Goal: Task Accomplishment & Management: Use online tool/utility

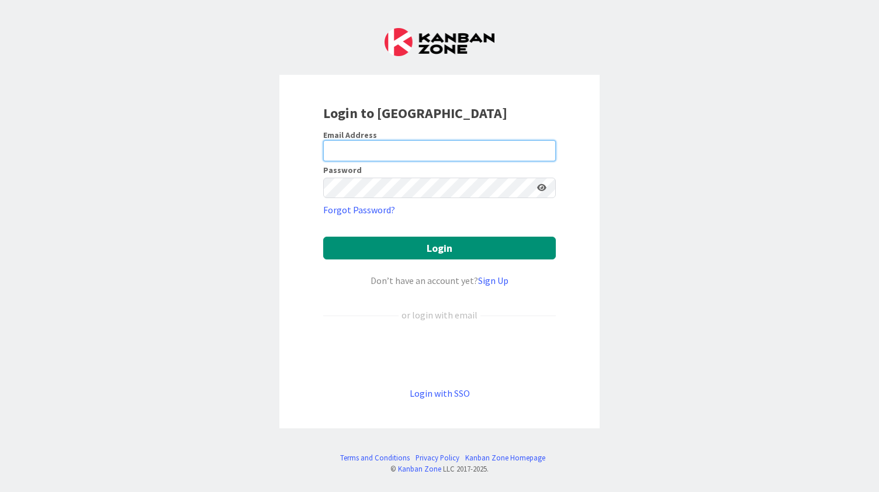
type input "[EMAIL_ADDRESS][DOMAIN_NAME]"
click at [541, 187] on icon at bounding box center [541, 188] width 9 height 8
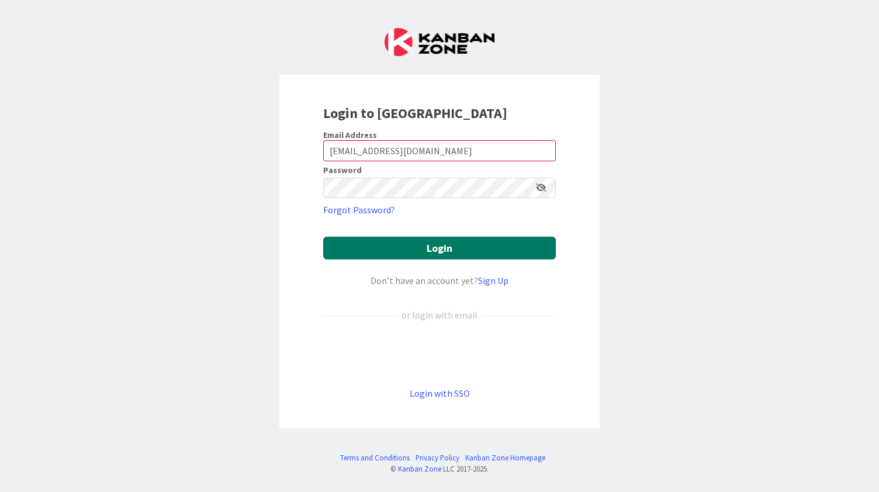
click at [500, 250] on button "Login" at bounding box center [439, 248] width 233 height 23
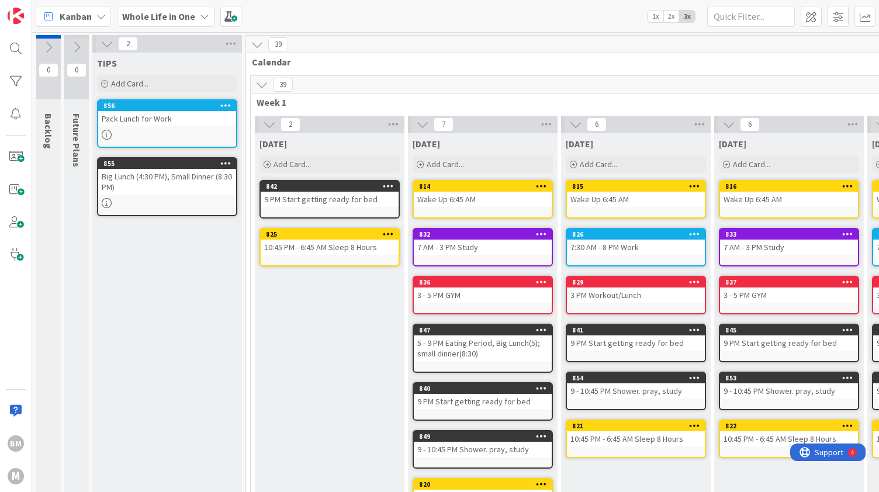
scroll to position [0, 25]
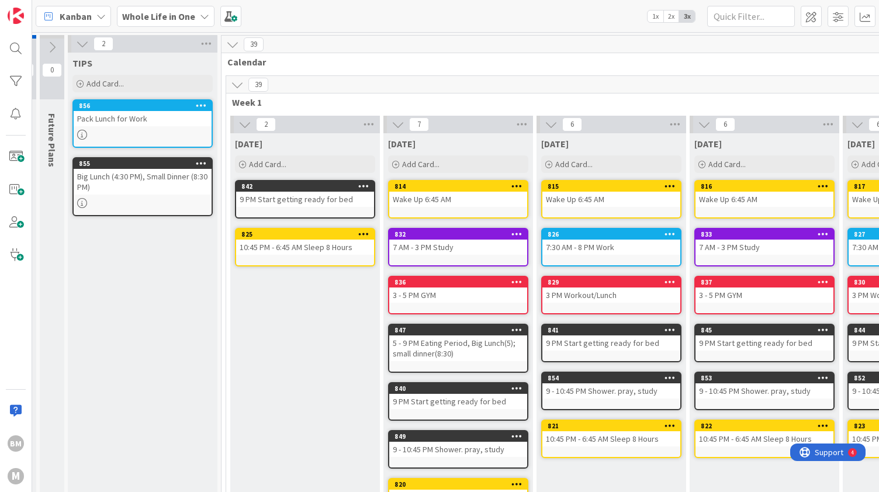
click at [184, 15] on b "Whole Life in One" at bounding box center [158, 17] width 73 height 12
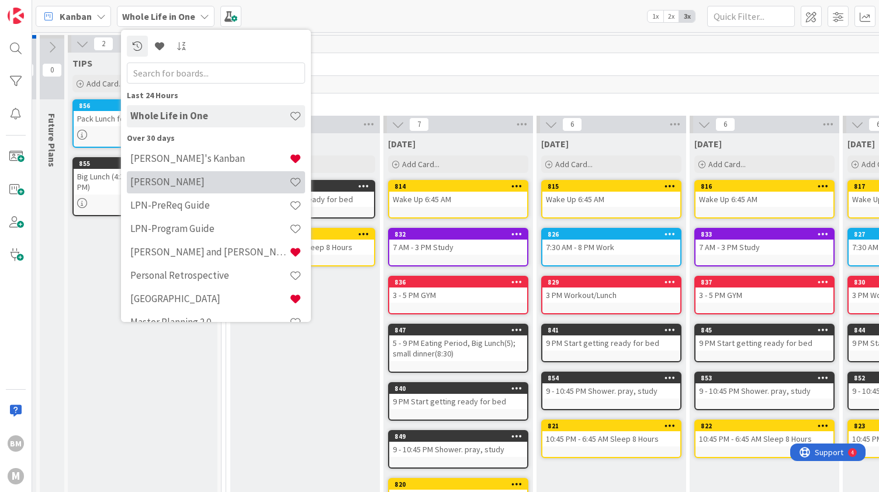
click at [191, 175] on div "[PERSON_NAME]" at bounding box center [216, 182] width 178 height 22
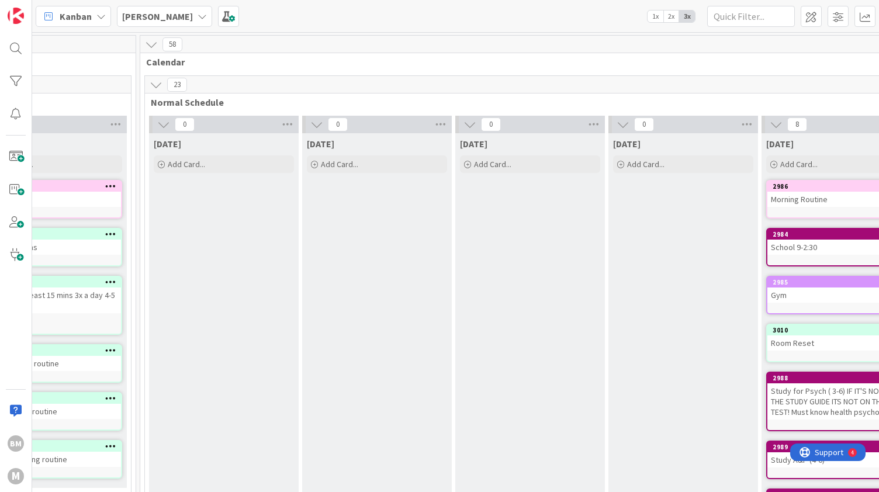
scroll to position [0, 372]
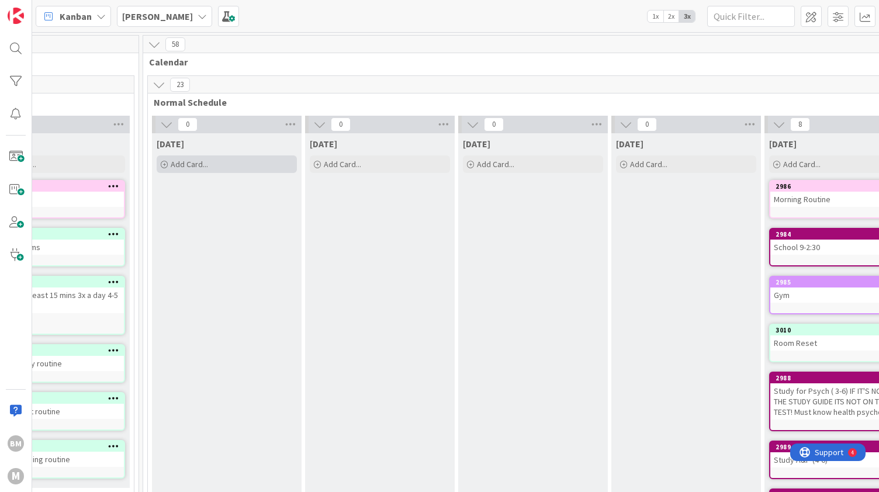
click at [224, 167] on div "Add Card..." at bounding box center [227, 164] width 140 height 18
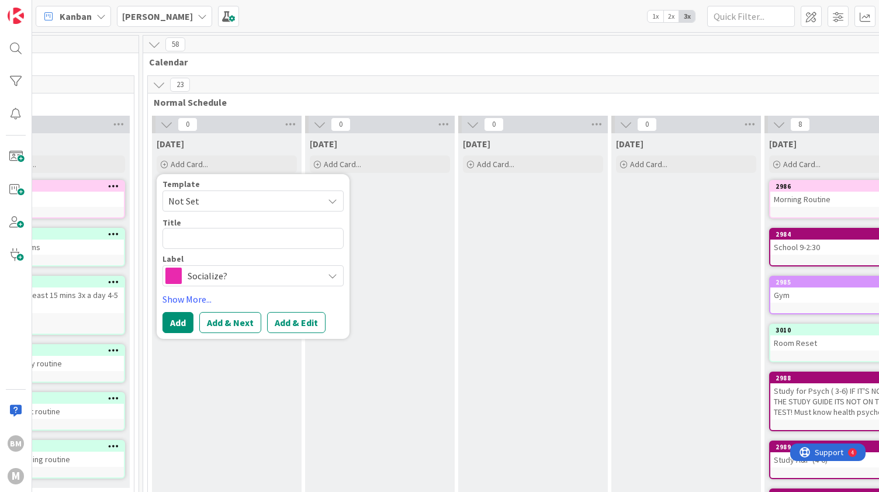
click at [161, 89] on icon at bounding box center [159, 84] width 13 height 13
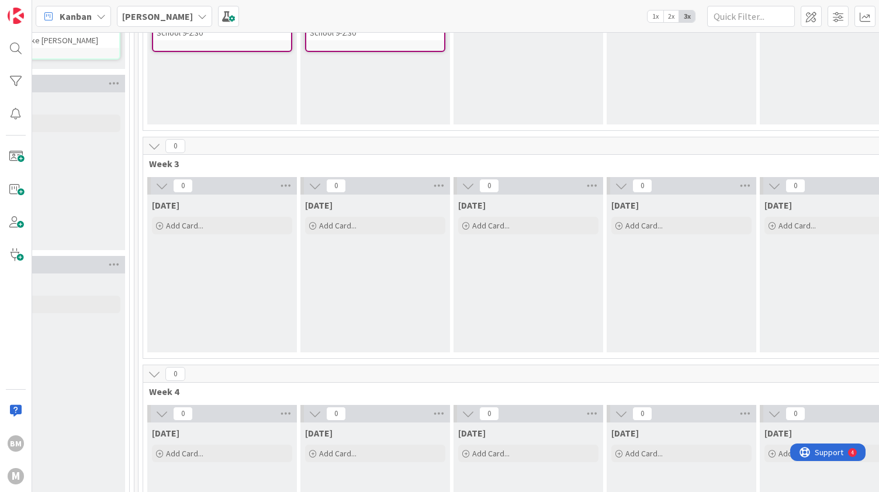
scroll to position [645, 376]
click at [198, 219] on span "Add Card..." at bounding box center [184, 224] width 37 height 11
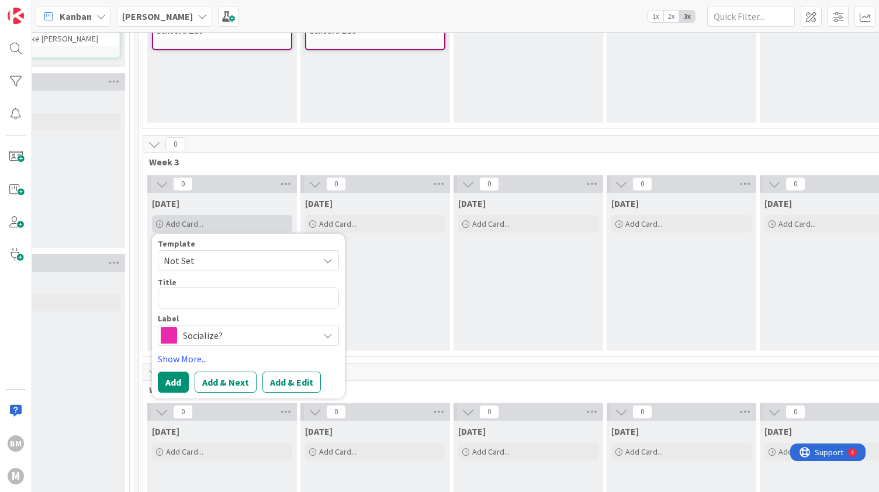
type textarea "x"
type textarea "C"
type textarea "x"
type textarea "CH"
type textarea "x"
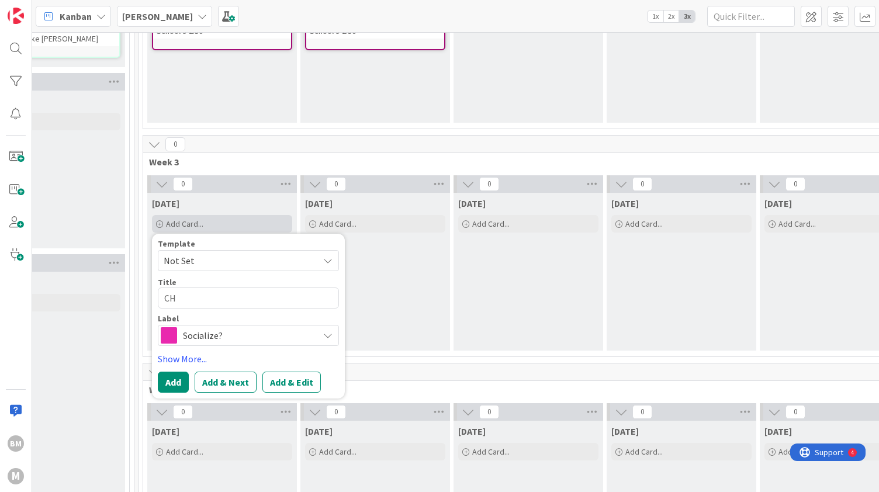
type textarea "CHa"
type textarea "x"
type textarea "CHap"
type textarea "x"
type textarea "CHapt"
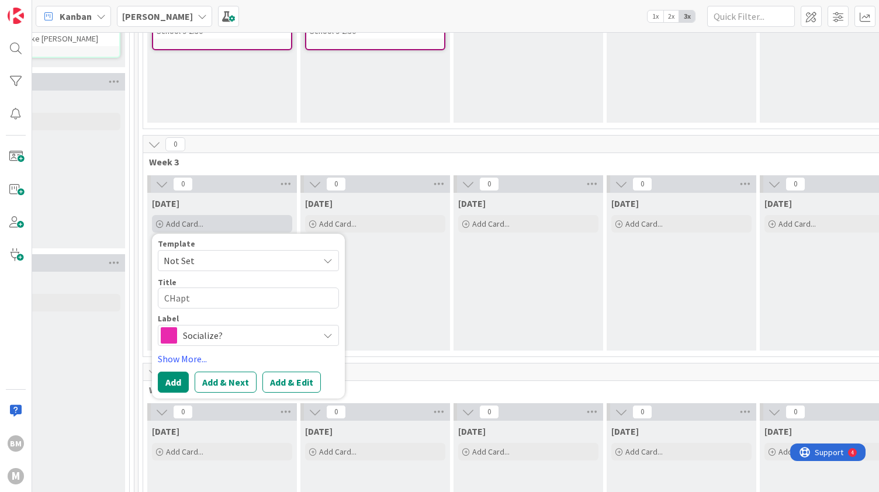
type textarea "x"
type textarea "CHap"
type textarea "x"
type textarea "CHa"
type textarea "x"
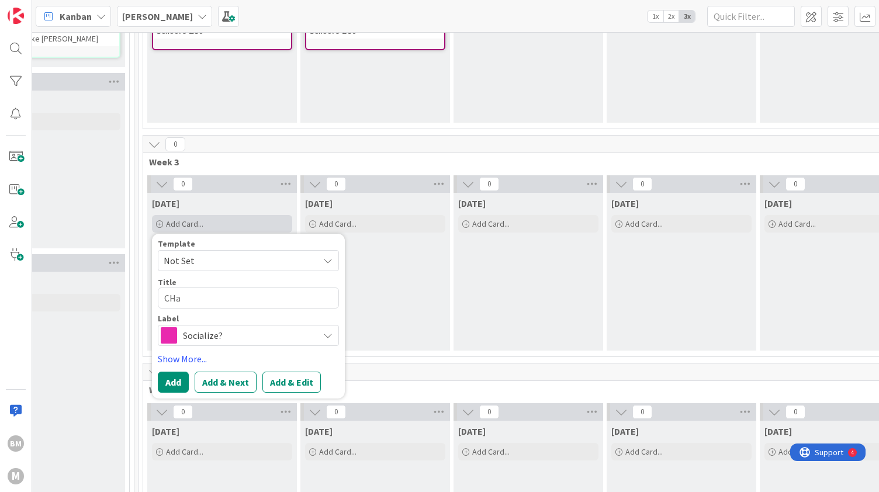
type textarea "CH"
type textarea "x"
type textarea "C"
type textarea "x"
type textarea "Ch"
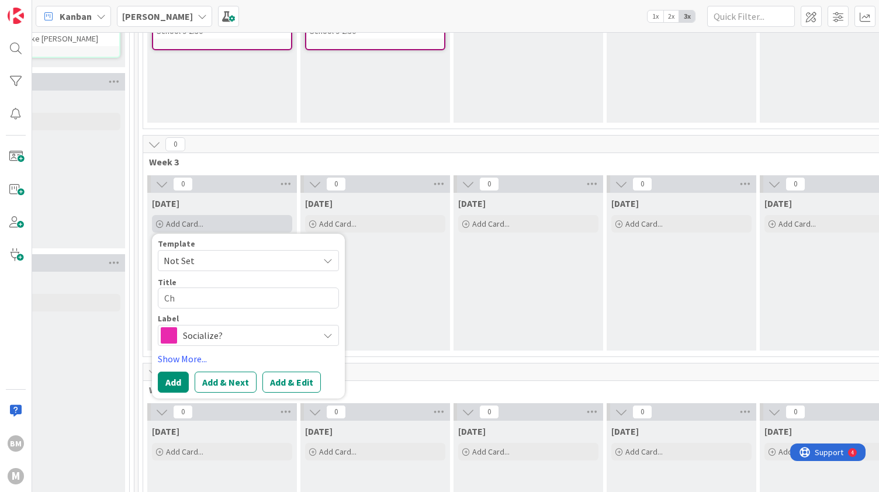
type textarea "x"
type textarea "Chap"
type textarea "x"
type textarea "Chapt"
type textarea "x"
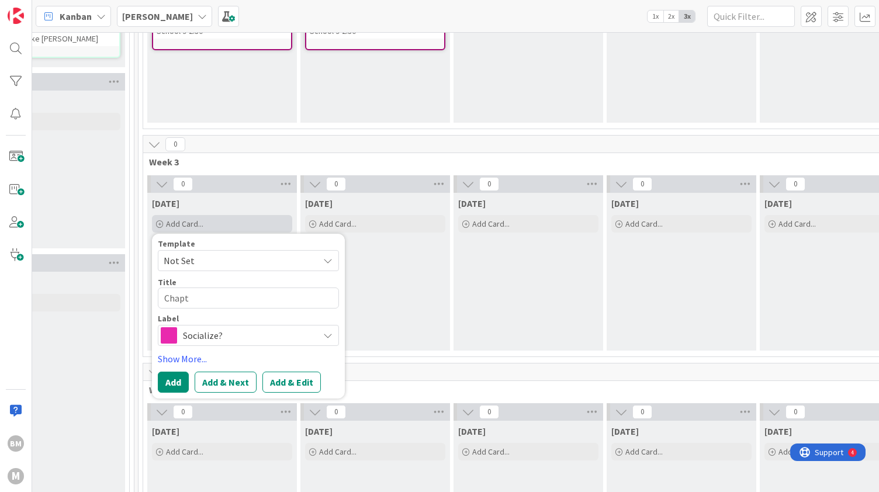
type textarea "Chapte"
type textarea "x"
type textarea "Chapter"
type textarea "x"
type textarea "Chapter"
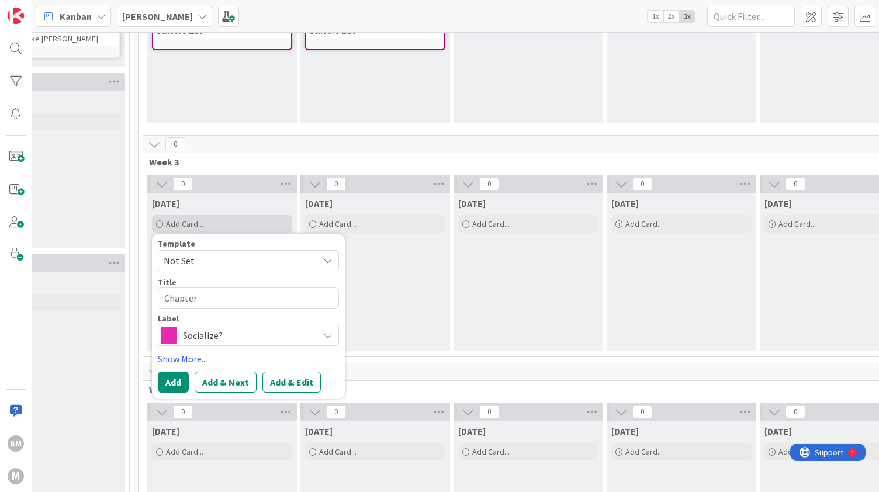
type textarea "x"
type textarea "Chapter A"
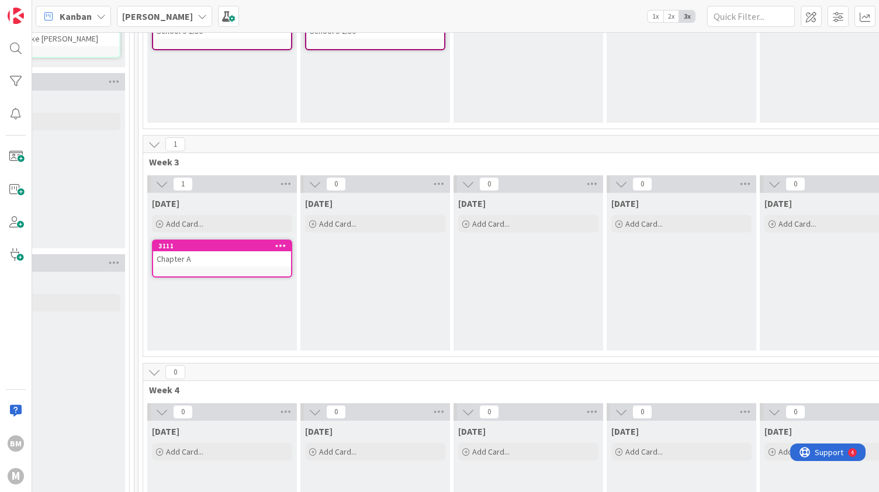
click at [256, 262] on div "Chapter A" at bounding box center [222, 258] width 138 height 15
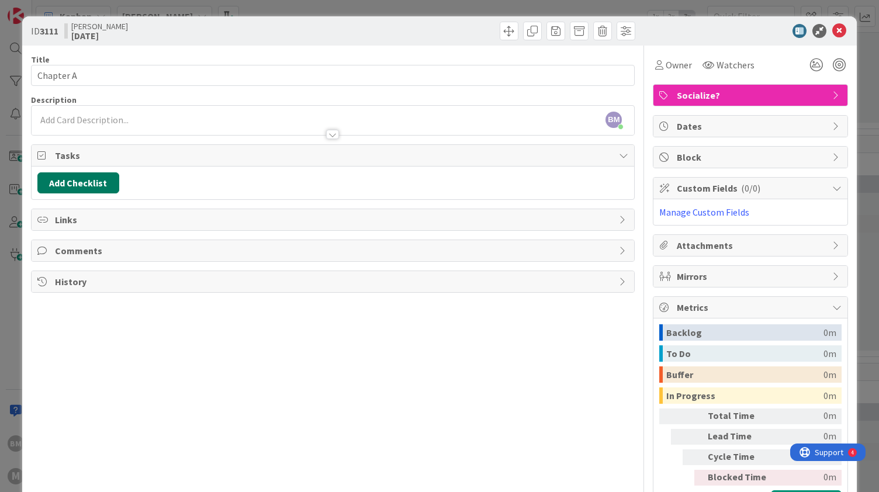
click at [94, 183] on button "Add Checklist" at bounding box center [78, 182] width 82 height 21
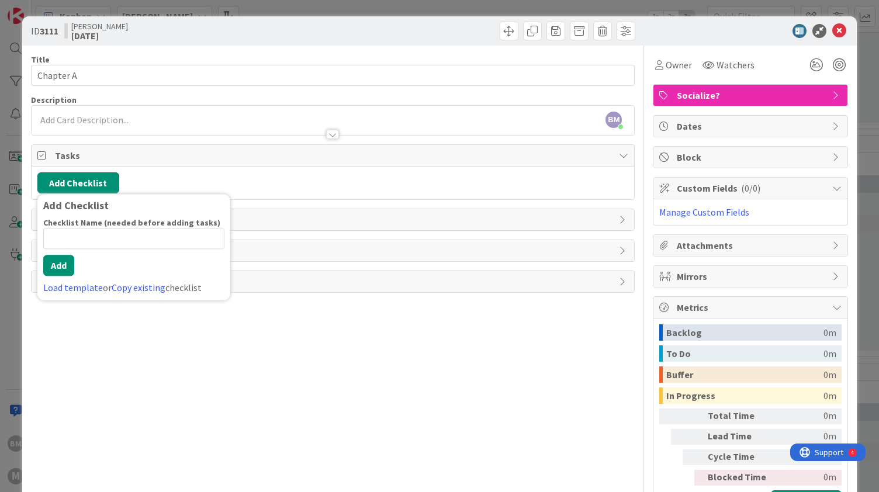
drag, startPoint x: 94, startPoint y: 183, endPoint x: 56, endPoint y: 267, distance: 92.3
click at [56, 193] on div "Add Checklist Add Checklist Checklist Name (needed before adding tasks) 0 / 64 …" at bounding box center [78, 182] width 82 height 21
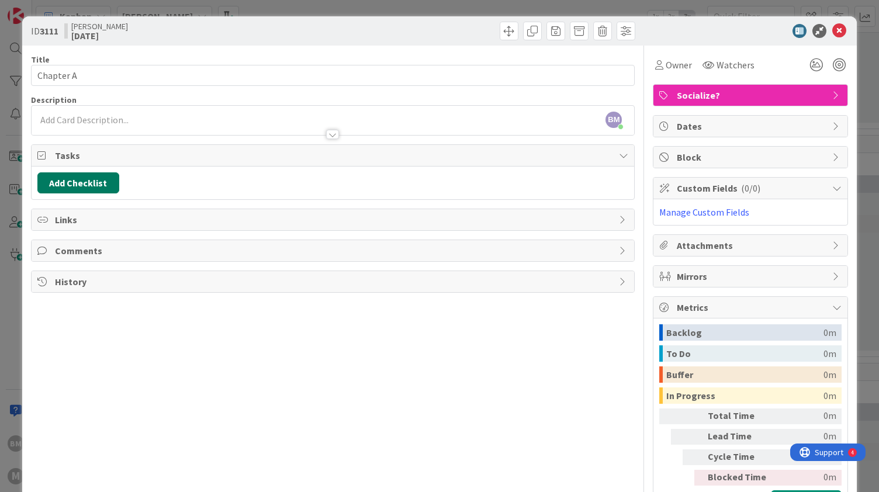
click at [94, 182] on button "Add Checklist" at bounding box center [78, 182] width 82 height 21
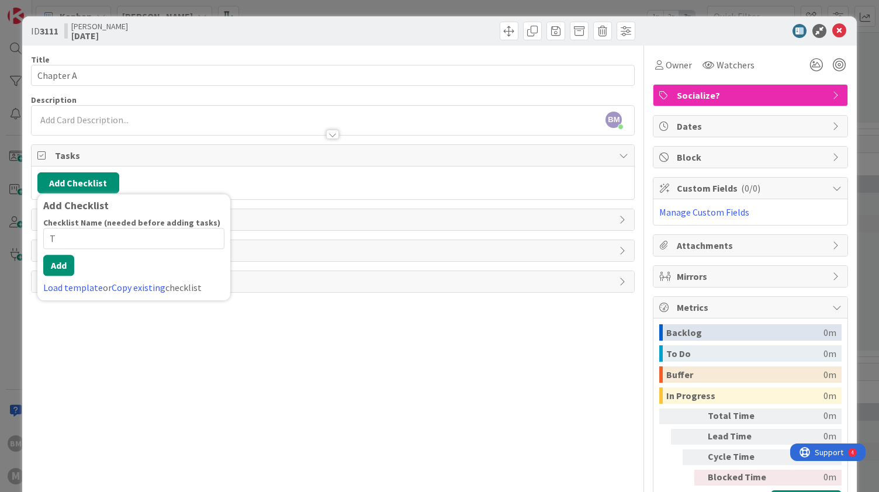
type input "T"
type input "Master Study Guide"
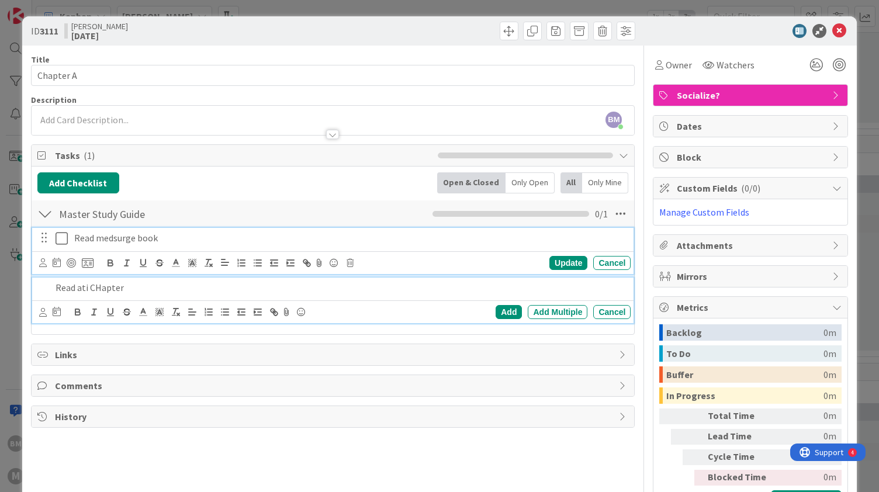
click at [138, 240] on p "Read medsurge book" at bounding box center [350, 237] width 552 height 13
click at [108, 288] on p "Read ati CHapter" at bounding box center [341, 287] width 571 height 13
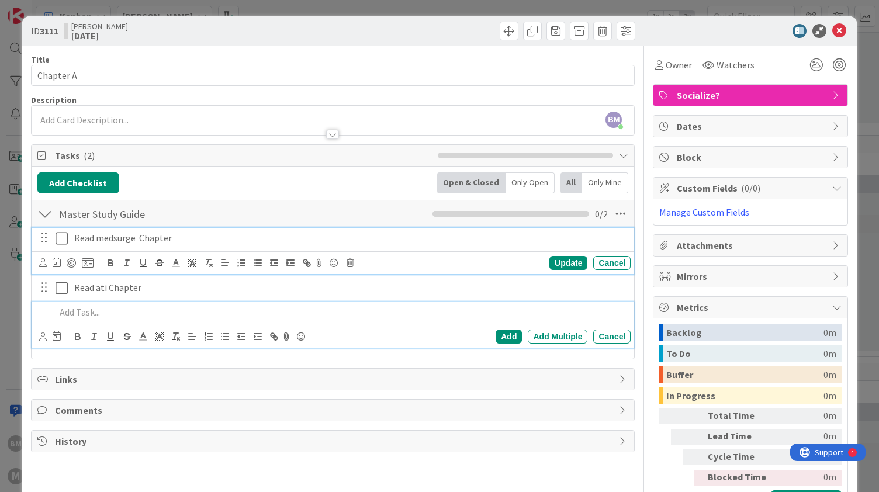
click at [183, 234] on p "Read medsurge Chapter" at bounding box center [350, 237] width 552 height 13
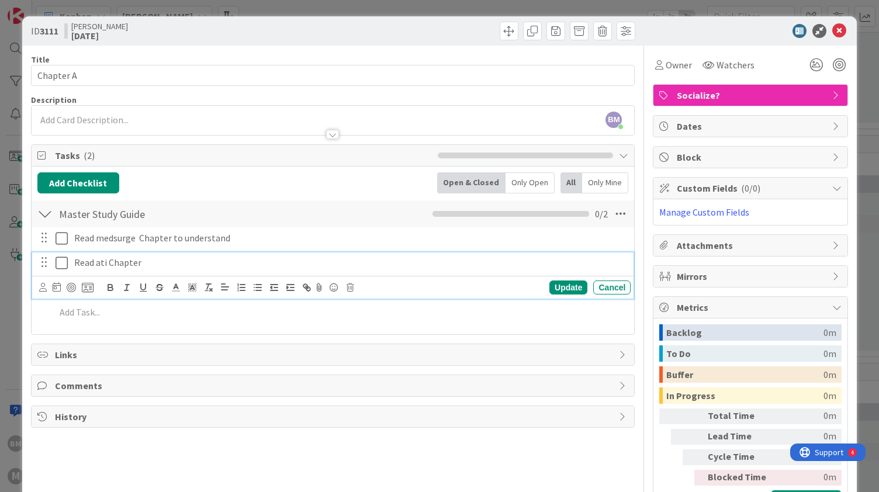
click at [178, 267] on p "Read ati Chapter" at bounding box center [350, 262] width 552 height 13
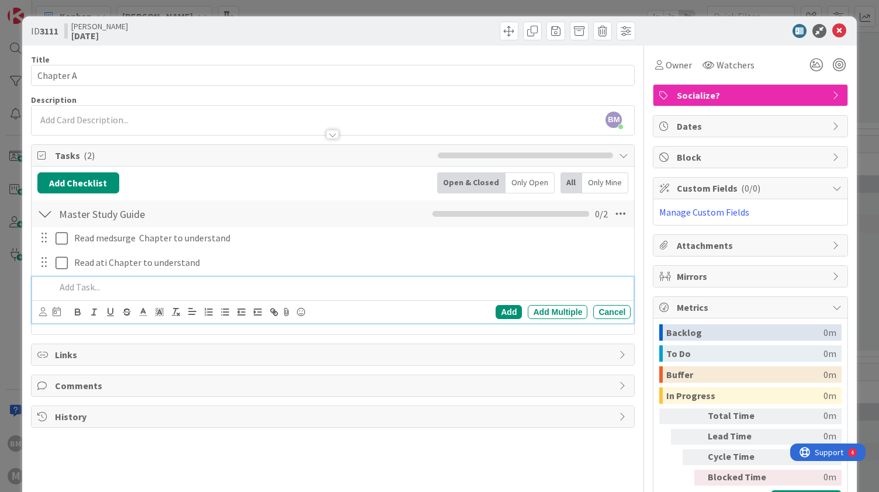
click at [124, 279] on div at bounding box center [341, 287] width 580 height 20
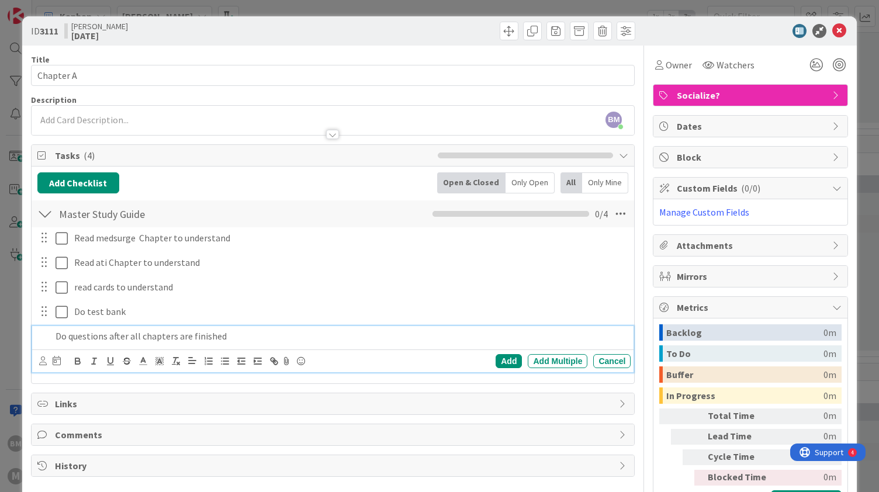
click at [66, 332] on p "Do questions after all chapters are finished" at bounding box center [341, 336] width 571 height 13
click at [159, 333] on p "Do ati dynamic questions after all chapters are finished" at bounding box center [341, 336] width 571 height 13
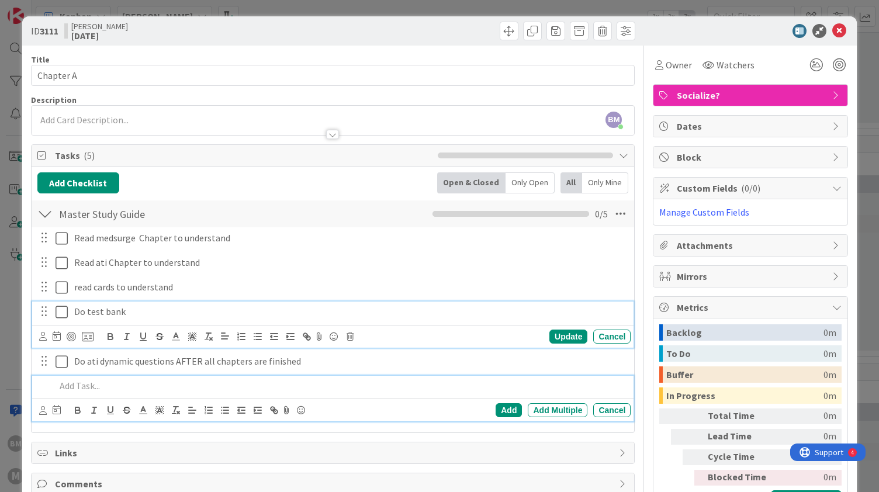
click at [139, 309] on p "Do test bank" at bounding box center [350, 311] width 552 height 13
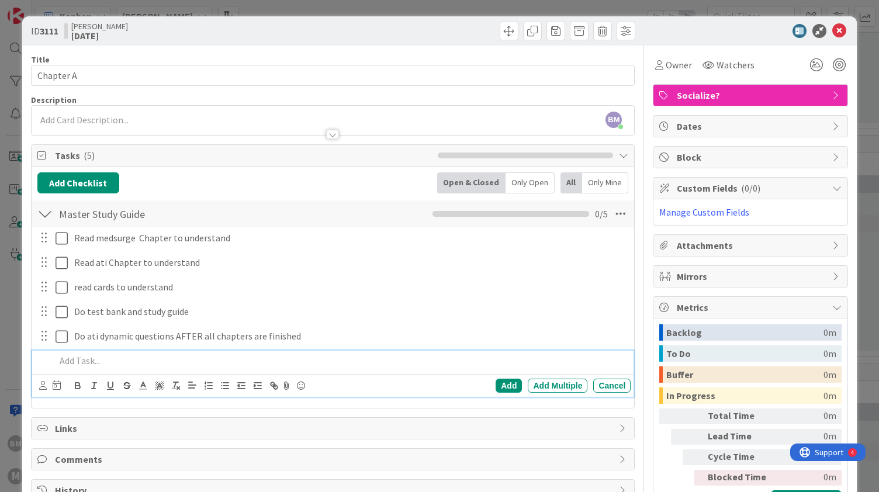
click at [95, 362] on p at bounding box center [341, 360] width 571 height 13
click at [98, 121] on div "BM Brian Malig joined 2 m ago" at bounding box center [333, 120] width 603 height 29
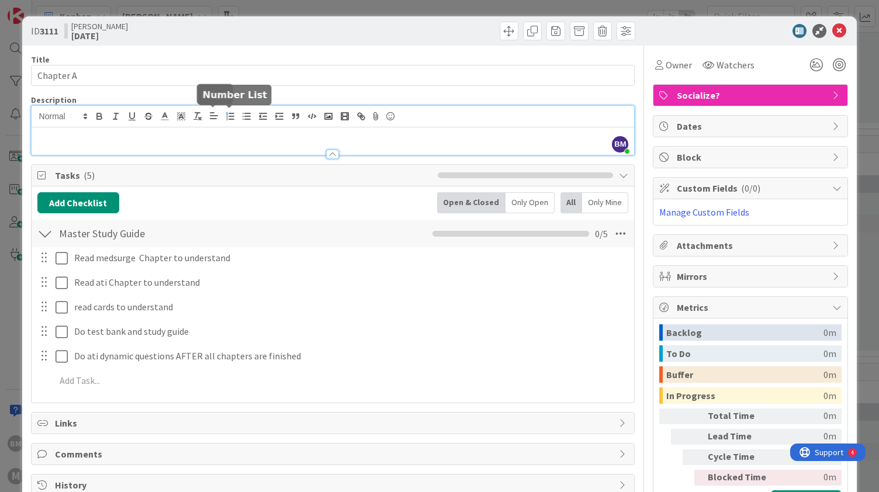
click at [229, 111] on icon "button" at bounding box center [230, 116] width 11 height 11
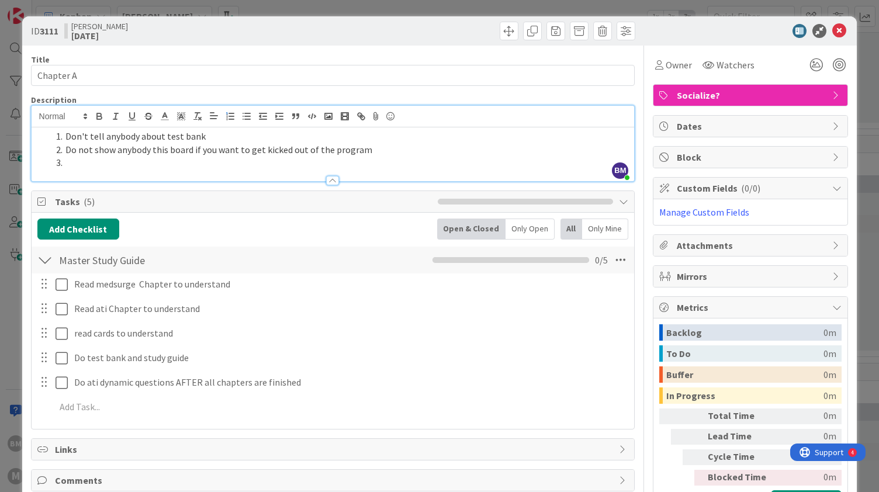
click at [193, 148] on li "Do not show anybody this board if you want to get kicked out of the program" at bounding box center [339, 149] width 577 height 13
click at [146, 160] on li at bounding box center [339, 162] width 577 height 13
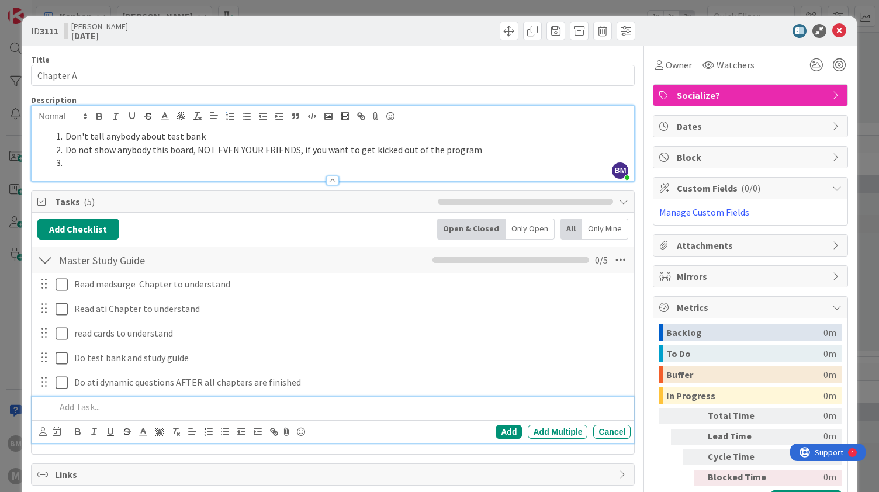
click at [95, 406] on p at bounding box center [341, 406] width 571 height 13
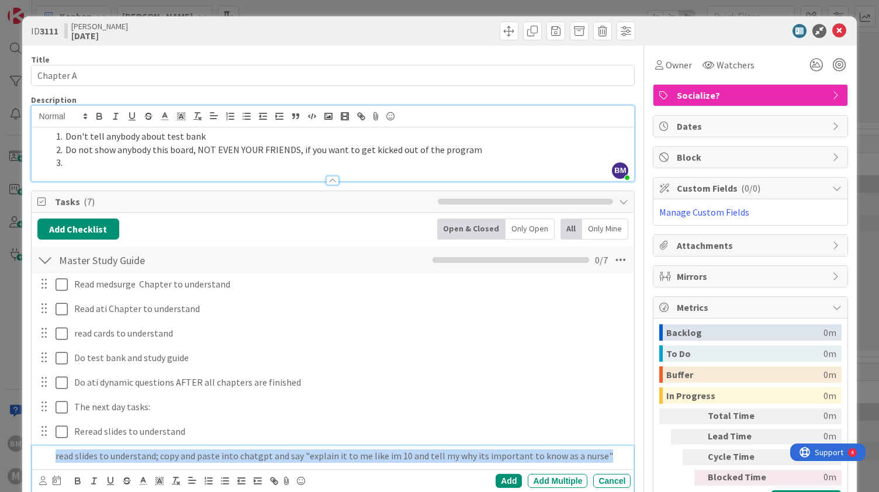
copy p "read slides to understand; copy and paste into chatgpt and say "explain it to m…"
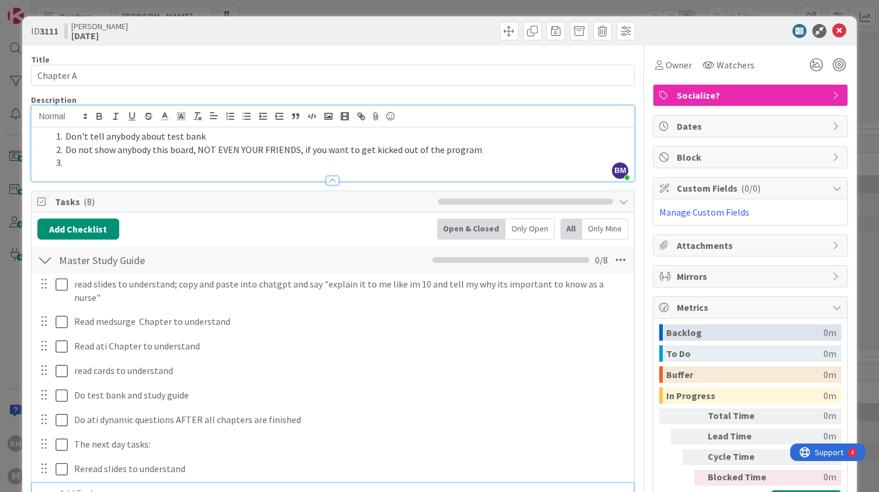
click at [79, 487] on p at bounding box center [341, 493] width 571 height 13
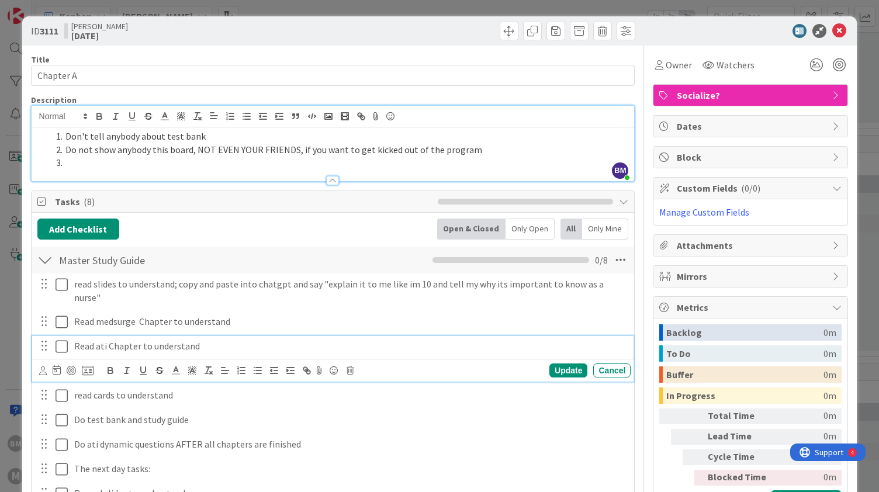
click at [205, 340] on p "Read ati Chapter to understand" at bounding box center [350, 346] width 552 height 13
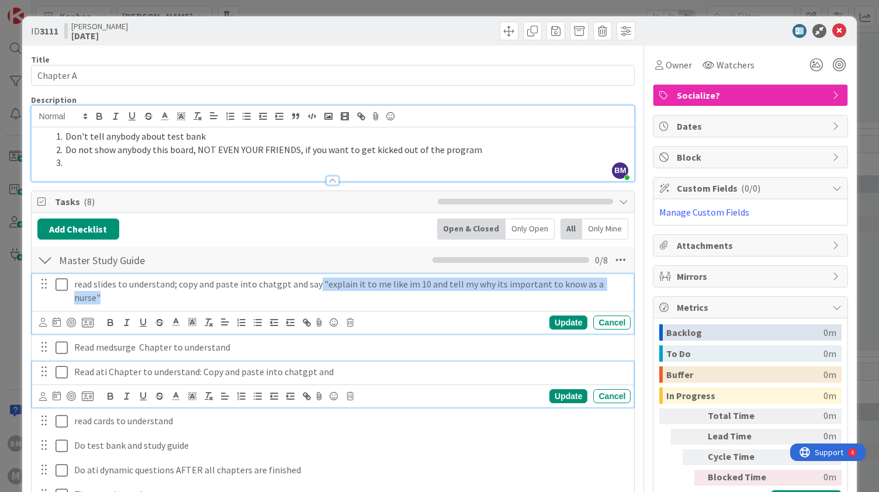
drag, startPoint x: 317, startPoint y: 281, endPoint x: 615, endPoint y: 280, distance: 298.1
click at [615, 280] on p "read slides to understand; copy and paste into chatgpt and say "explain it to m…" at bounding box center [350, 291] width 552 height 26
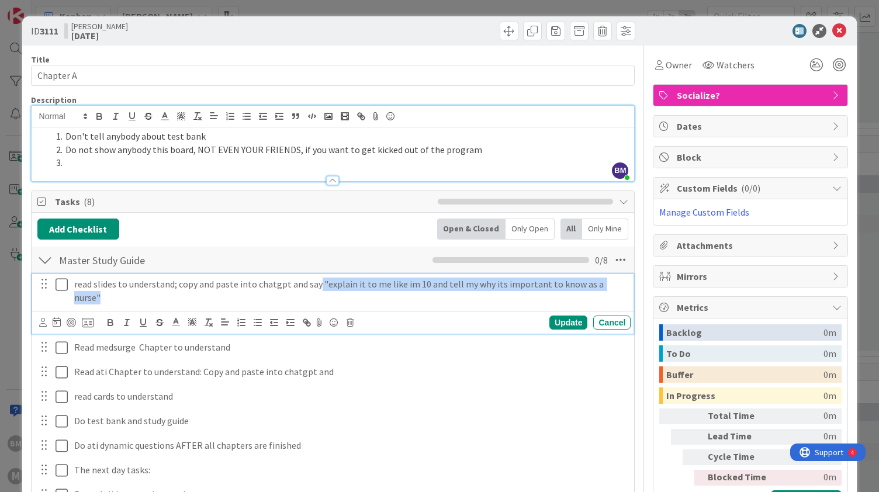
copy p ""explain it to me like im 10 and tell my why its important to know as a nurse""
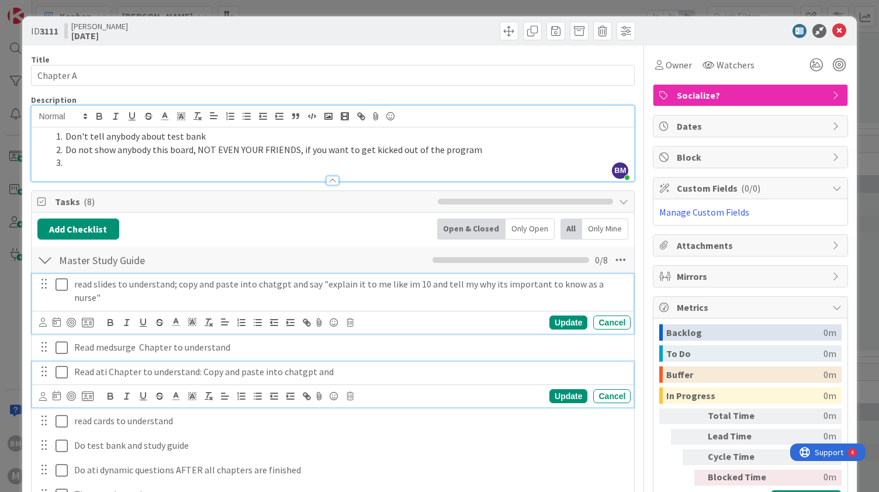
click at [324, 365] on p "Read ati Chapter to understand: Copy and paste into chatgpt and" at bounding box center [350, 371] width 552 height 13
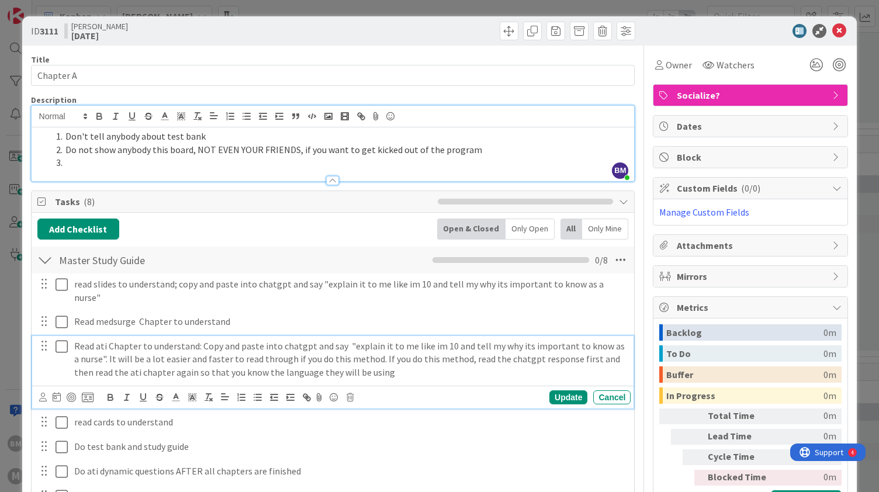
click at [295, 356] on p "Read ati Chapter to understand: Copy and paste into chatgpt and say "explain it…" at bounding box center [350, 360] width 552 height 40
click at [486, 361] on p "Read ati Chapter to understand: Copy and paste into chatgpt and say "explain it…" at bounding box center [350, 360] width 552 height 40
click at [553, 390] on div "Update" at bounding box center [568, 397] width 38 height 14
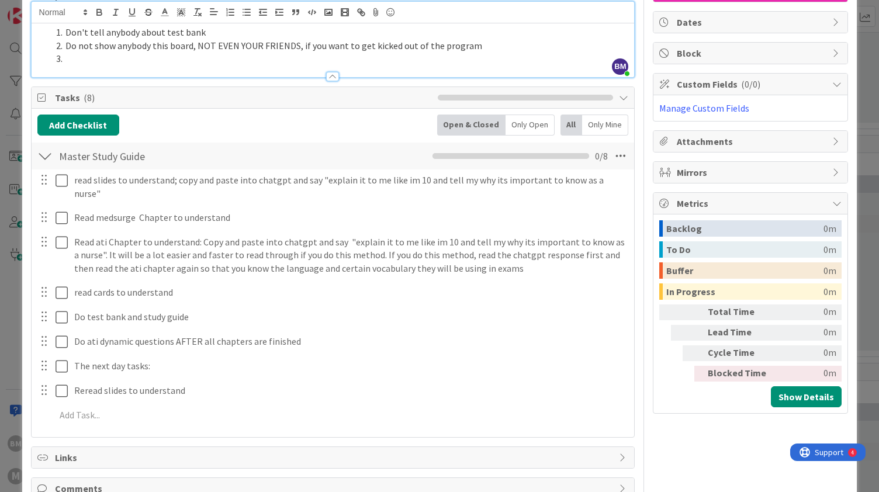
scroll to position [105, 0]
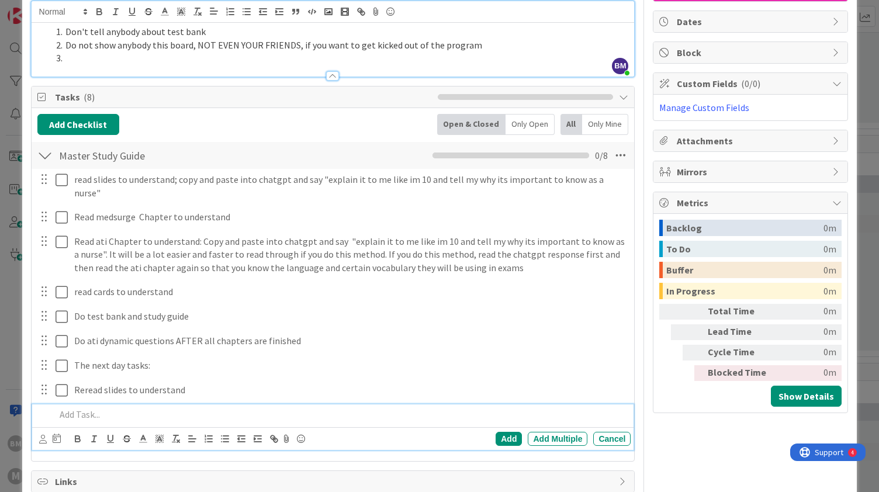
click at [123, 408] on p at bounding box center [341, 414] width 571 height 13
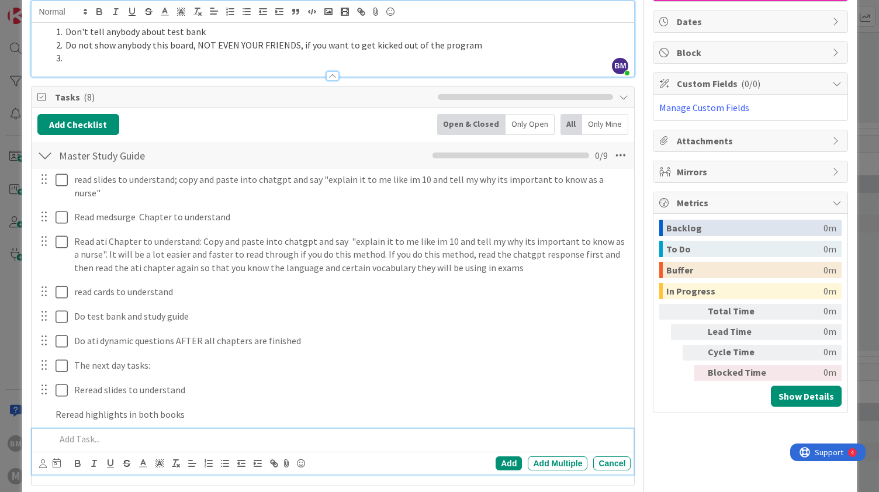
scroll to position [129, 0]
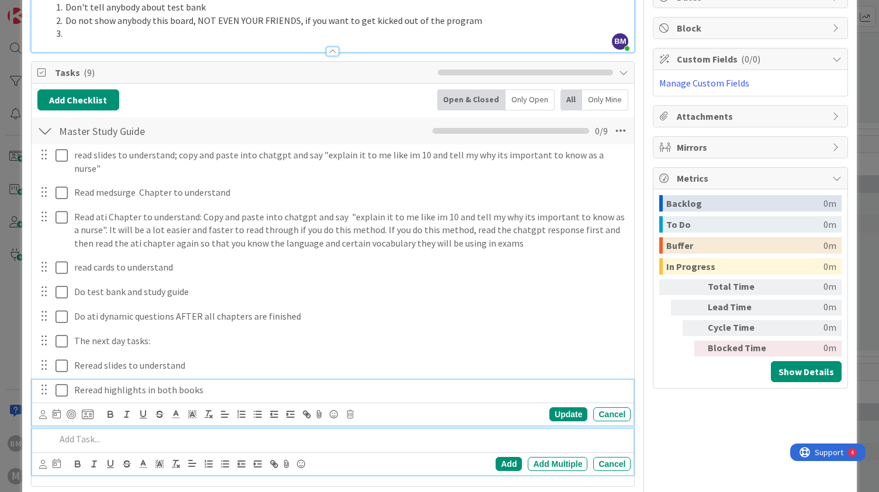
click at [208, 380] on div "Reread highlights in both books Update Cancel" at bounding box center [333, 403] width 602 height 46
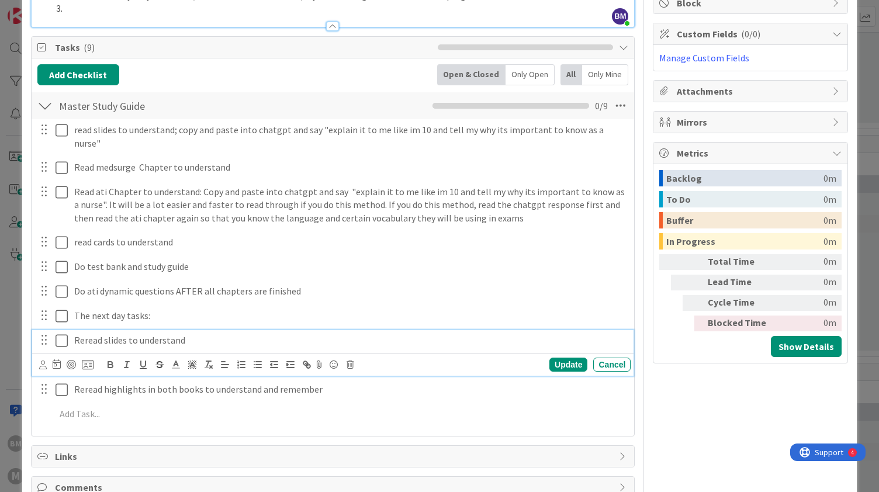
click at [229, 334] on p "Reread slides to understand" at bounding box center [350, 340] width 552 height 13
click at [137, 334] on p "Reread slides to understand" at bounding box center [350, 340] width 552 height 13
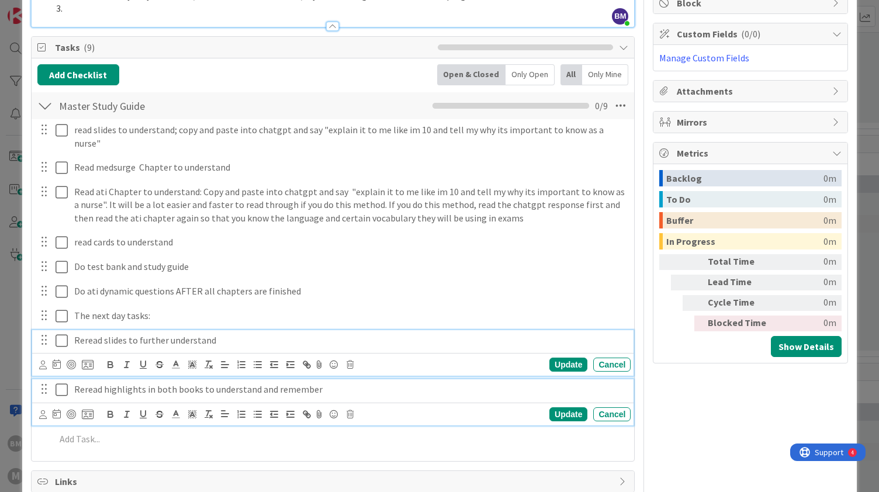
click at [210, 383] on p "Reread highlights in both books to understand and remember" at bounding box center [350, 389] width 552 height 13
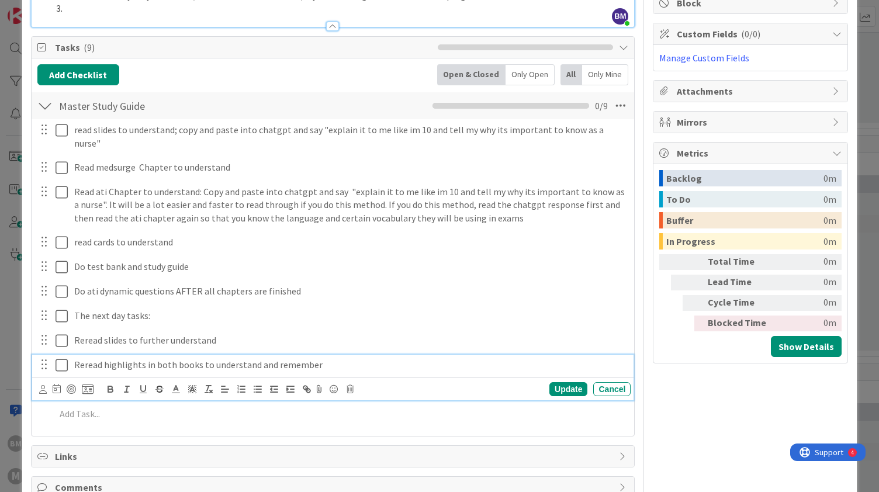
scroll to position [129, 0]
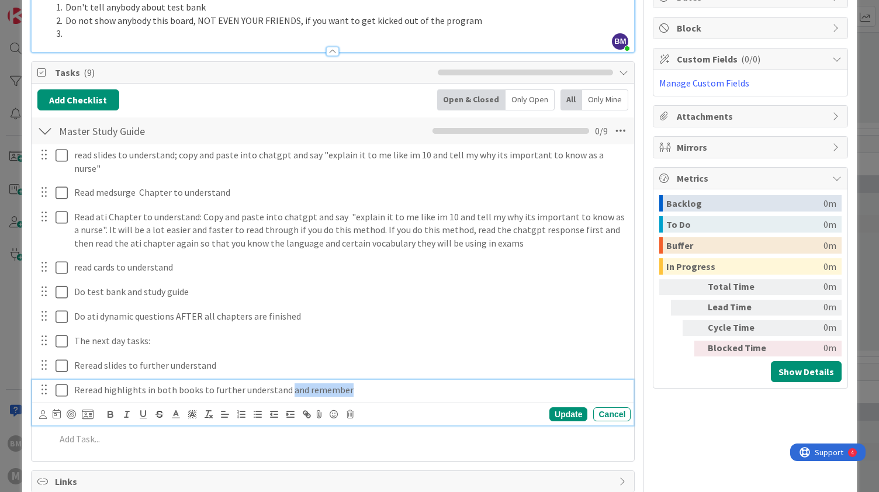
drag, startPoint x: 285, startPoint y: 376, endPoint x: 386, endPoint y: 388, distance: 101.2
click at [386, 388] on div "Reread highlights in both books to further understand and remember Update Cancel" at bounding box center [333, 403] width 602 height 46
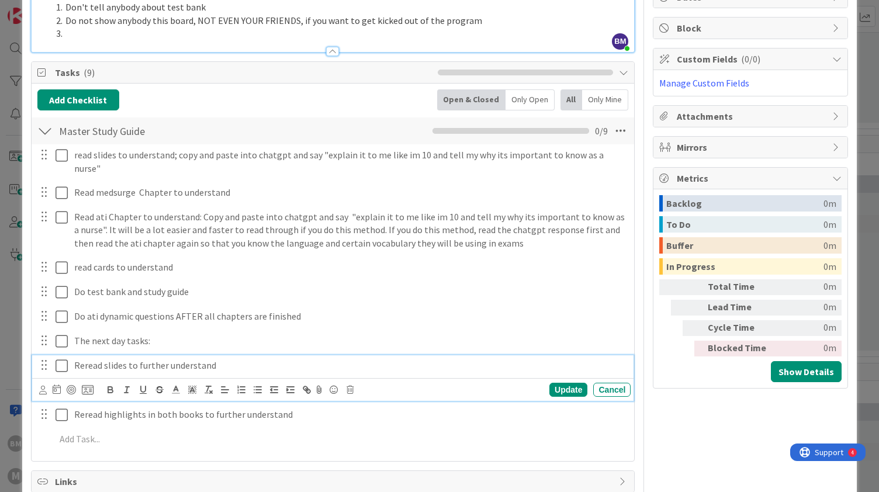
click at [330, 359] on p "Reread slides to further understand" at bounding box center [350, 365] width 552 height 13
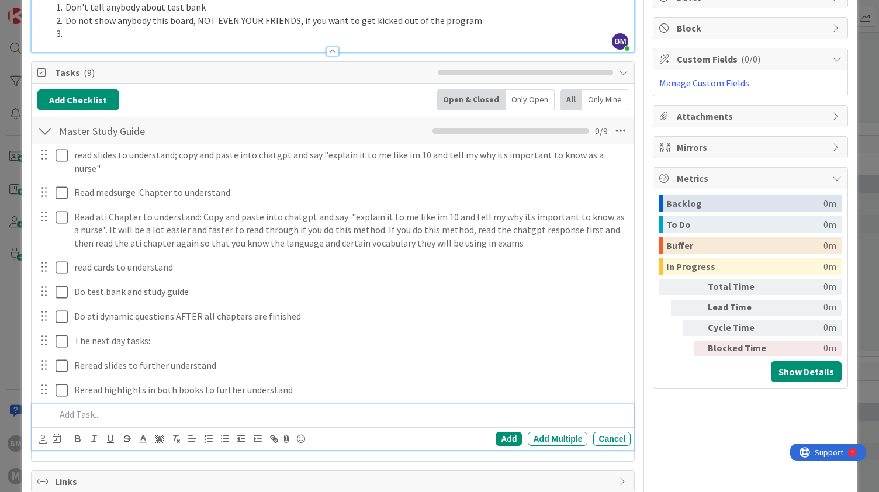
click at [217, 408] on p at bounding box center [341, 414] width 571 height 13
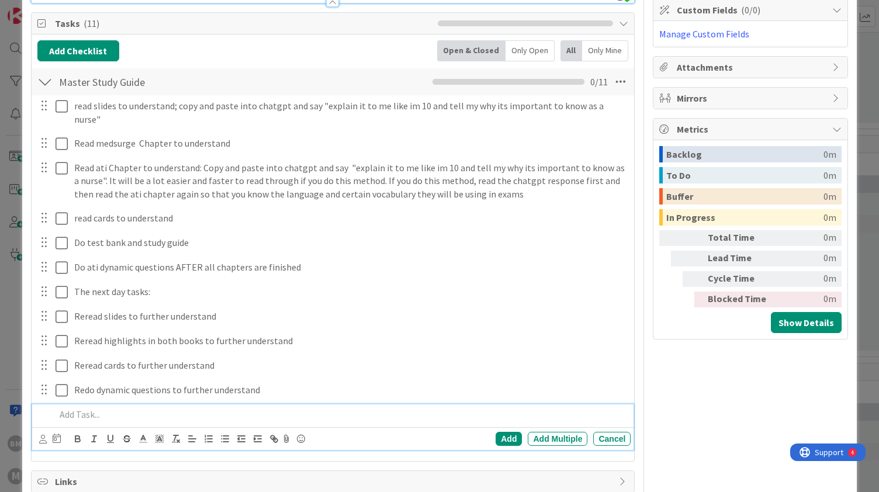
scroll to position [61, 0]
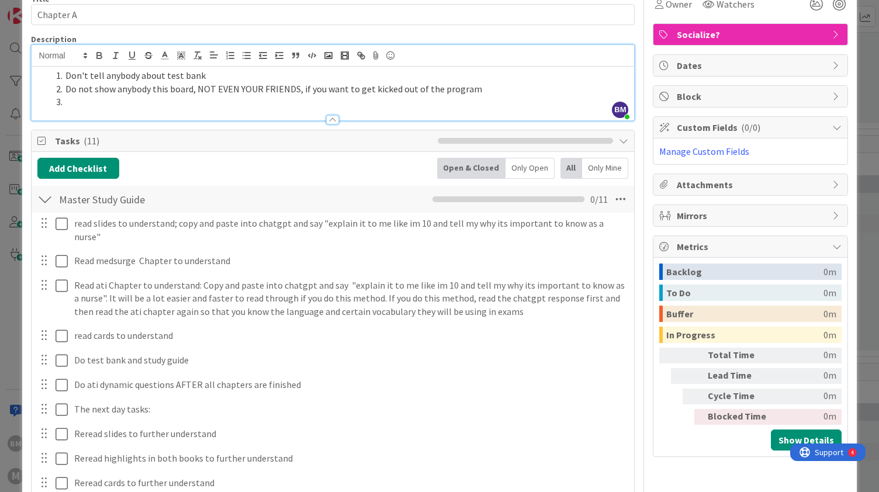
click at [139, 95] on li at bounding box center [339, 101] width 577 height 13
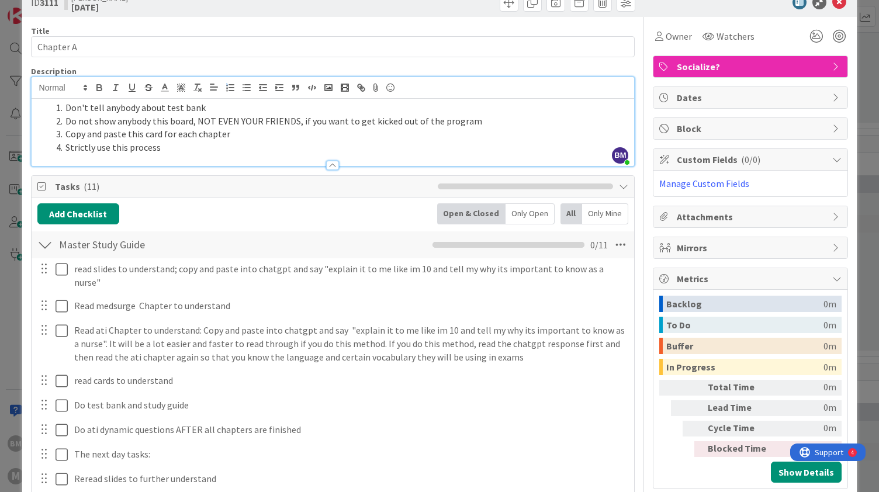
scroll to position [0, 0]
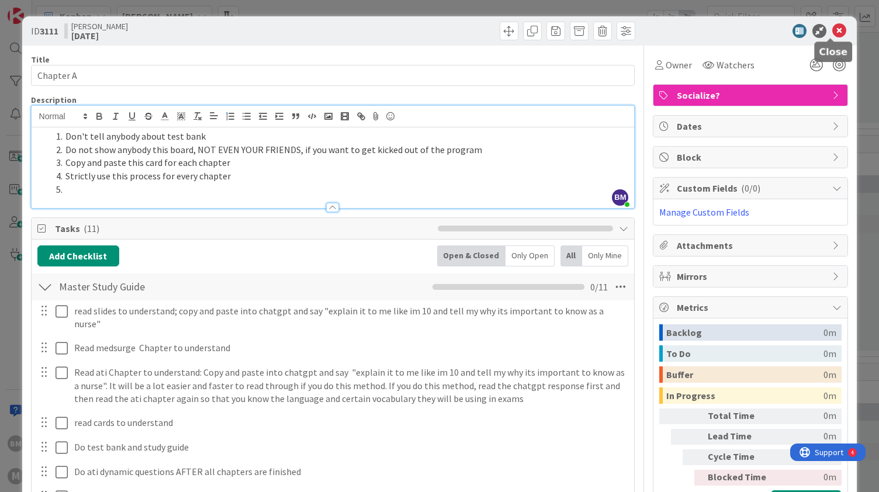
click at [833, 32] on icon at bounding box center [839, 31] width 14 height 14
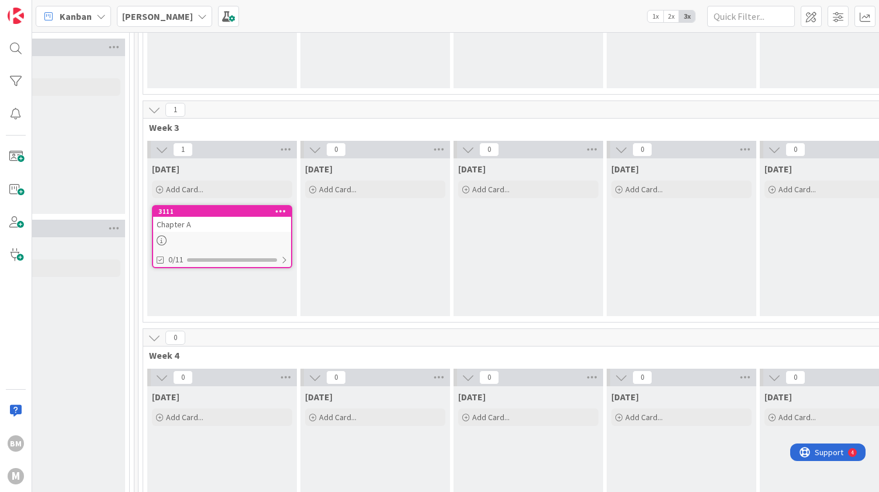
click at [283, 210] on icon at bounding box center [280, 211] width 11 height 8
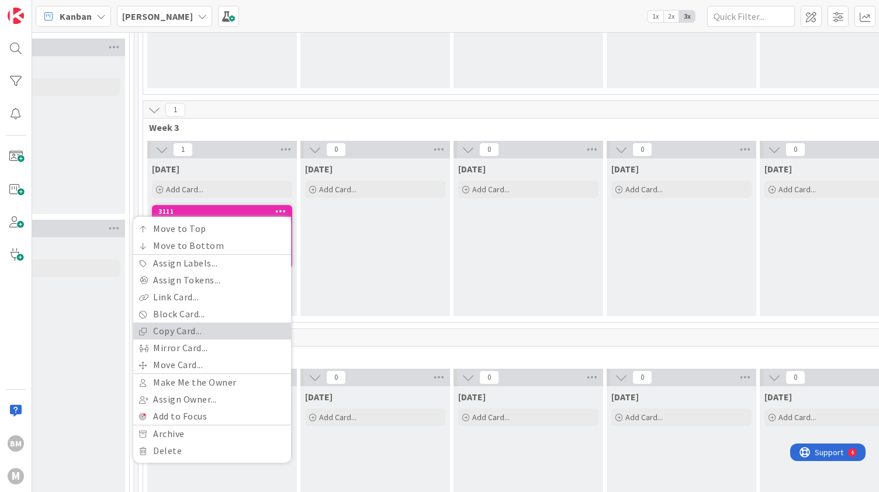
click at [216, 332] on link "Copy Card..." at bounding box center [212, 331] width 158 height 17
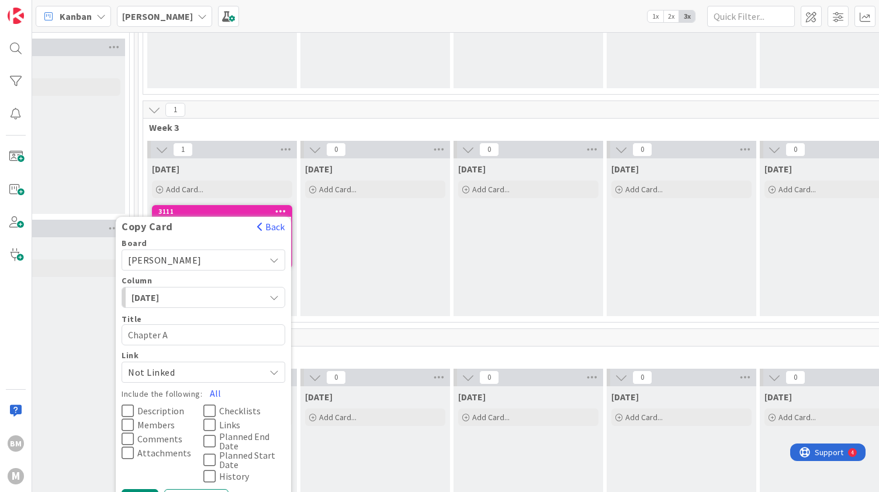
click at [198, 325] on textarea "Chapter A" at bounding box center [204, 334] width 164 height 21
type textarea "x"
type textarea "Chapter"
type textarea "x"
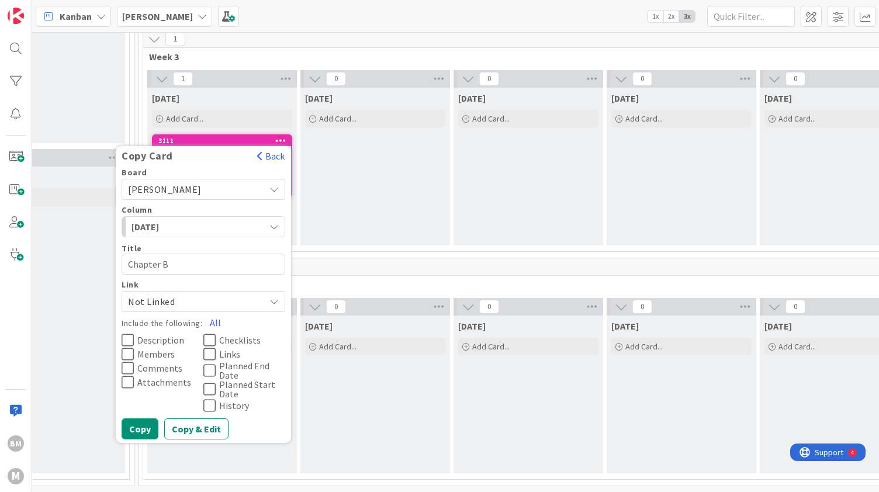
scroll to position [756, 376]
type textarea "Chapter B"
click at [211, 313] on button "All" at bounding box center [215, 322] width 26 height 21
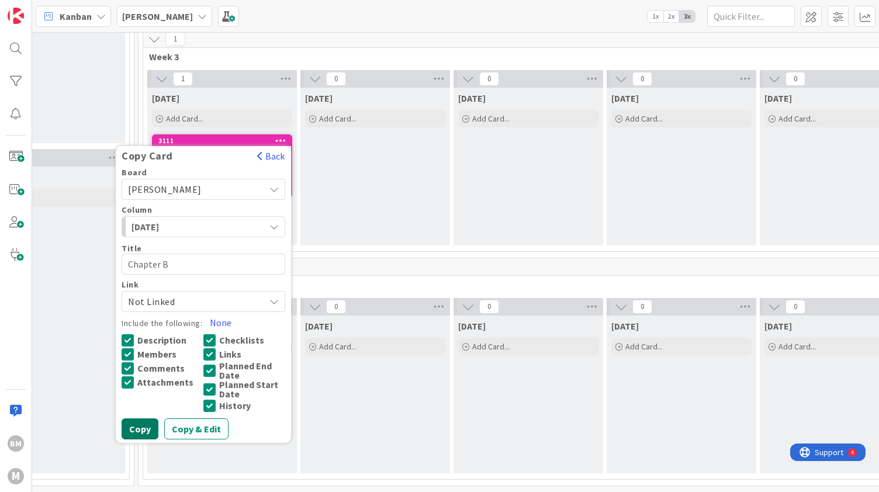
click at [141, 423] on button "Copy" at bounding box center [140, 428] width 37 height 21
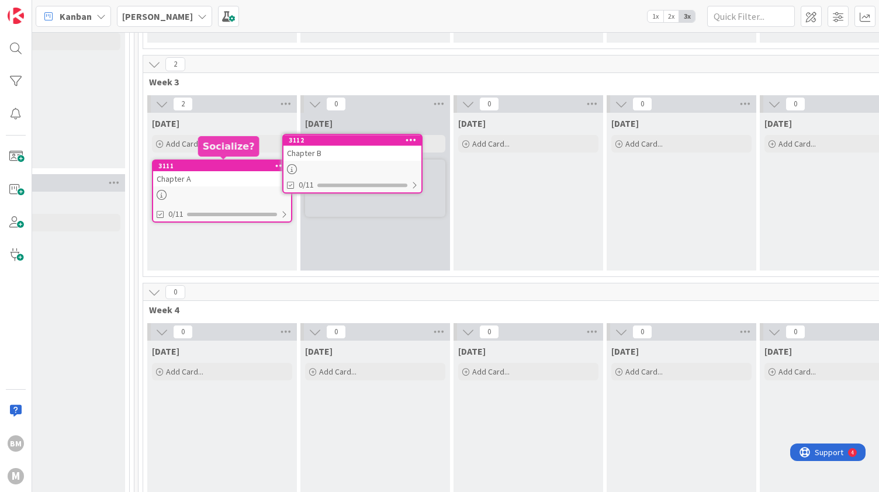
scroll to position [715, 376]
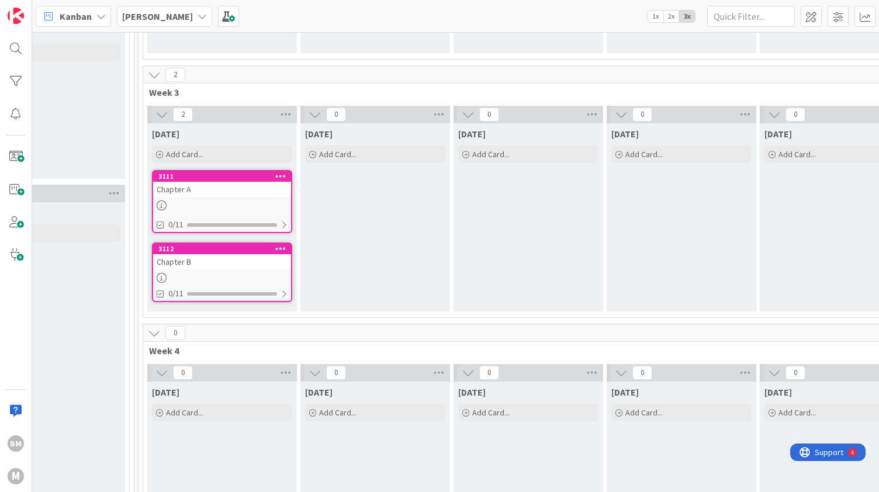
click at [282, 247] on icon at bounding box center [280, 248] width 11 height 8
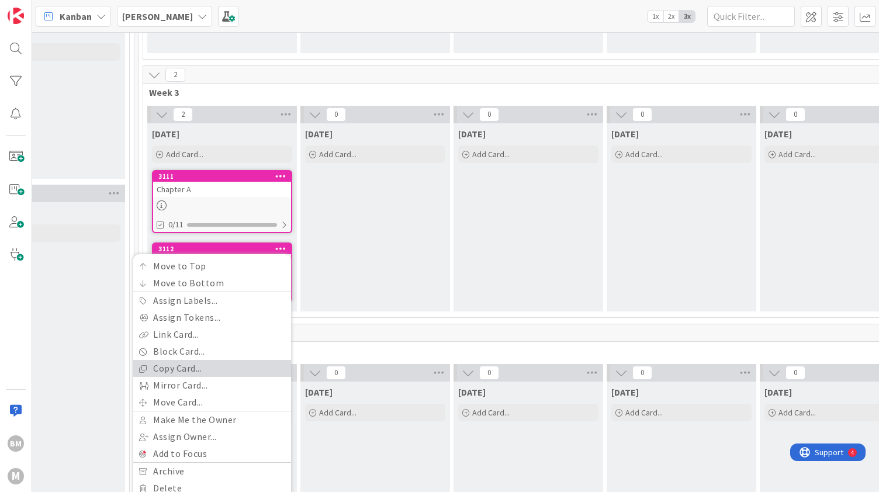
click at [215, 366] on link "Copy Card..." at bounding box center [212, 368] width 158 height 17
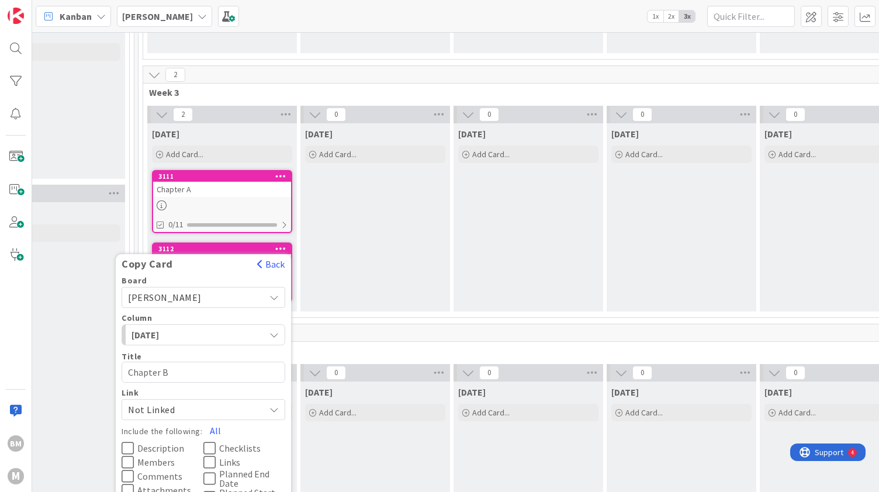
click at [212, 373] on textarea "Chapter B" at bounding box center [204, 372] width 164 height 21
type textarea "x"
type textarea "Chapter"
type textarea "x"
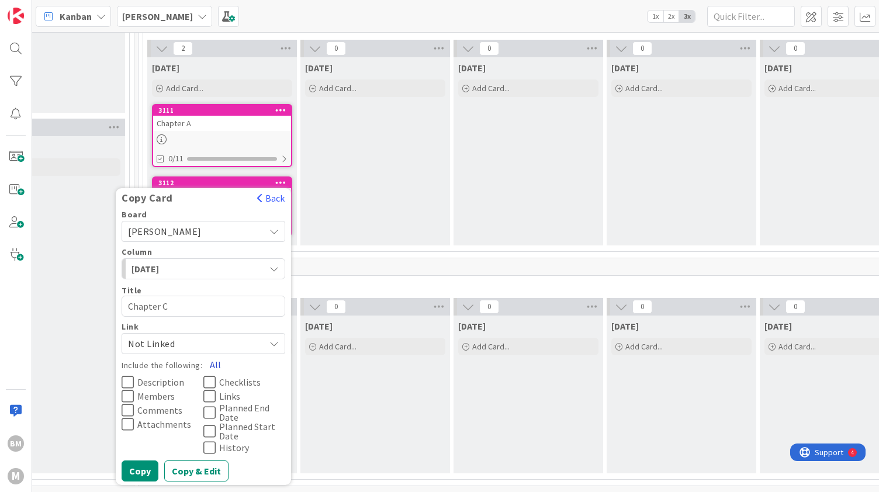
type textarea "Chapter C"
click at [213, 359] on button "All" at bounding box center [215, 364] width 26 height 21
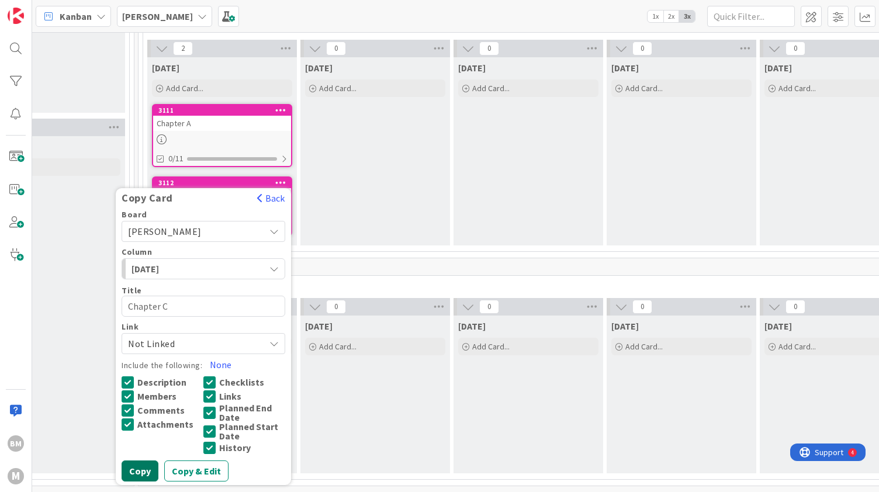
click at [143, 461] on button "Copy" at bounding box center [140, 471] width 37 height 21
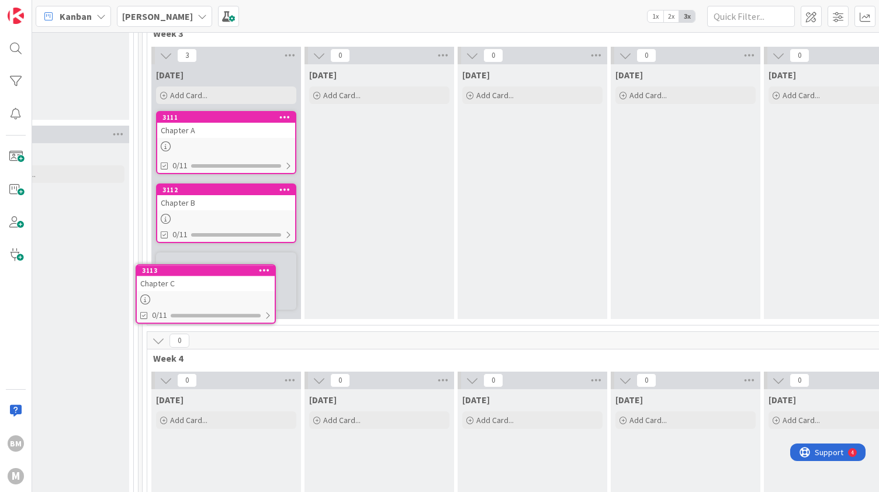
scroll to position [774, 370]
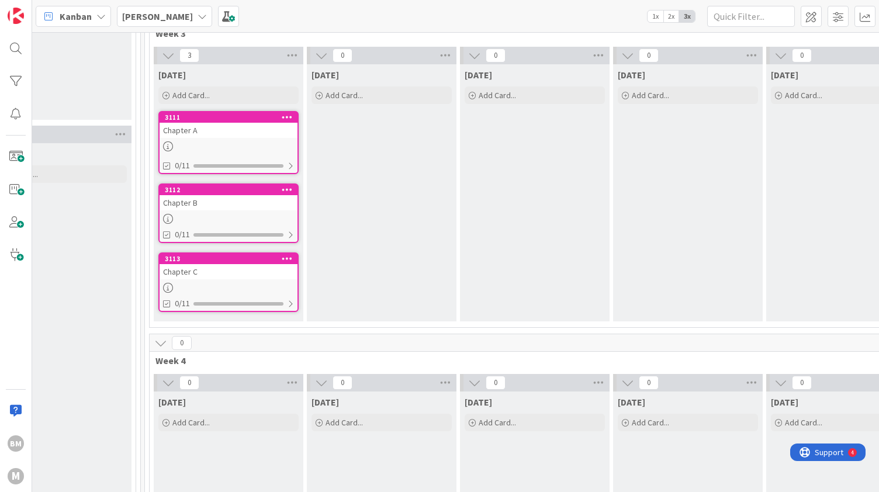
click at [285, 257] on icon at bounding box center [287, 258] width 11 height 8
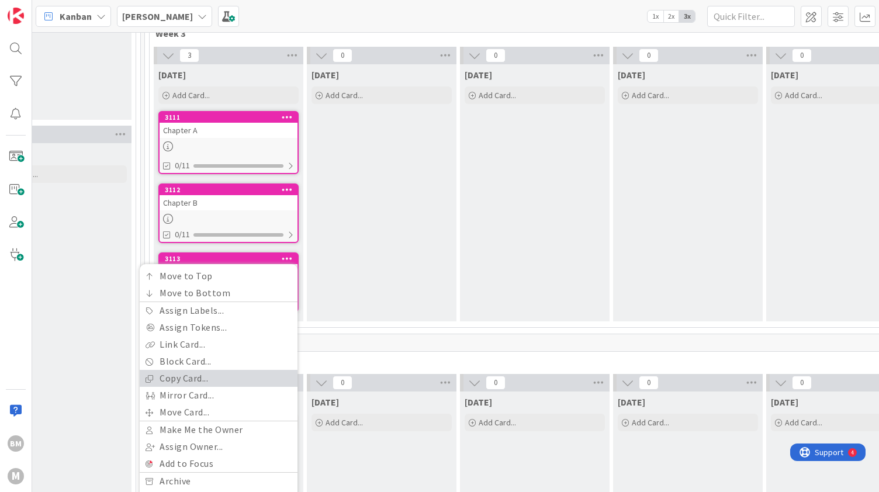
click at [223, 370] on link "Copy Card..." at bounding box center [219, 378] width 158 height 17
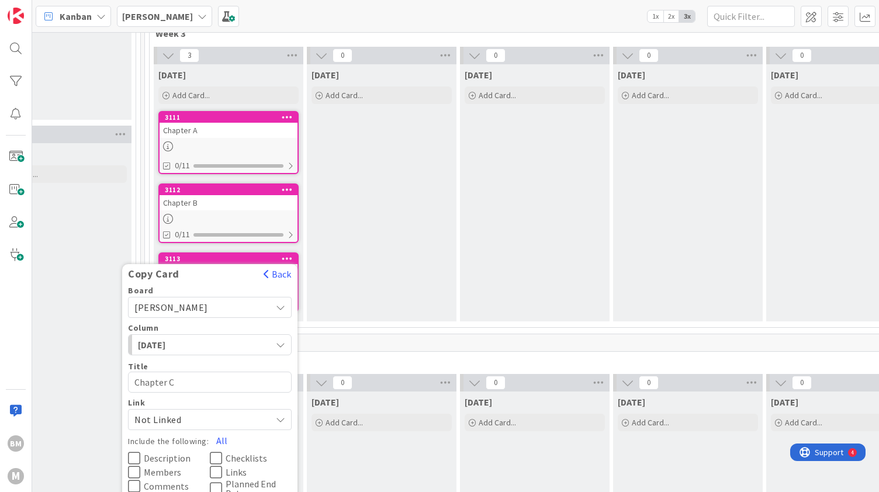
click at [217, 376] on textarea "Chapter C" at bounding box center [210, 382] width 164 height 21
type textarea "x"
type textarea "Chapter"
type textarea "x"
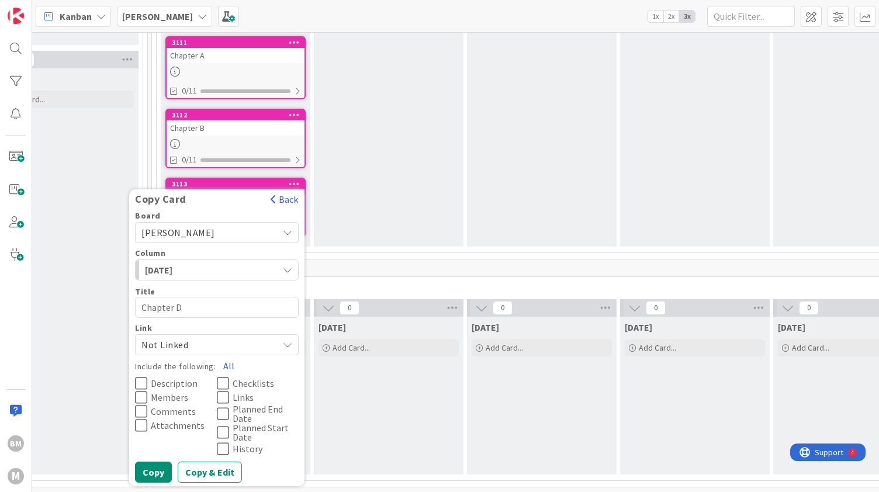
scroll to position [850, 363]
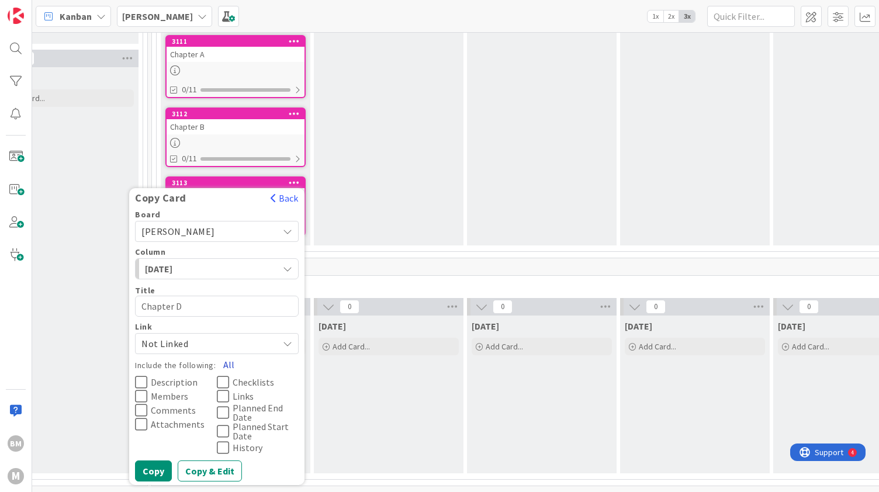
type textarea "Chapter D"
click at [226, 364] on button "All" at bounding box center [229, 364] width 26 height 21
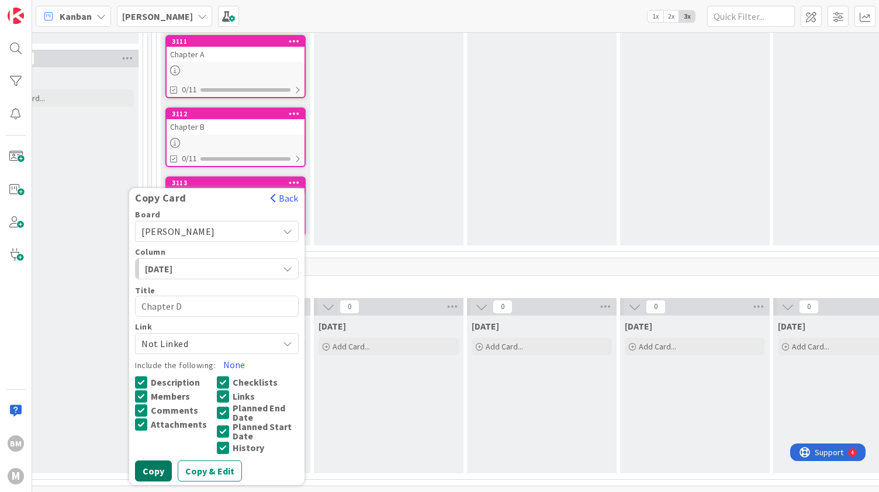
click at [146, 461] on button "Copy" at bounding box center [153, 471] width 37 height 21
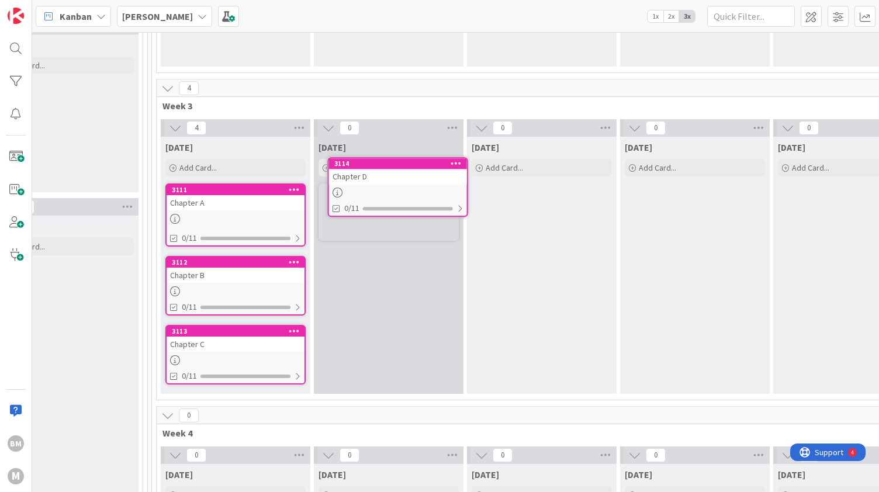
scroll to position [696, 363]
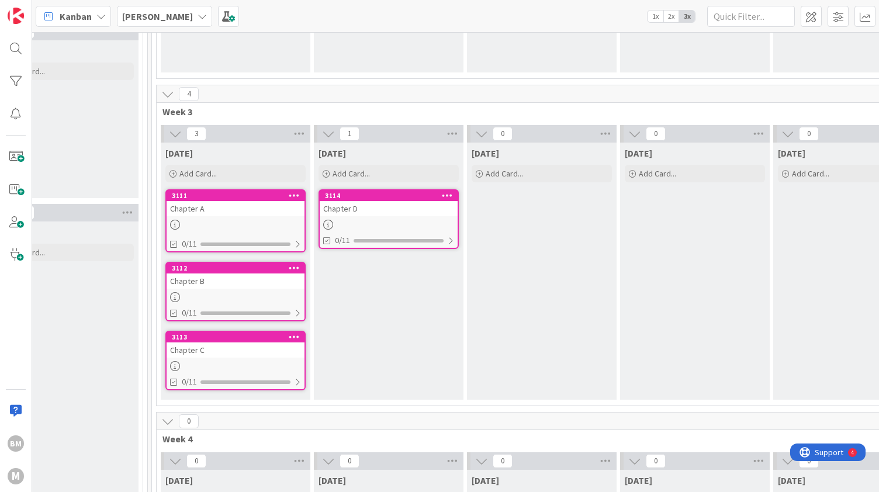
click at [444, 192] on icon at bounding box center [447, 195] width 11 height 8
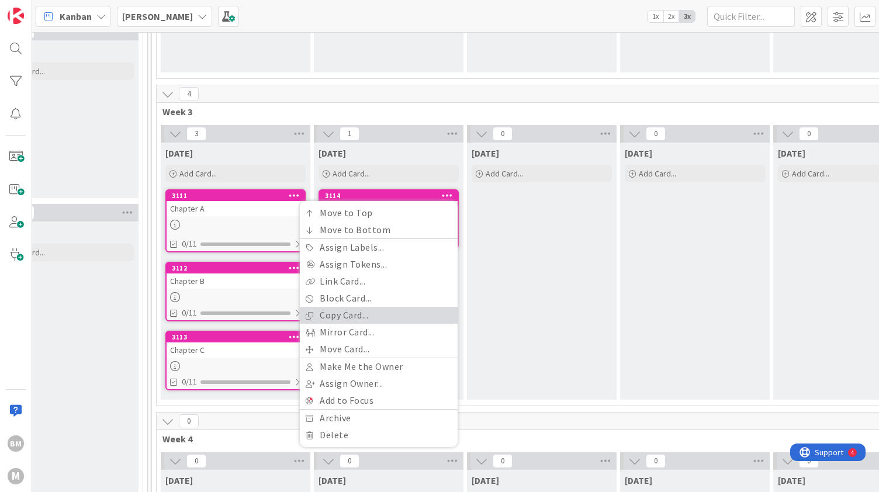
click at [385, 314] on link "Copy Card..." at bounding box center [379, 315] width 158 height 17
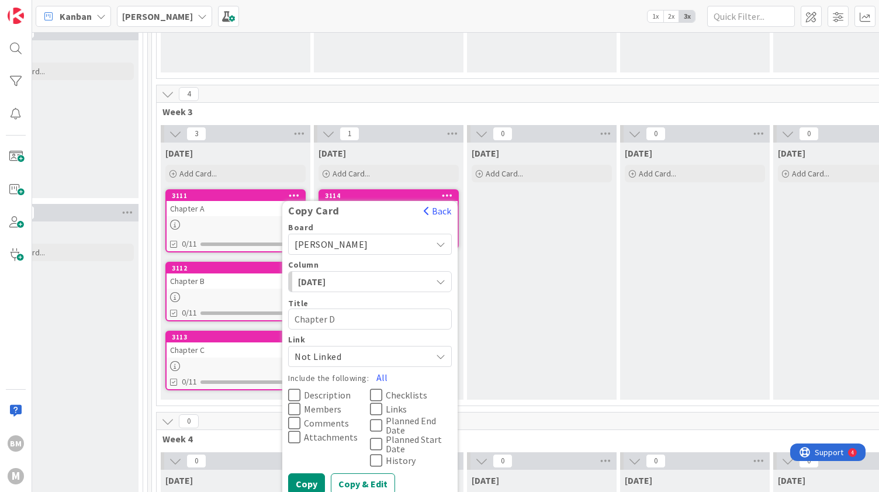
click at [352, 314] on textarea "Chapter D" at bounding box center [370, 319] width 164 height 21
type textarea "x"
type textarea "Chapter"
type textarea "x"
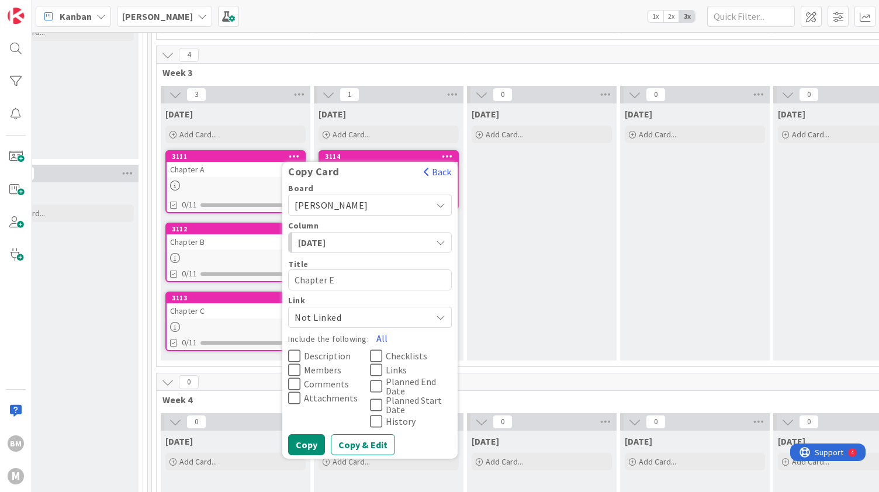
scroll to position [737, 363]
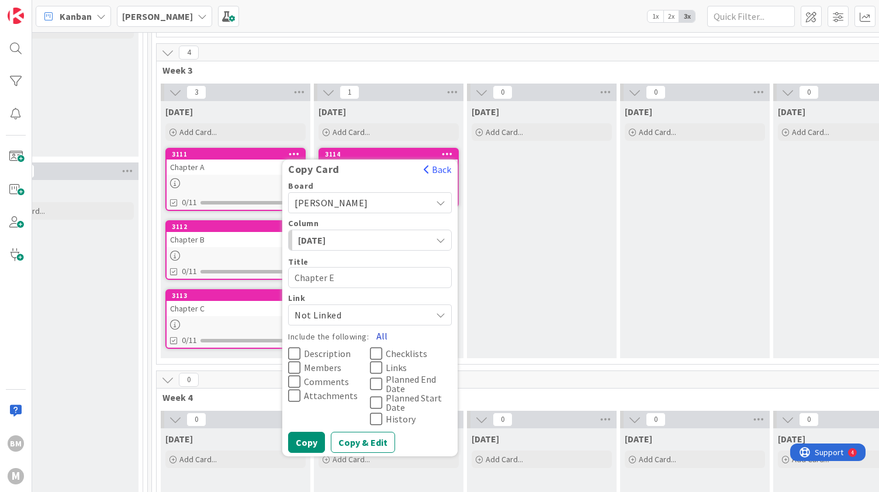
type textarea "Chapter E"
click at [375, 327] on button "All" at bounding box center [382, 336] width 26 height 21
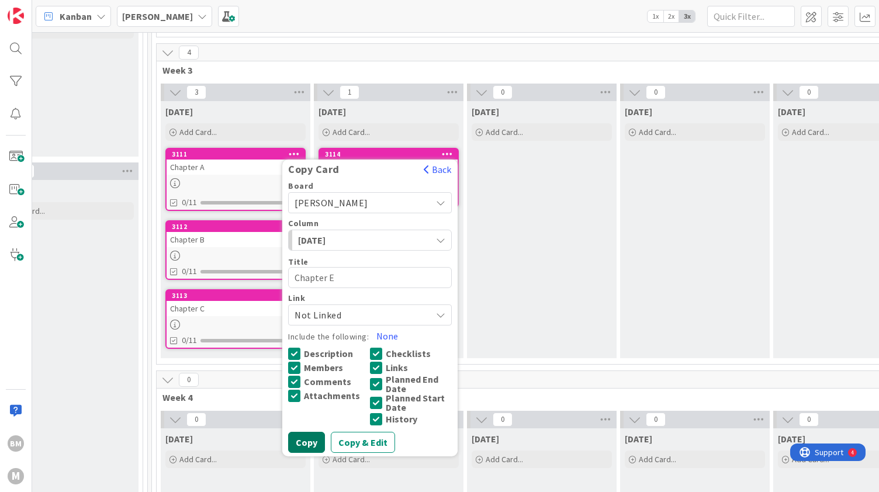
click at [314, 433] on button "Copy" at bounding box center [306, 442] width 37 height 21
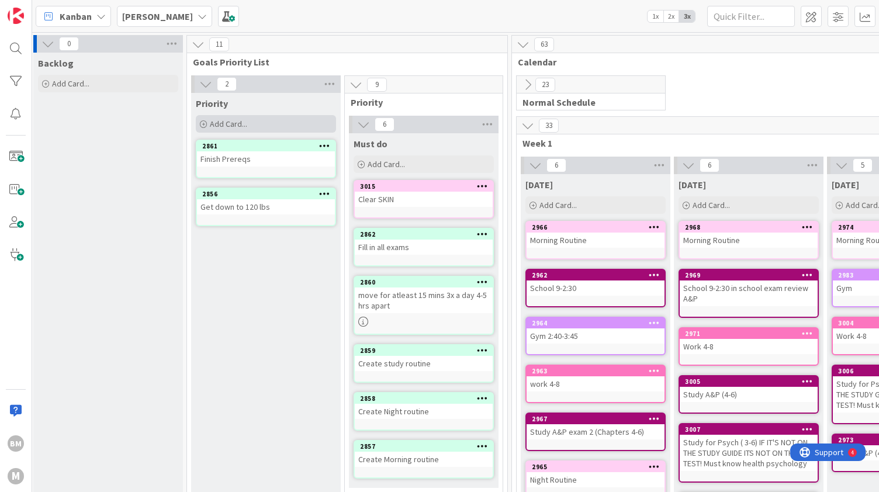
scroll to position [0, 0]
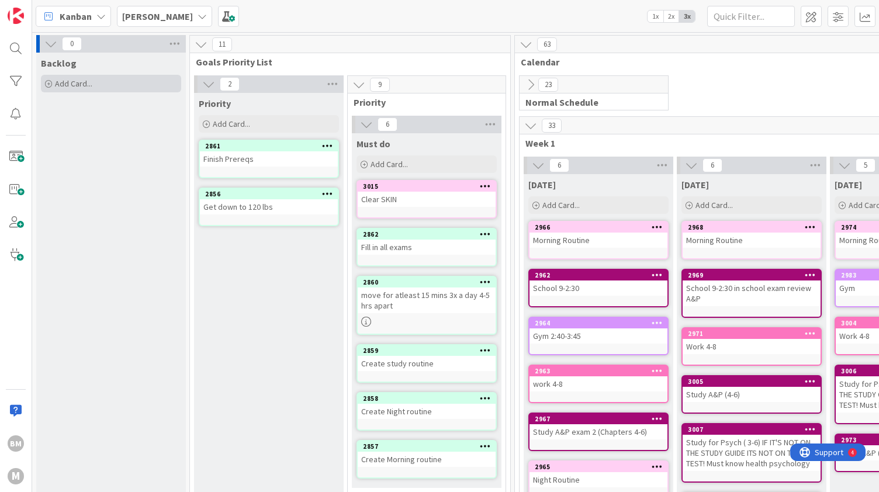
click at [147, 78] on div "Add Card..." at bounding box center [111, 84] width 140 height 18
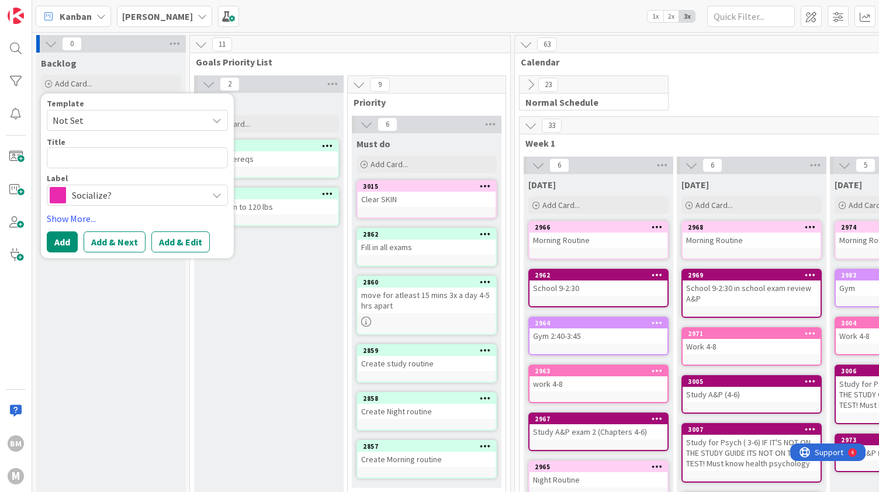
click at [97, 199] on span "Socialize?" at bounding box center [137, 195] width 130 height 16
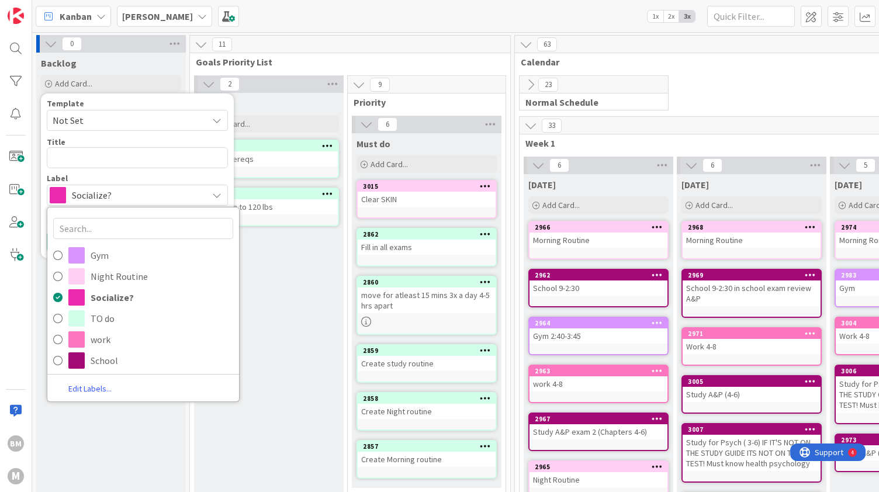
click at [95, 387] on link "Edit Labels..." at bounding box center [89, 389] width 85 height 16
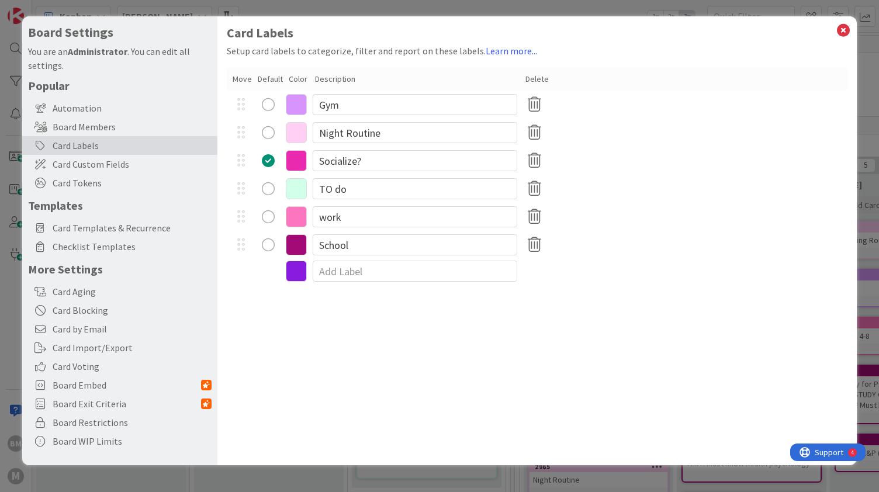
type textarea "x"
click at [324, 270] on input at bounding box center [415, 271] width 205 height 21
type input "Advice"
type textarea "x"
click at [292, 274] on icon at bounding box center [296, 272] width 21 height 21
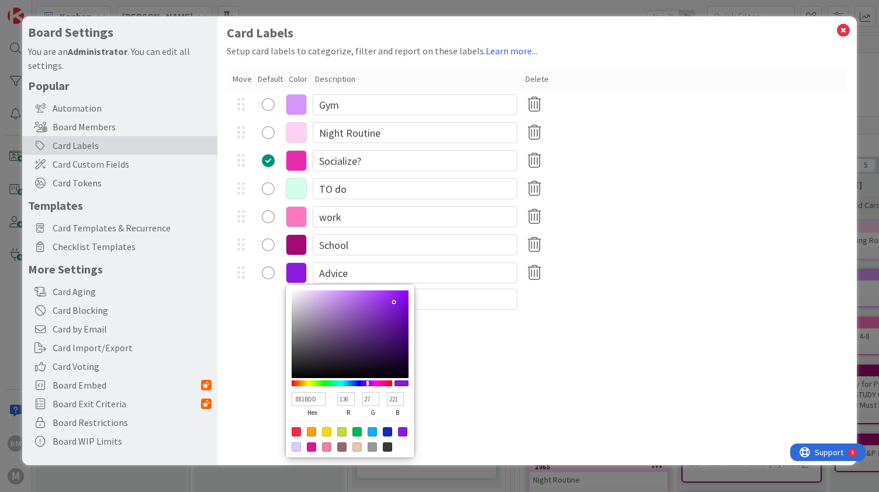
click at [328, 429] on div at bounding box center [326, 431] width 9 height 9
type input "FFD60F"
type input "255"
type input "214"
type input "15"
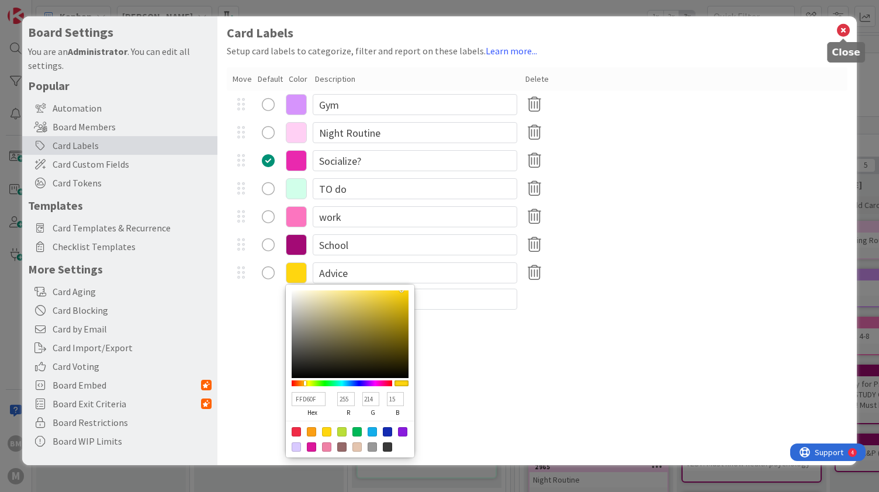
click at [843, 29] on icon at bounding box center [843, 30] width 15 height 16
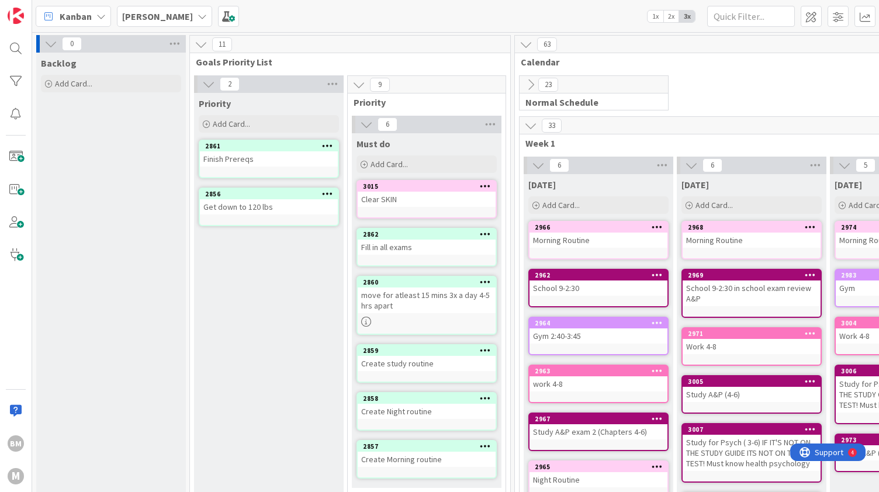
click at [172, 13] on b "[PERSON_NAME]" at bounding box center [157, 17] width 71 height 12
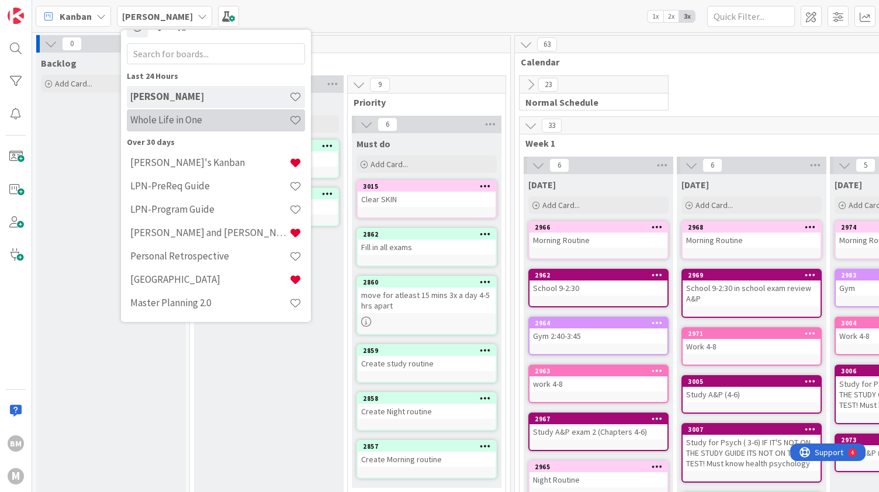
scroll to position [20, 0]
drag, startPoint x: 192, startPoint y: 202, endPoint x: 175, endPoint y: 210, distance: 18.0
click at [175, 210] on h4 "LPN-Program Guide" at bounding box center [209, 209] width 159 height 12
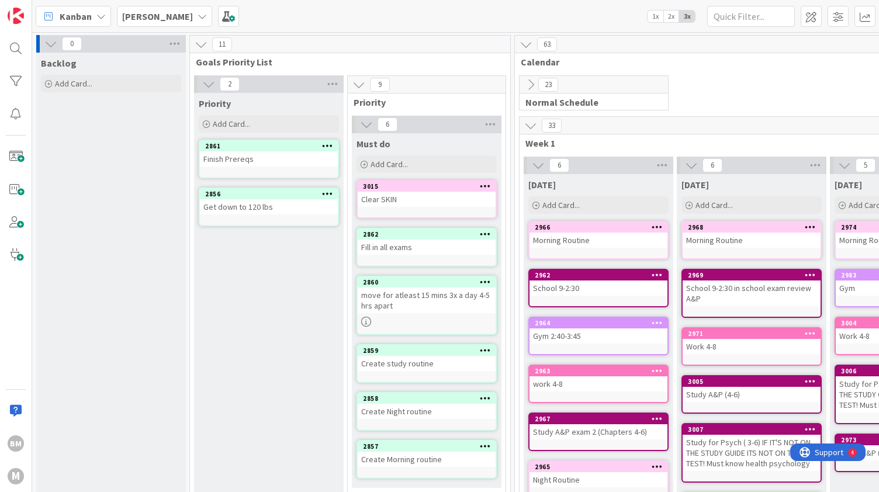
type textarea "x"
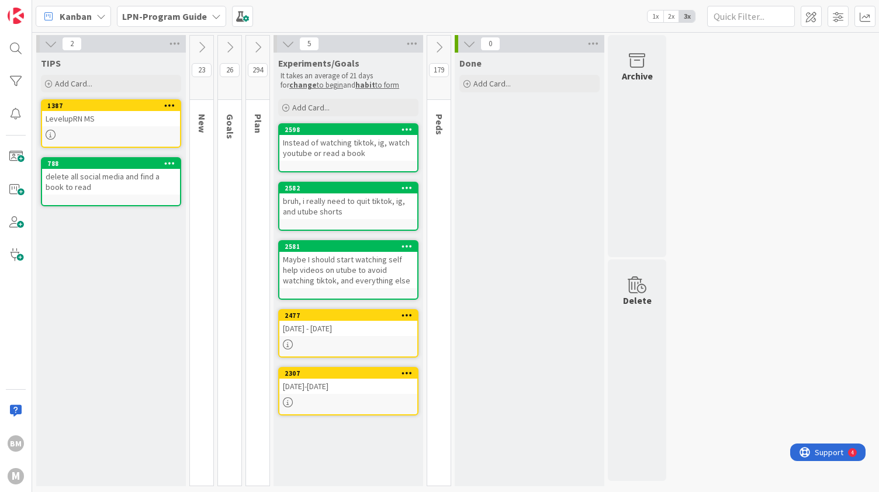
click at [257, 46] on icon at bounding box center [257, 47] width 13 height 13
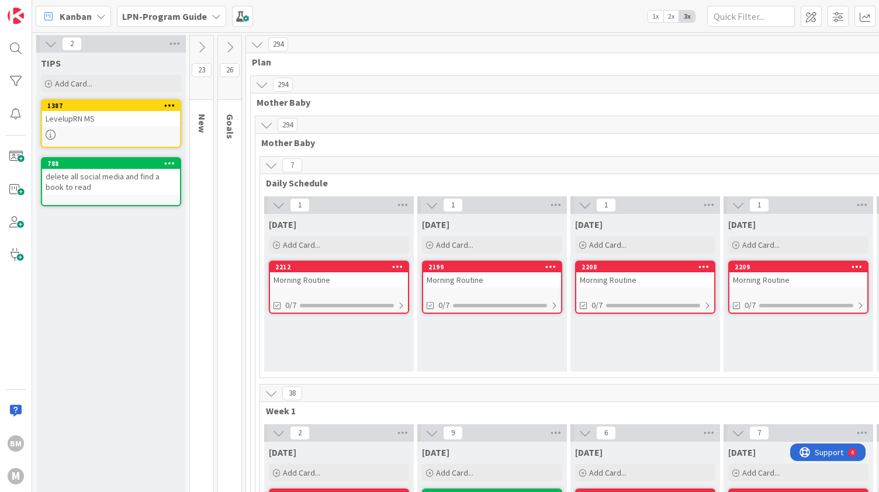
click at [229, 46] on icon at bounding box center [229, 47] width 13 height 13
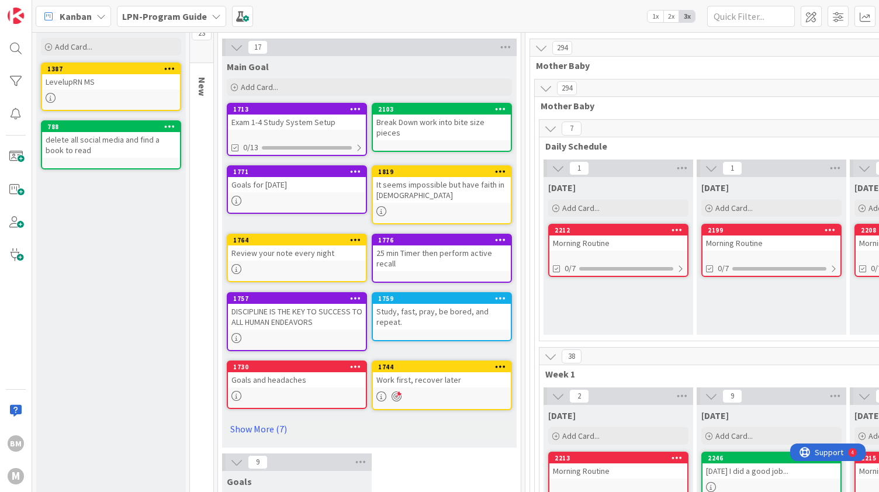
scroll to position [37, 0]
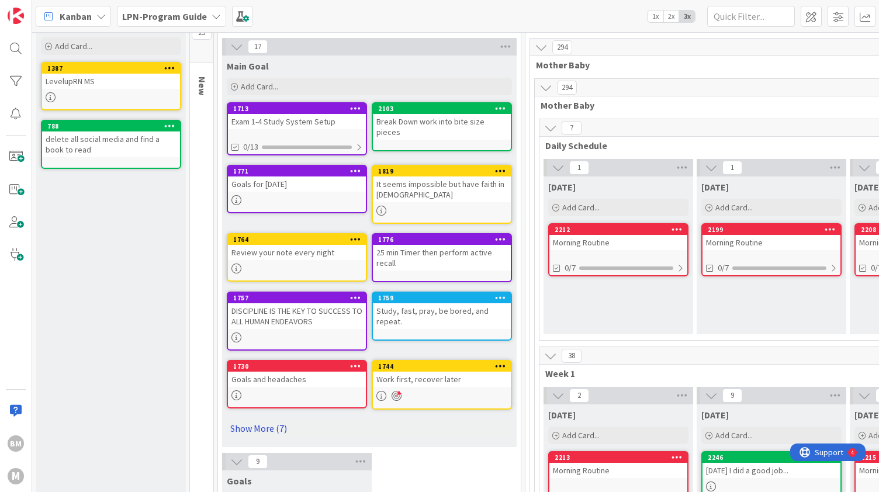
click at [241, 423] on link "Show More (7)" at bounding box center [369, 428] width 285 height 19
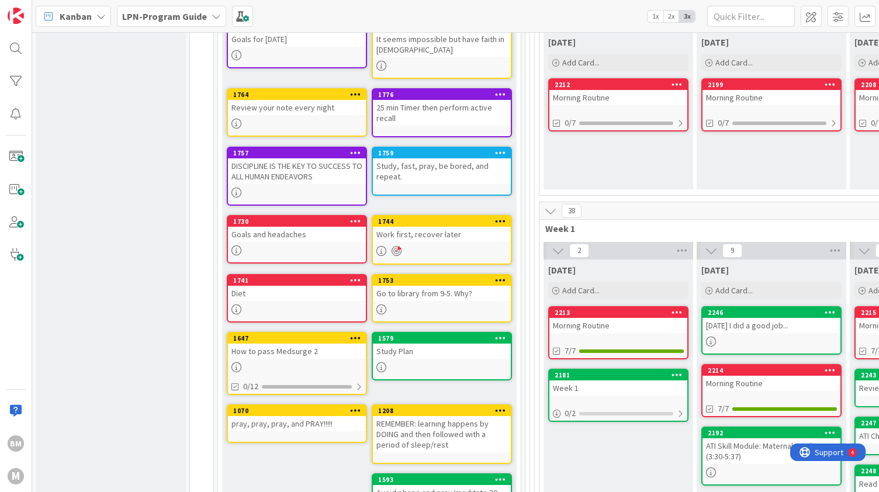
scroll to position [185, 0]
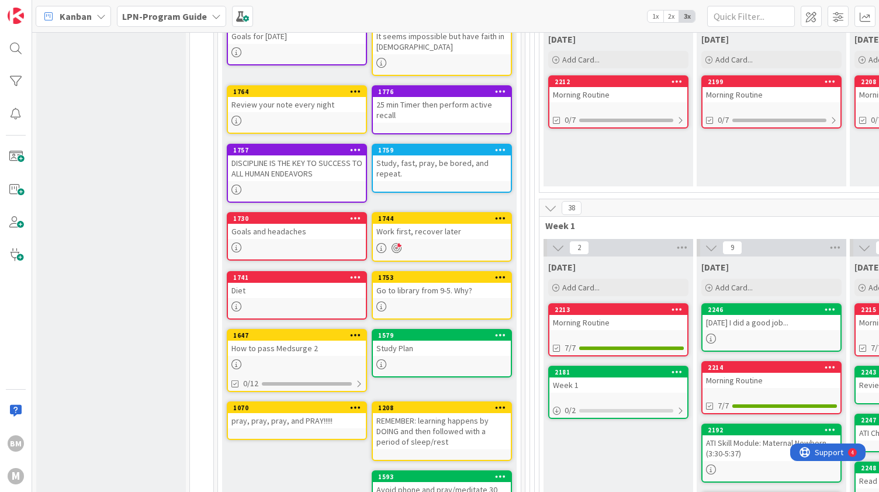
click at [279, 349] on div "How to pass Medsurge 2" at bounding box center [297, 348] width 138 height 15
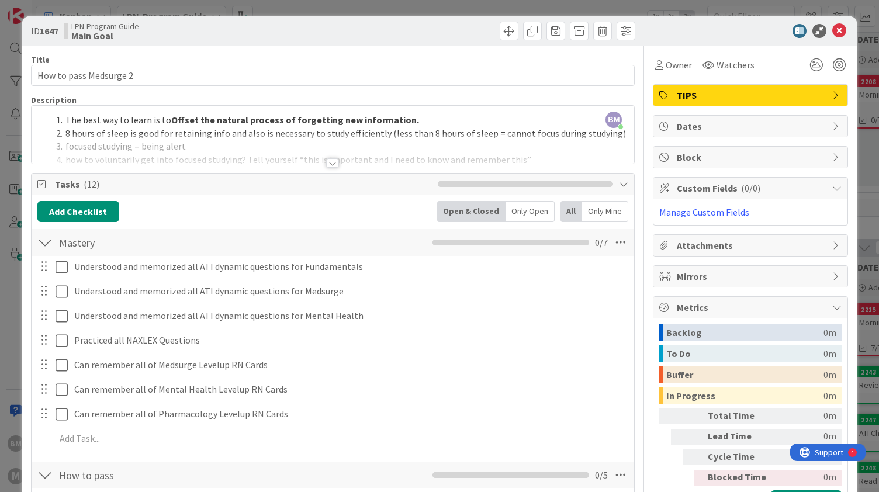
click at [329, 164] on div at bounding box center [332, 162] width 13 height 9
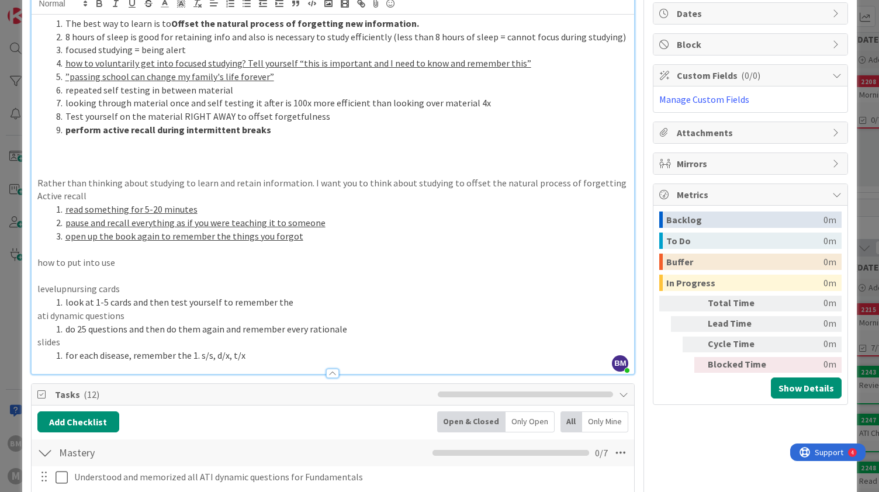
scroll to position [113, 0]
click at [340, 234] on li "open up the book again to remember the things you forgot" at bounding box center [339, 235] width 577 height 13
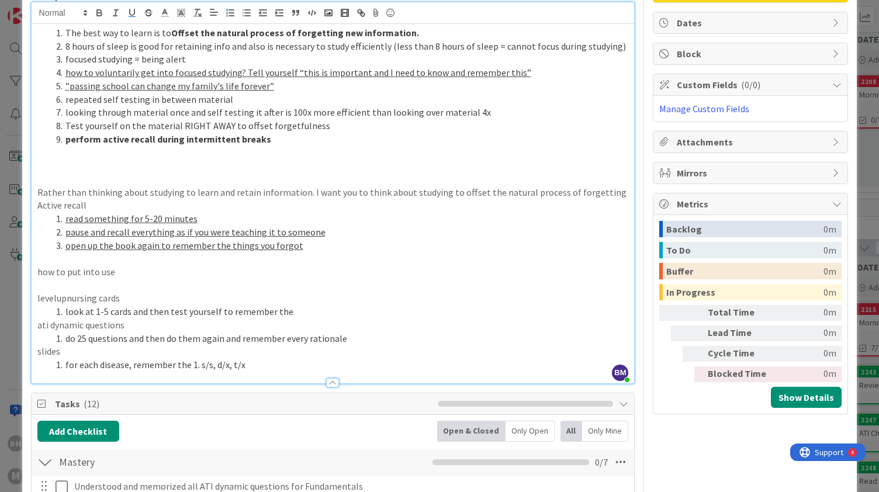
scroll to position [103, 0]
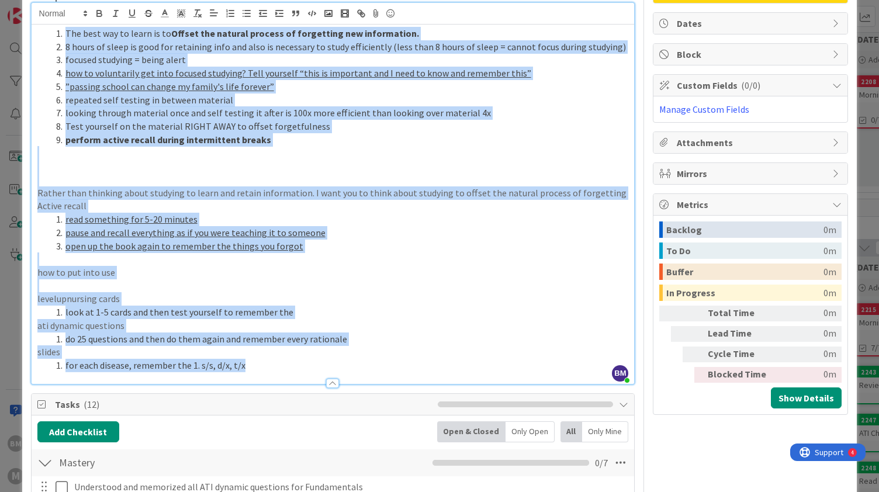
click at [340, 233] on li "pause and recall everything as if you were teaching it to someone" at bounding box center [339, 232] width 577 height 13
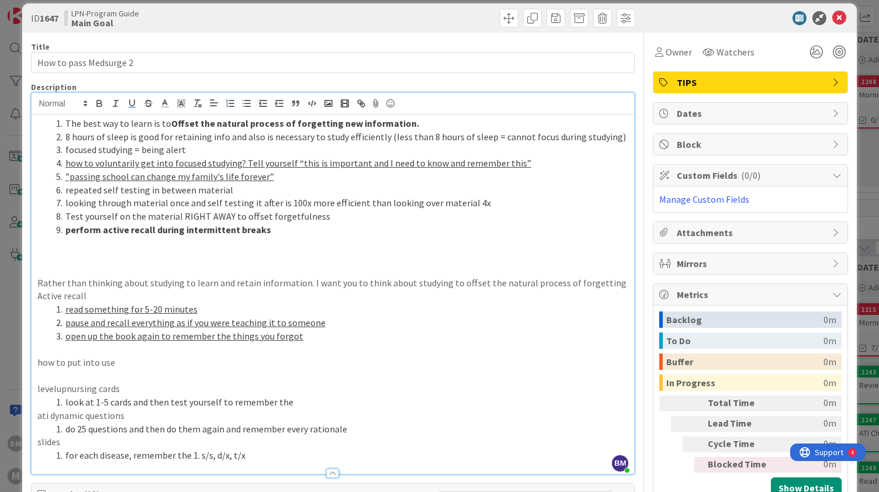
scroll to position [0, 0]
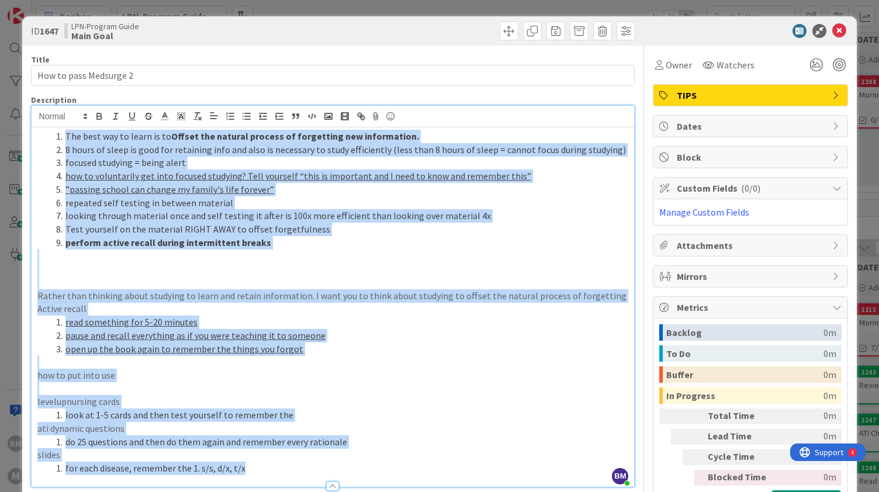
copy div "The best way to learn is to Offset the natural process of forgetting new inform…"
click at [340, 236] on li "perform active recall during intermittent breaks" at bounding box center [339, 242] width 577 height 13
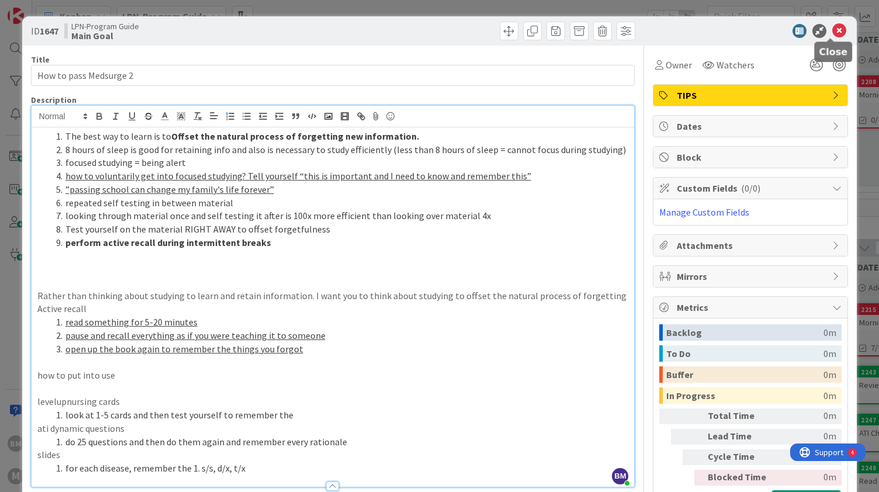
click at [832, 25] on icon at bounding box center [839, 31] width 14 height 14
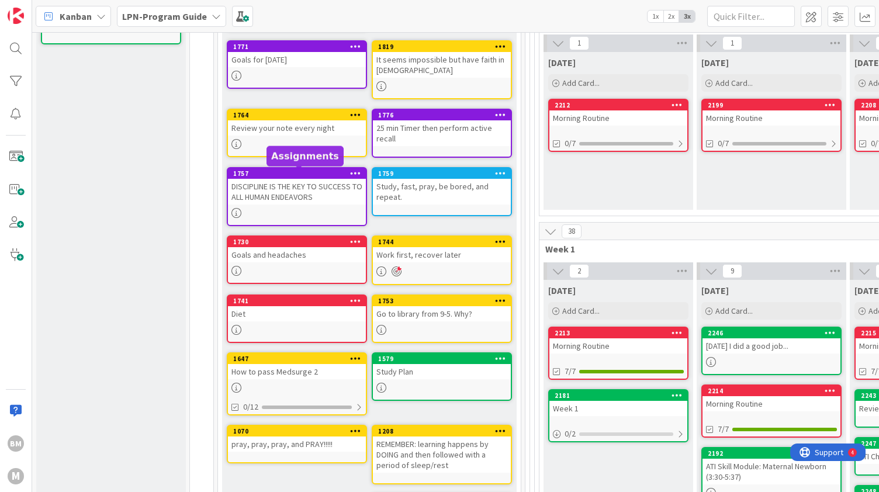
scroll to position [168, 0]
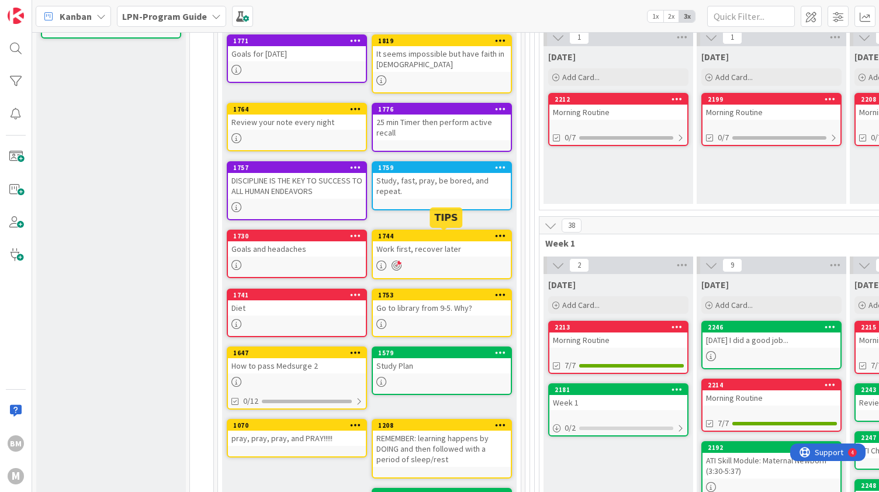
click at [433, 258] on div "1744 Work first, recover later" at bounding box center [442, 255] width 140 height 50
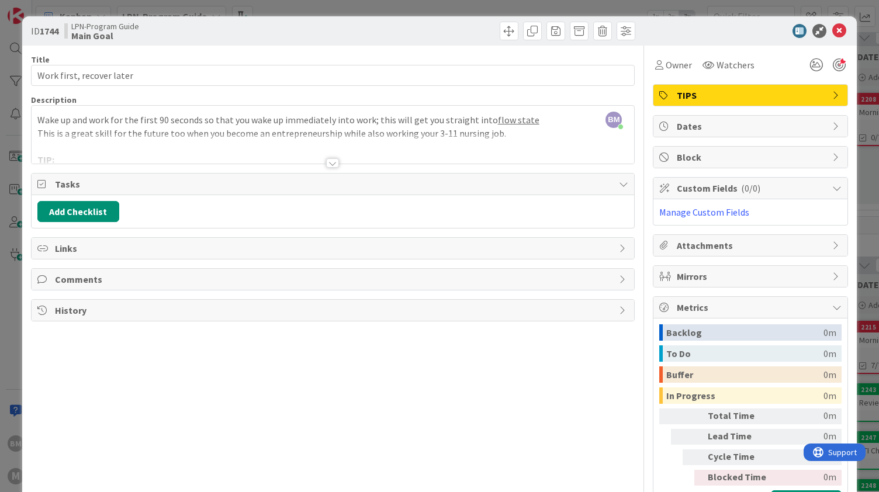
click at [327, 164] on div at bounding box center [332, 162] width 13 height 9
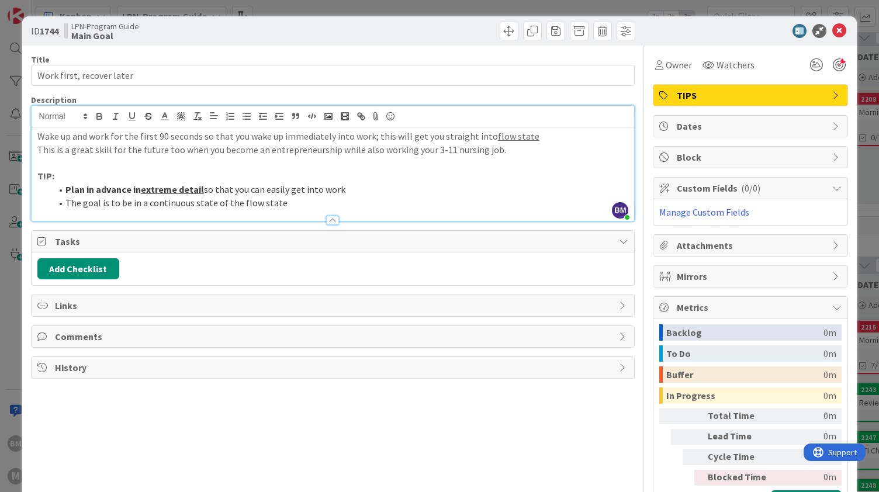
click at [327, 186] on li "Plan in advance in extreme detail so that you can easily get into work" at bounding box center [339, 189] width 577 height 13
click at [357, 196] on li "The goal is to be in a continuous state of the flow state" at bounding box center [339, 202] width 577 height 13
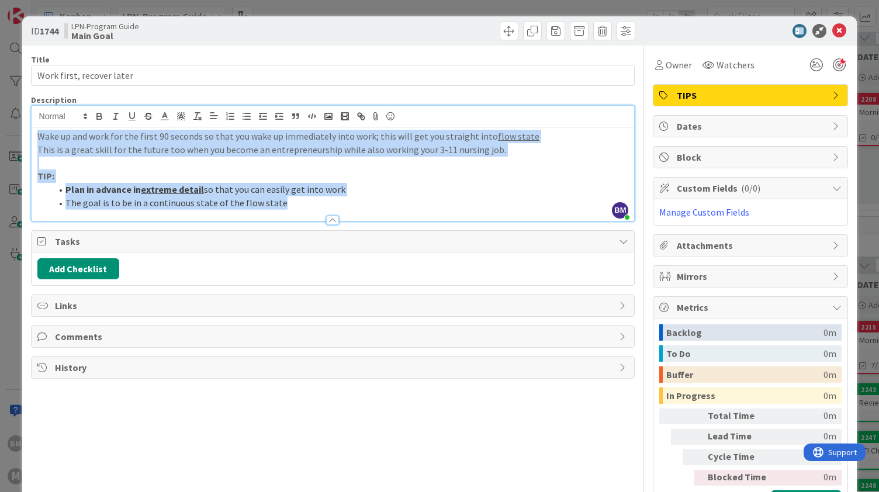
copy div "Wake up and work for the first 90 seconds so that you wake up immediately into …"
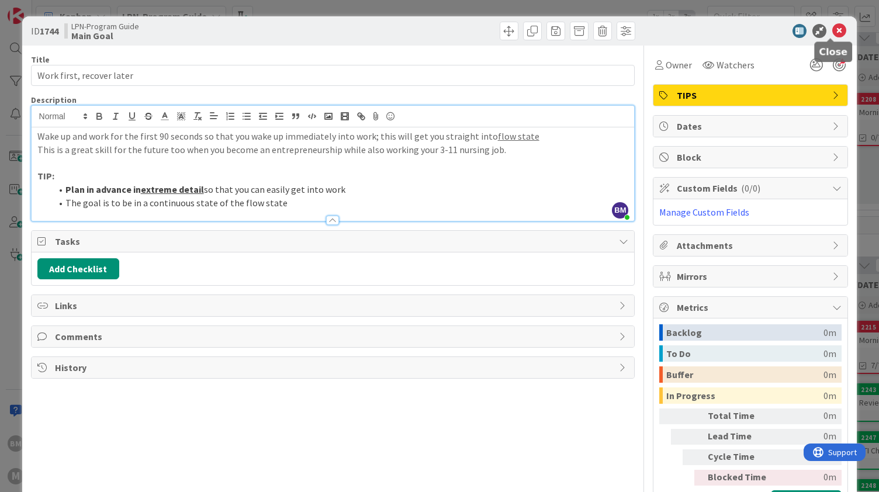
click at [833, 27] on icon at bounding box center [839, 31] width 14 height 14
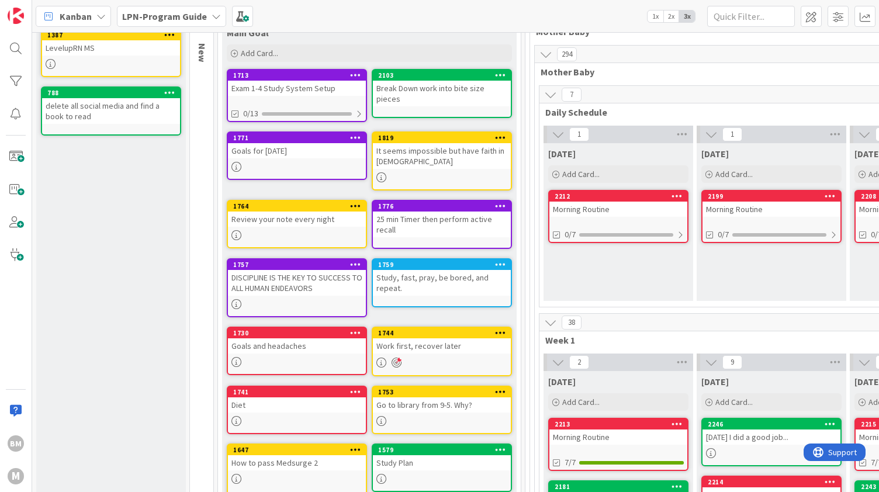
scroll to position [71, 0]
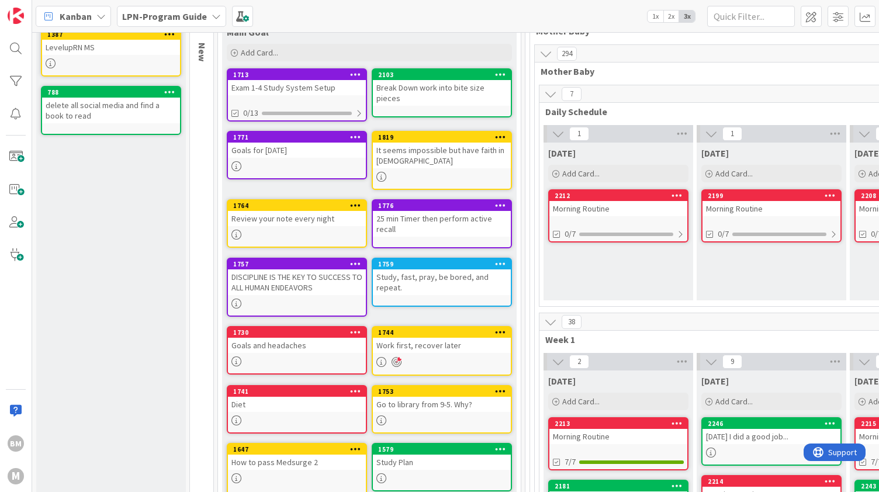
click at [328, 305] on div at bounding box center [297, 304] width 138 height 10
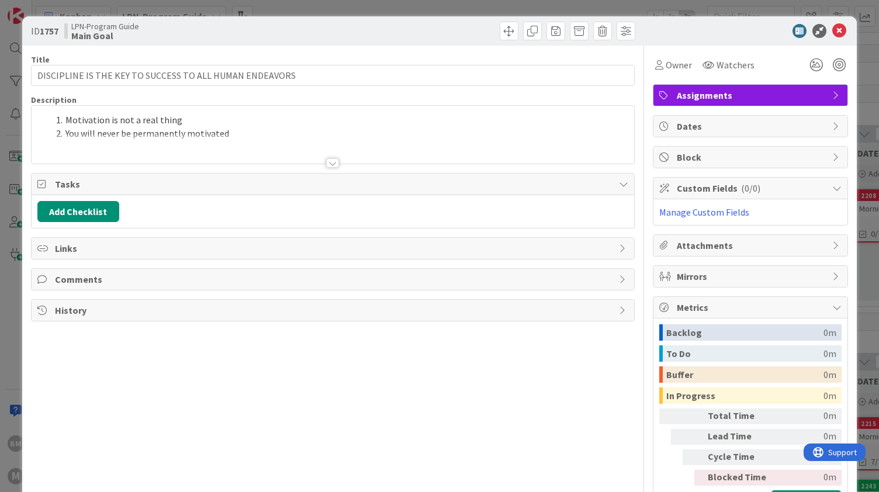
click at [321, 161] on div at bounding box center [333, 149] width 603 height 30
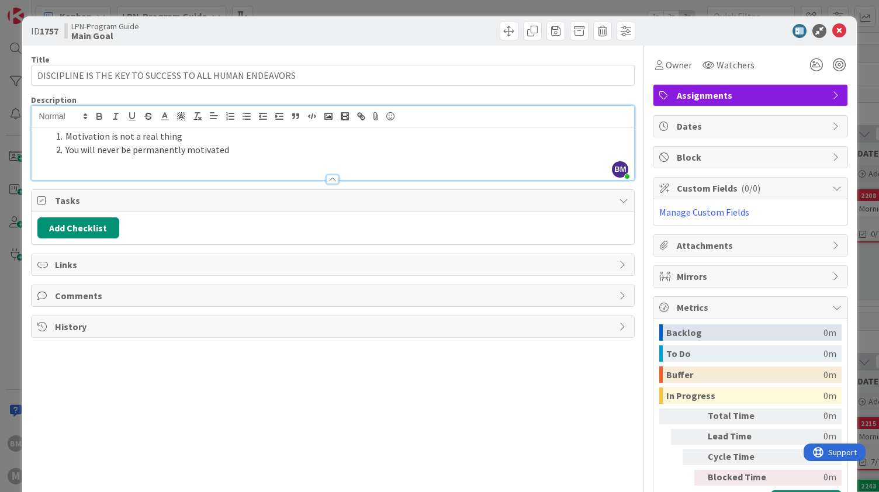
click at [424, 155] on li "You will never be permanently motivated" at bounding box center [339, 149] width 577 height 13
copy ol "Motivation is not a real thing You will never be permanently motivated"
click at [832, 32] on icon at bounding box center [839, 31] width 14 height 14
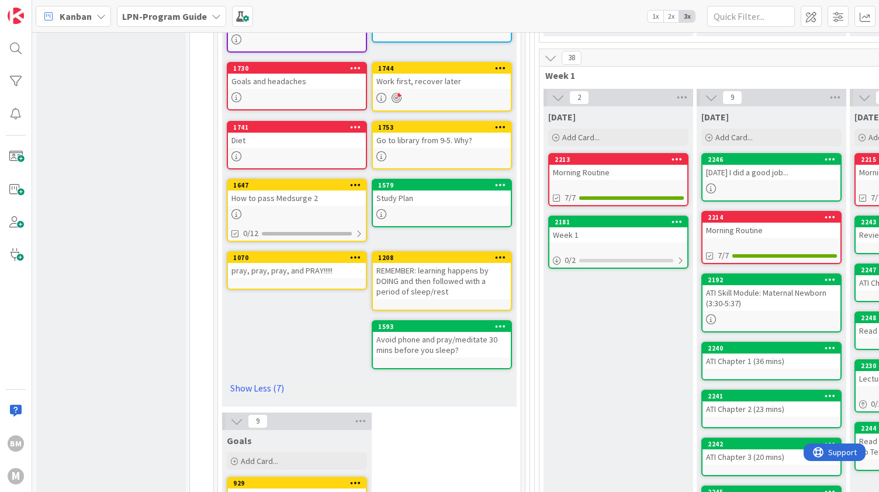
scroll to position [336, 0]
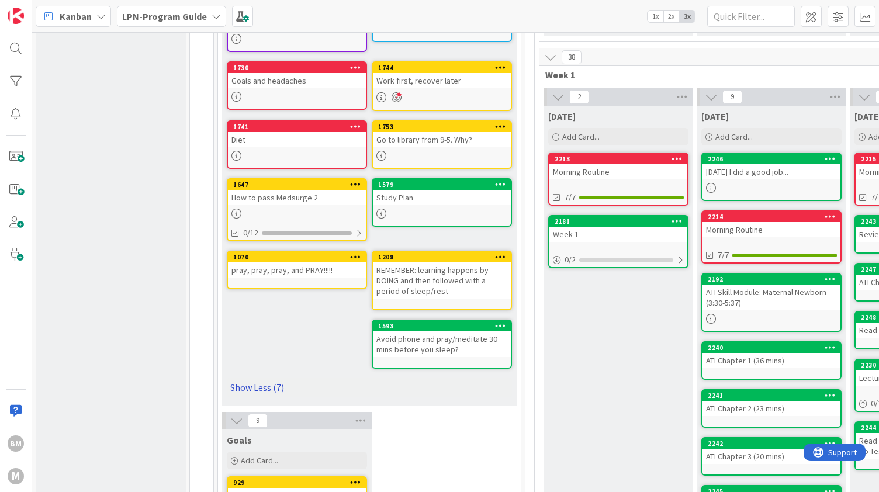
click at [261, 380] on link "Show Less (7)" at bounding box center [369, 387] width 285 height 19
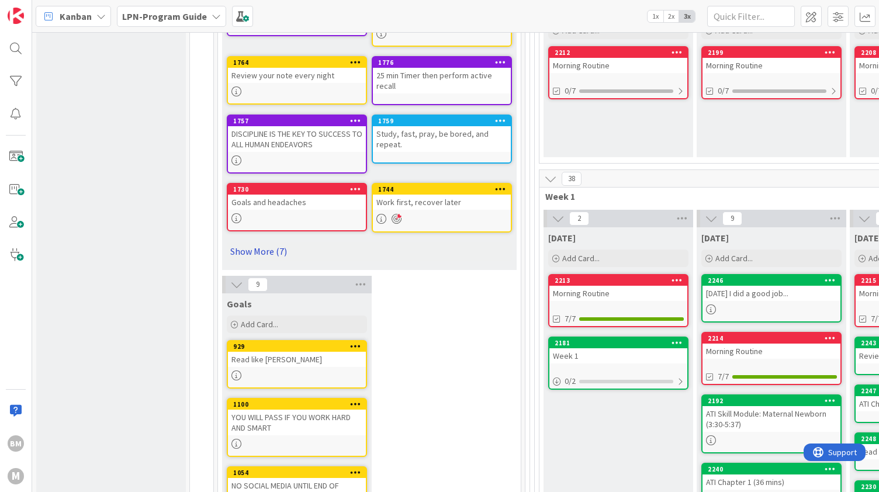
scroll to position [129, 0]
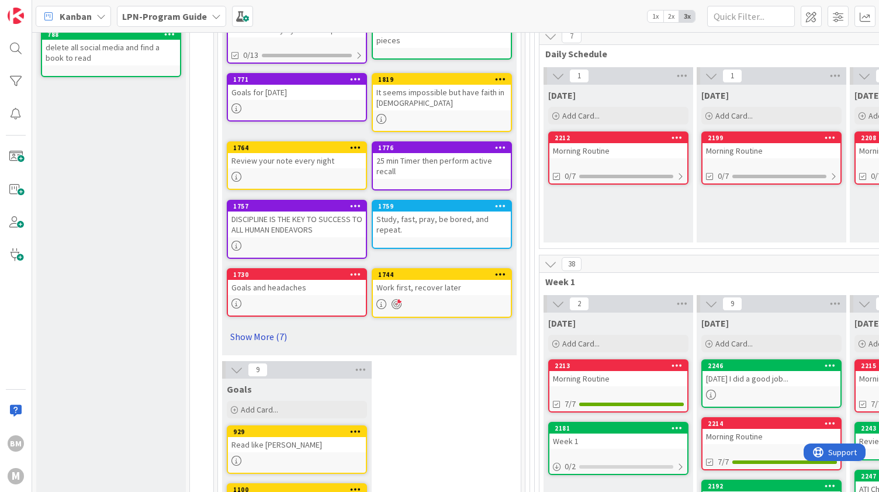
click at [262, 338] on link "Show More (7)" at bounding box center [369, 336] width 285 height 19
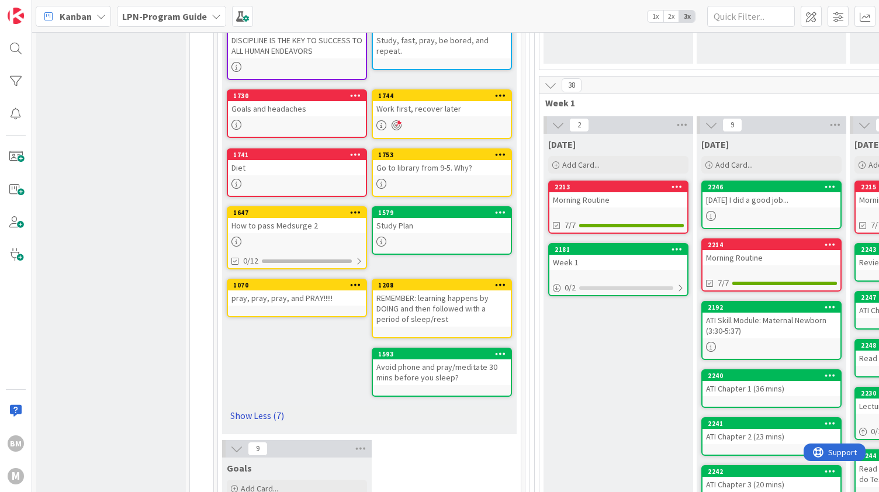
scroll to position [309, 0]
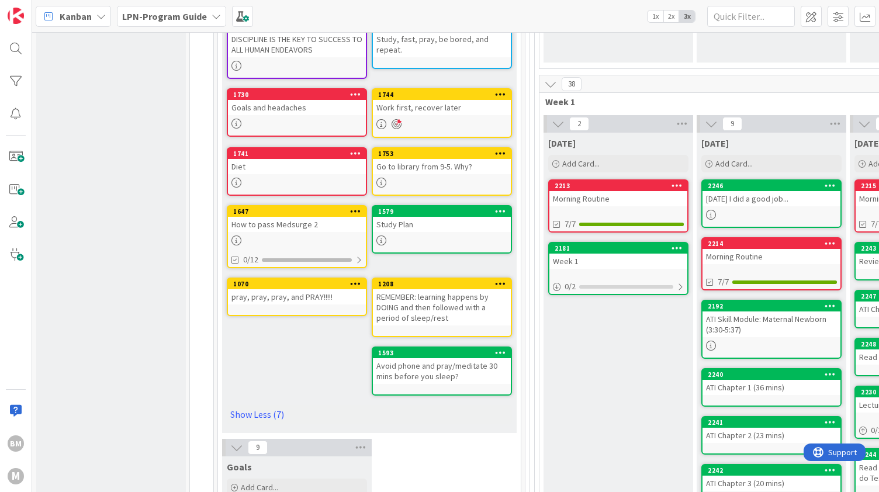
click at [397, 297] on div "REMEMBER: learning happens by DOING and then followed with a period of sleep/re…" at bounding box center [442, 307] width 138 height 36
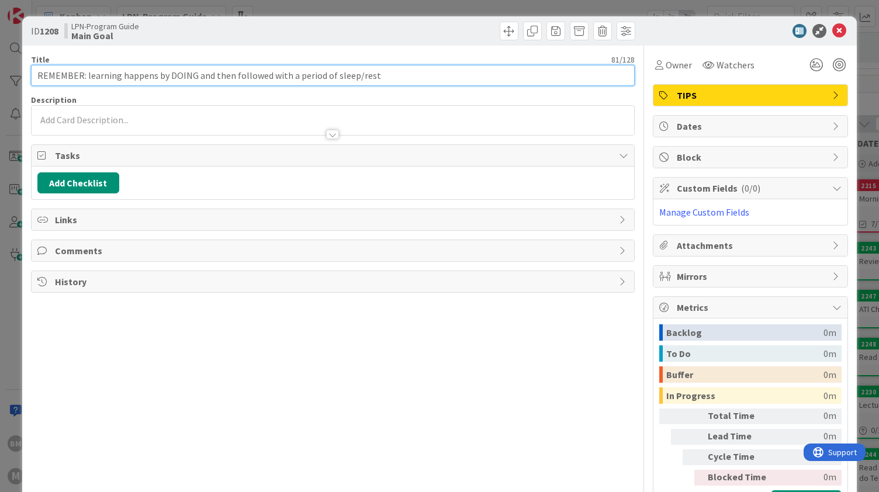
click at [292, 65] on input "REMEMBER: learning happens by DOING and then followed with a period of sleep/re…" at bounding box center [333, 75] width 604 height 21
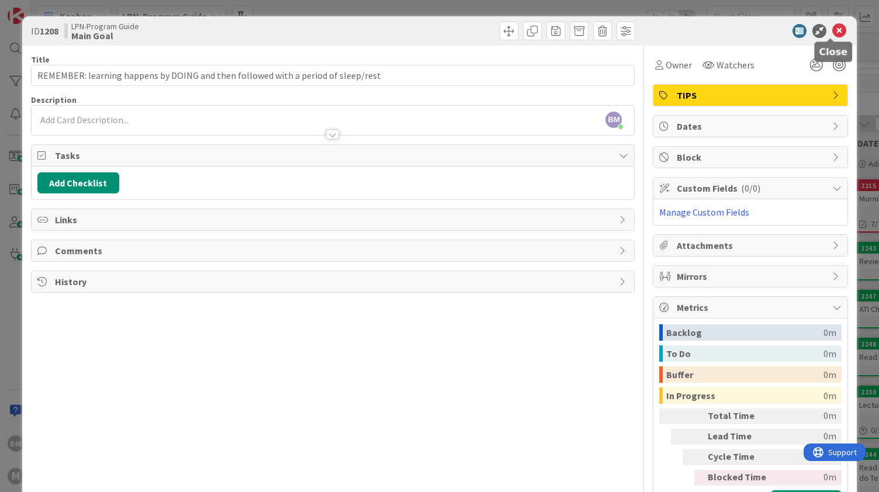
click at [832, 31] on icon at bounding box center [839, 31] width 14 height 14
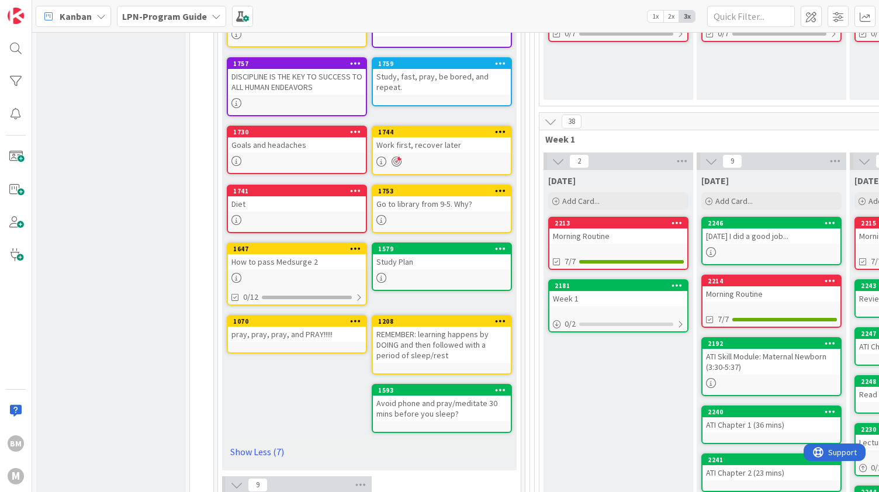
scroll to position [264, 0]
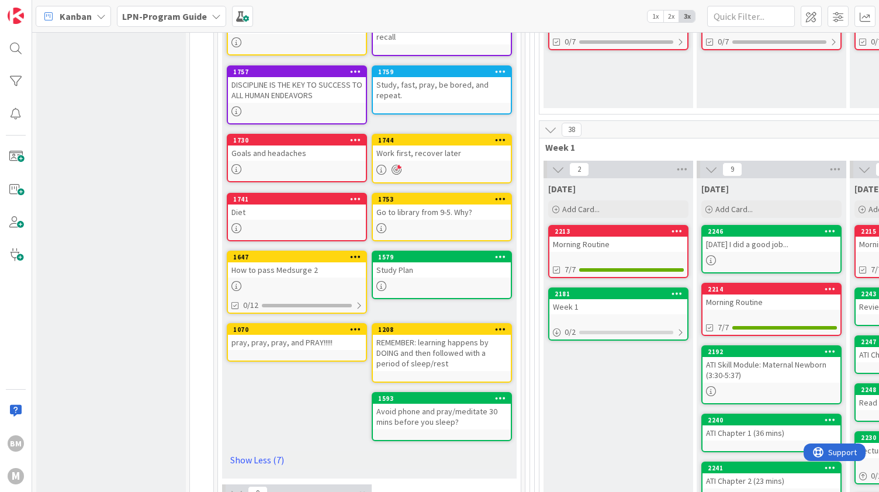
click at [300, 340] on div "pray, pray, pray, and PRAY!!!!!" at bounding box center [297, 342] width 138 height 15
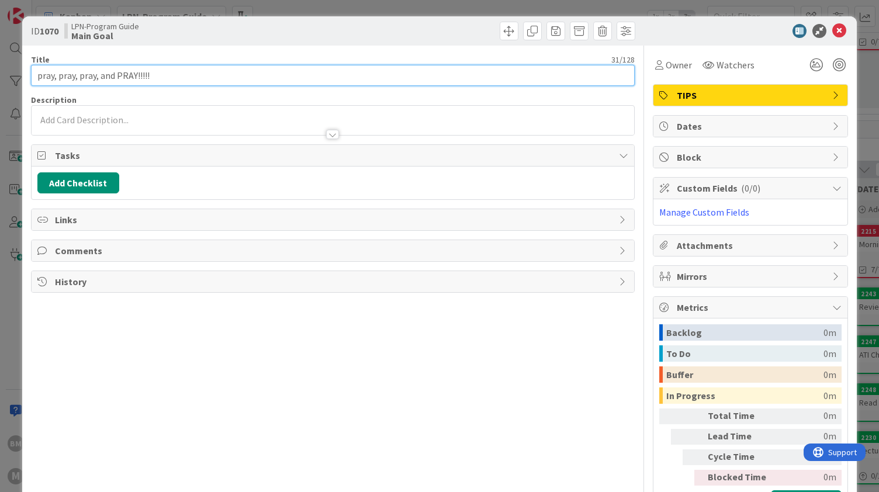
click at [176, 77] on input "pray, pray, pray, and PRAY!!!!!" at bounding box center [333, 75] width 604 height 21
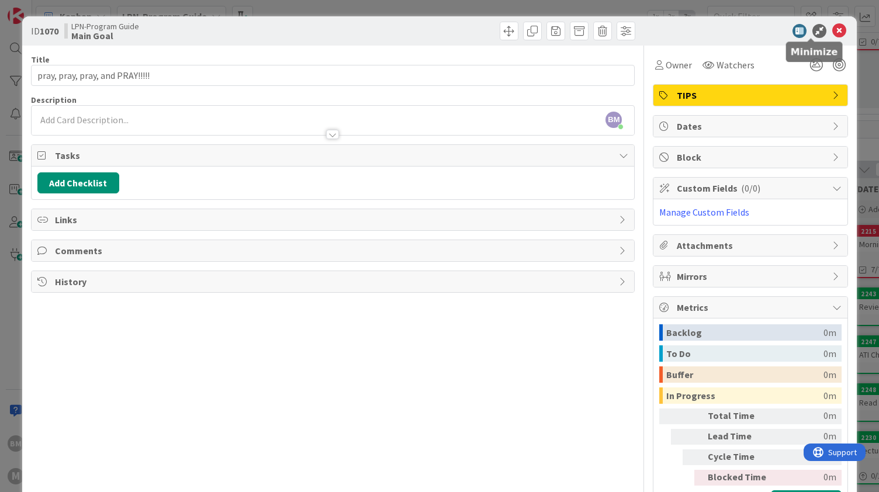
click at [832, 28] on icon at bounding box center [839, 31] width 14 height 14
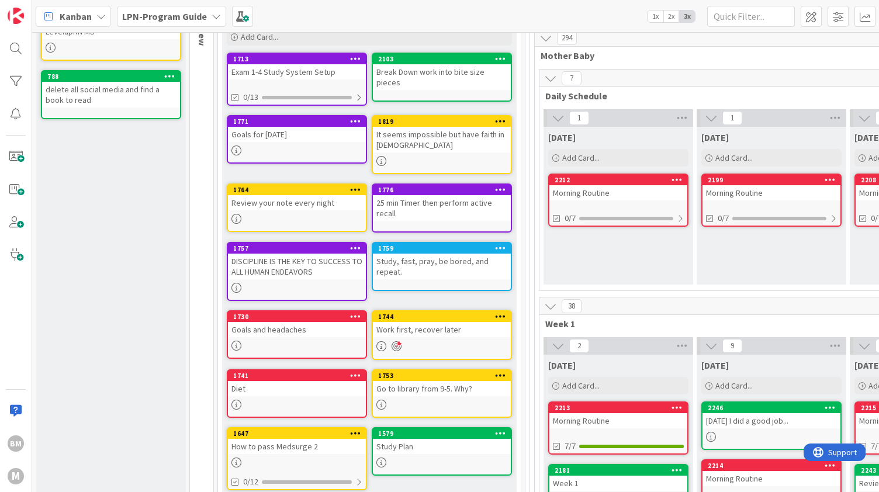
scroll to position [85, 0]
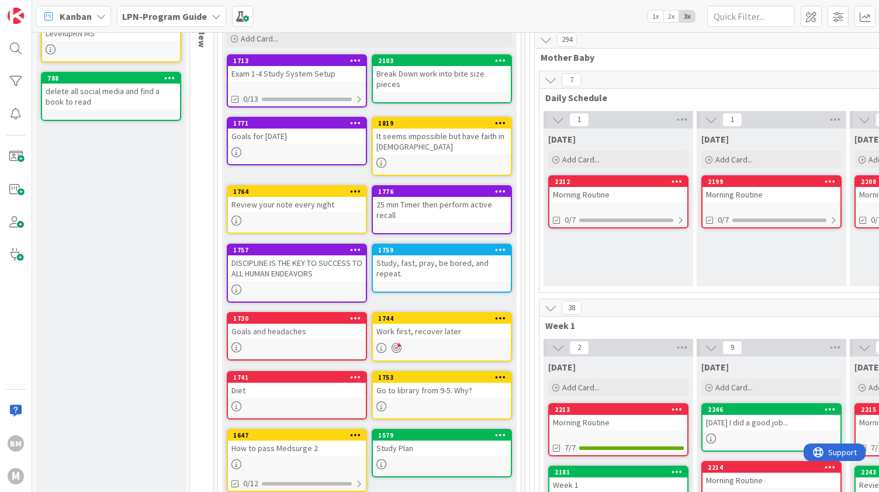
click at [290, 366] on div "Main Goal Add Card... 2103 Break Down work into bite size pieces 1713 Exam 1-4 …" at bounding box center [369, 332] width 295 height 649
click at [286, 392] on div "Diet" at bounding box center [297, 390] width 138 height 15
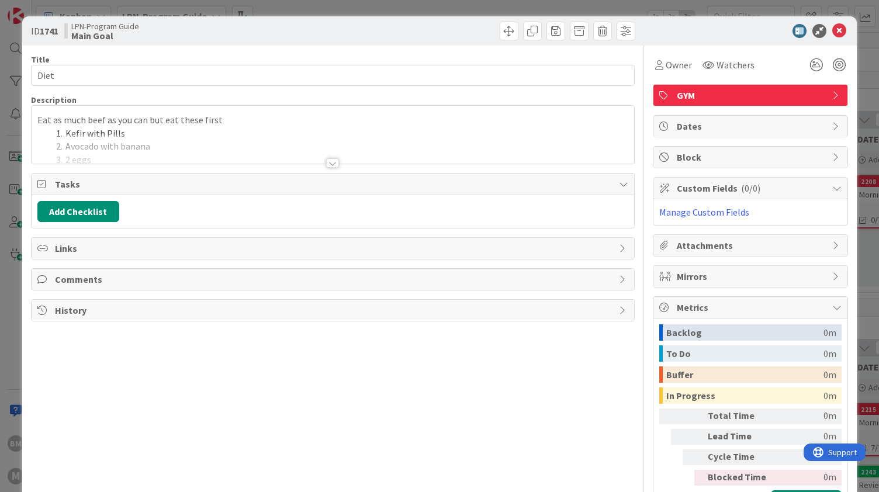
click at [326, 162] on div at bounding box center [332, 162] width 13 height 9
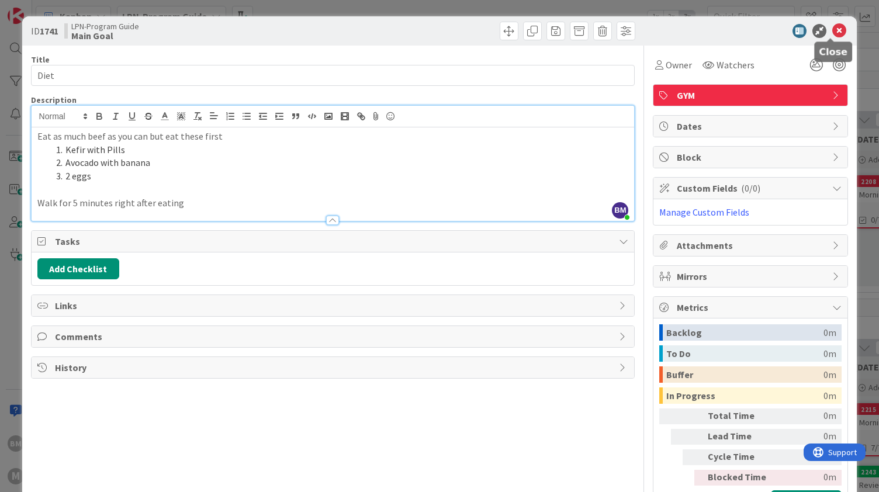
click at [832, 27] on icon at bounding box center [839, 31] width 14 height 14
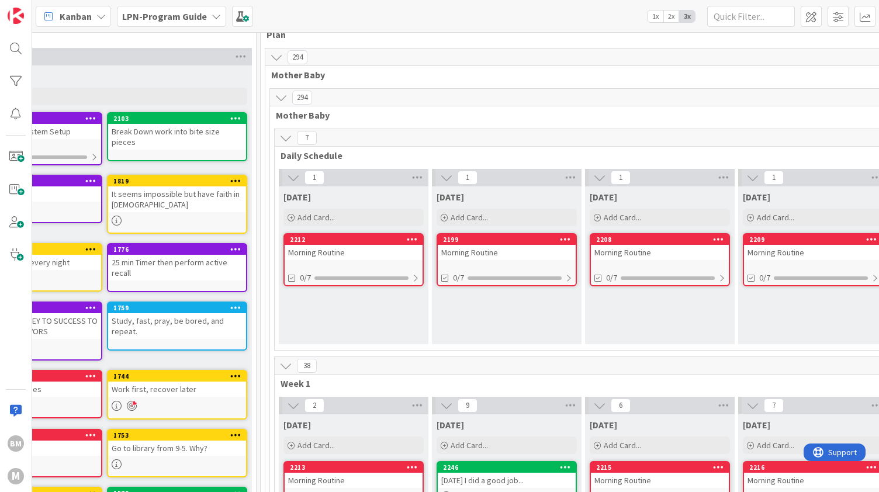
scroll to position [20, 265]
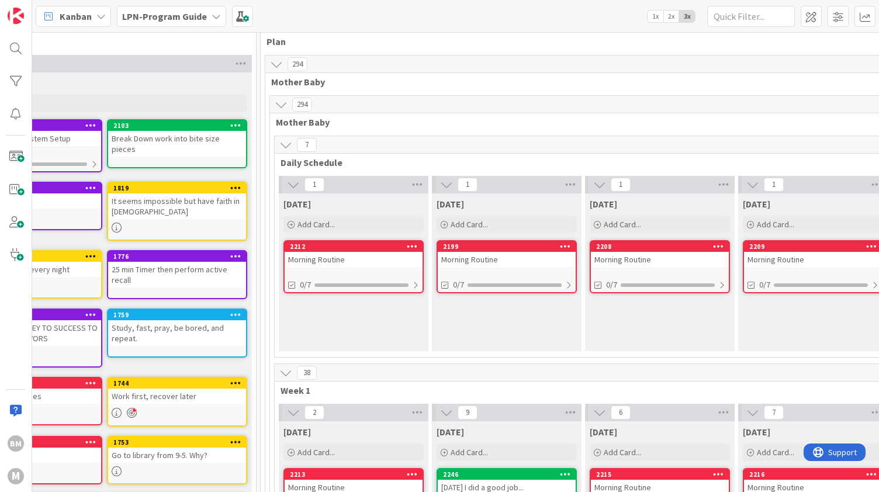
click at [365, 257] on div "Morning Routine" at bounding box center [354, 259] width 138 height 15
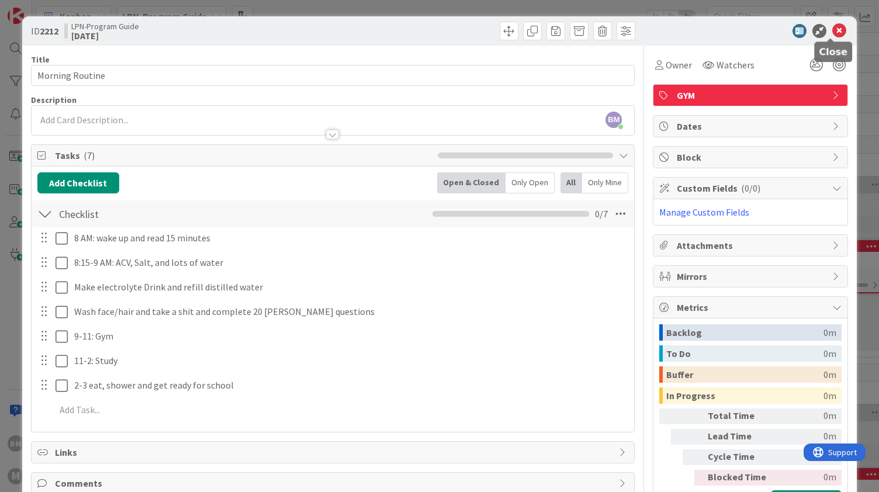
click at [832, 26] on icon at bounding box center [839, 31] width 14 height 14
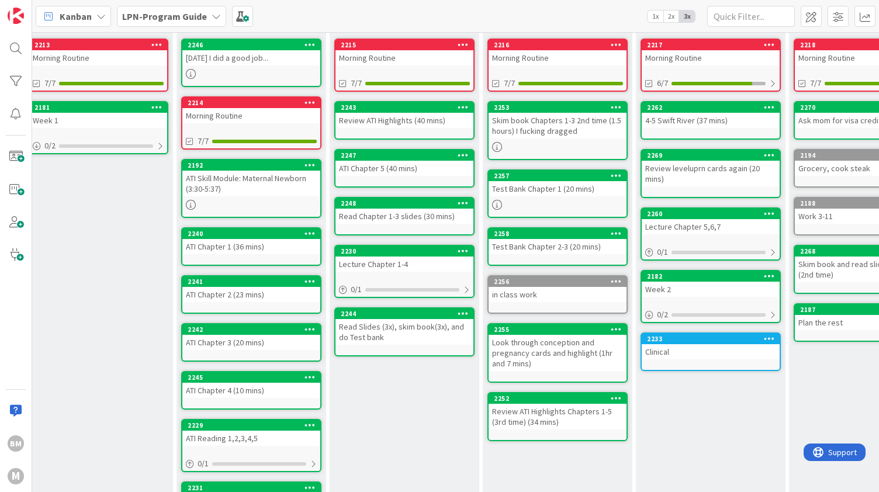
click at [272, 54] on div "Today I did a good job..." at bounding box center [251, 57] width 138 height 15
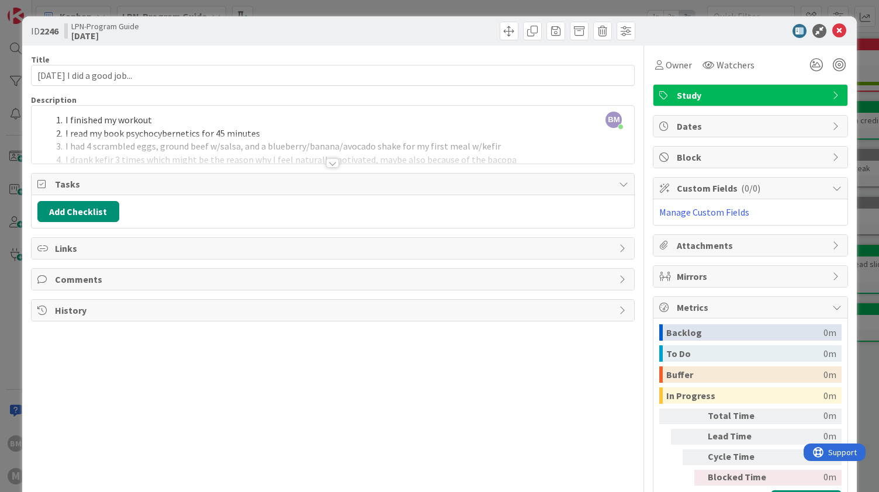
click at [341, 160] on div at bounding box center [333, 149] width 603 height 30
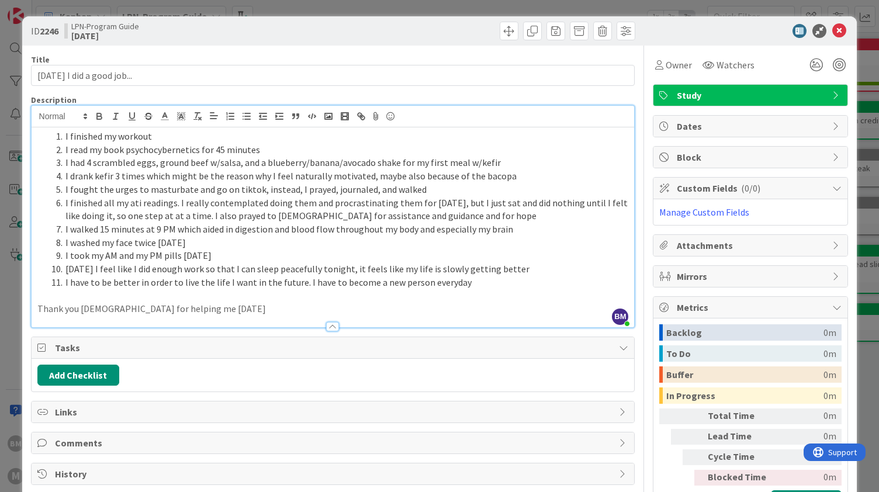
click at [176, 189] on li "I fought the urges to masturbate and go on tiktok, instead, I prayed, journaled…" at bounding box center [339, 189] width 577 height 13
click at [512, 292] on p at bounding box center [332, 295] width 591 height 13
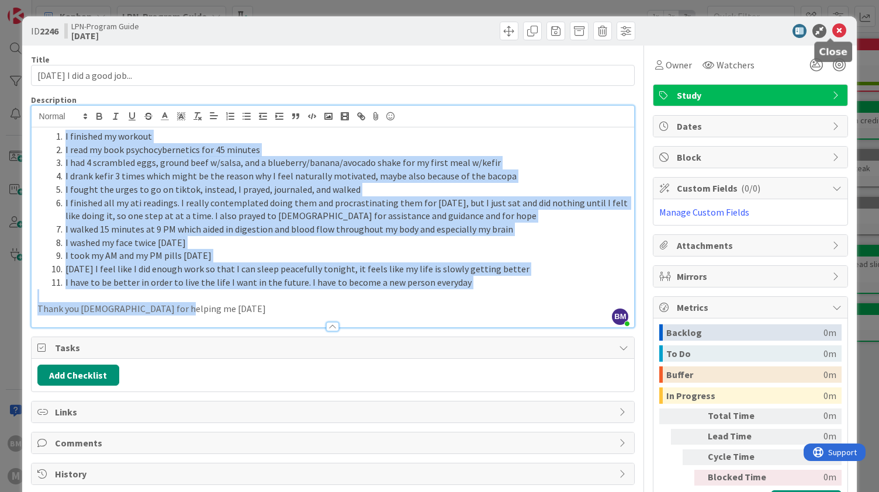
copy div "I finished my workout I read my book psychocybernetics for 45 minutes I had 4 s…"
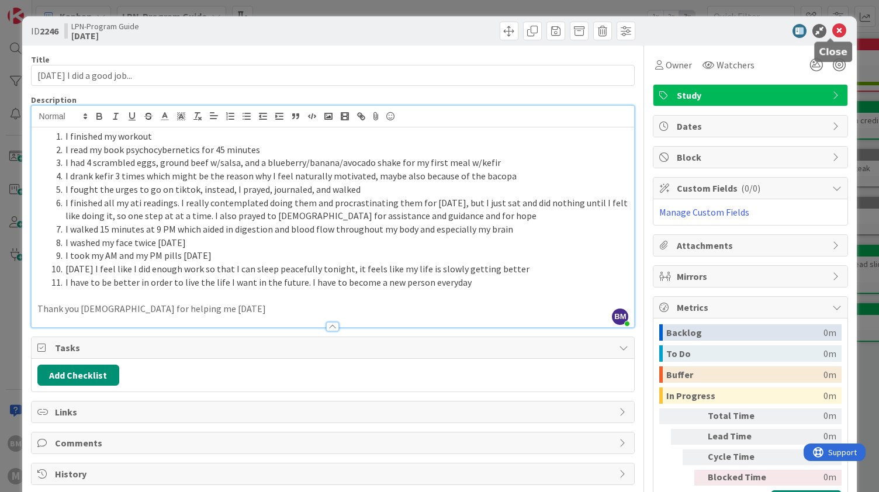
click at [833, 34] on icon at bounding box center [839, 31] width 14 height 14
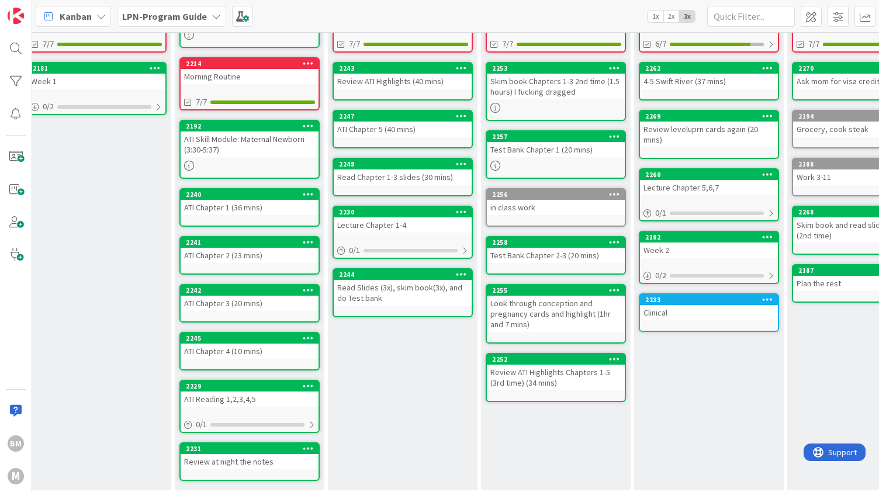
scroll to position [490, 522]
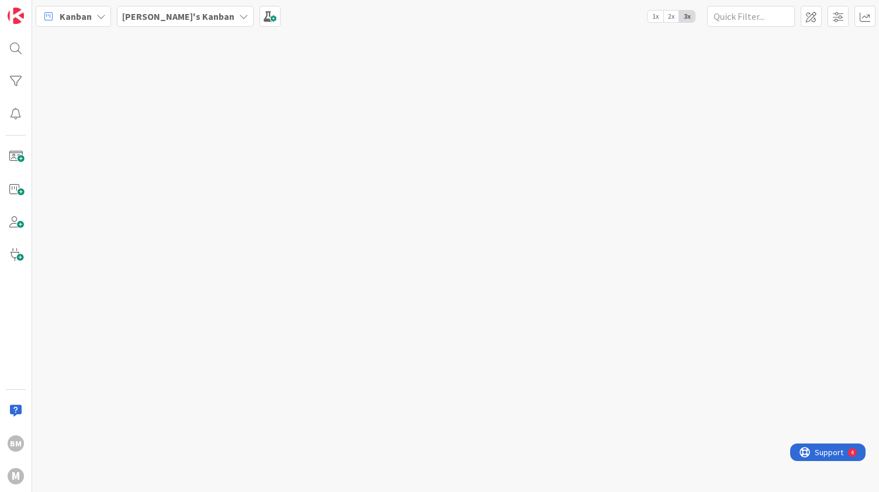
click at [163, 15] on b "[PERSON_NAME]'s Kanban" at bounding box center [178, 17] width 112 height 12
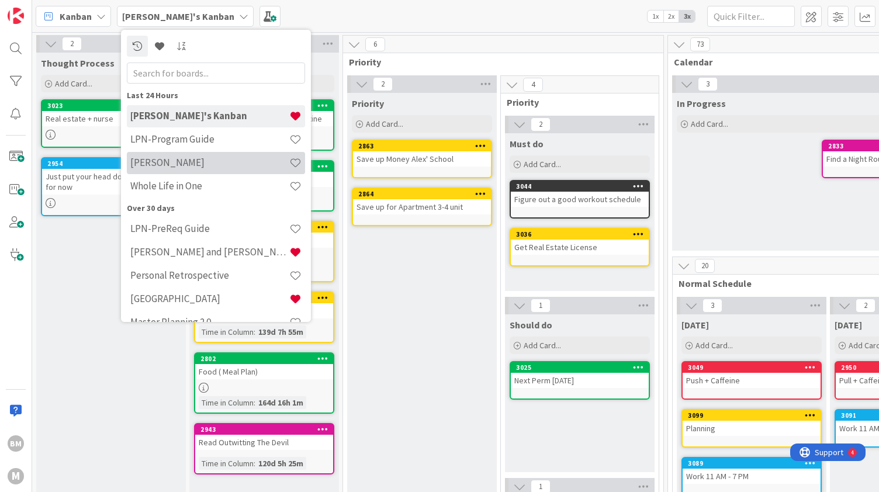
click at [172, 161] on h4 "[PERSON_NAME]" at bounding box center [209, 163] width 159 height 12
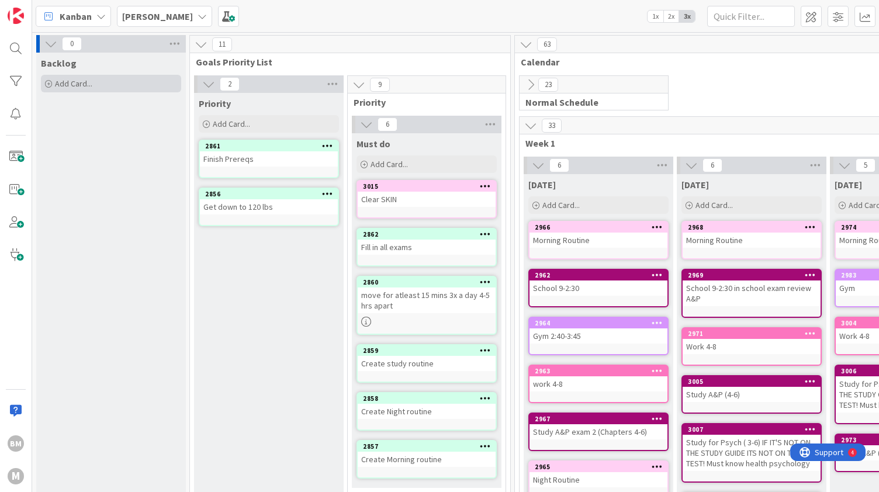
click at [103, 87] on div "Add Card..." at bounding box center [111, 84] width 140 height 18
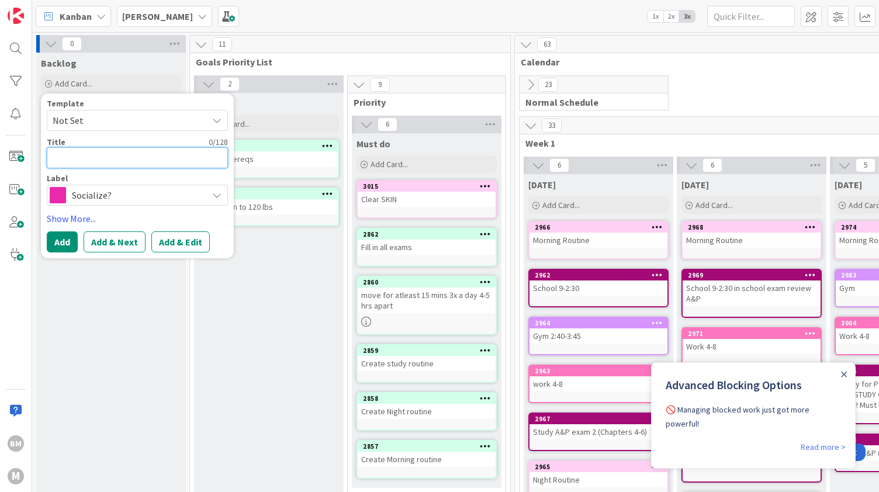
click at [89, 160] on textarea at bounding box center [137, 157] width 181 height 21
type textarea "x"
type textarea "T"
type textarea "x"
type textarea "Ti"
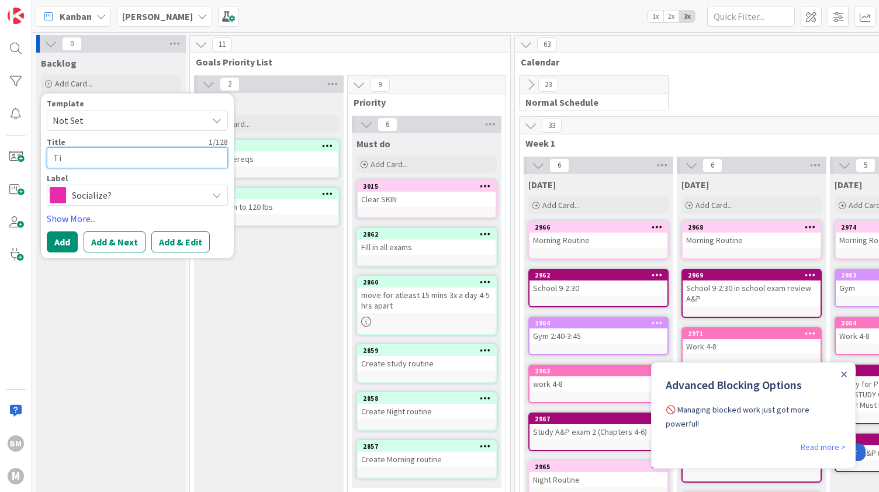
type textarea "x"
type textarea "Tip"
type textarea "x"
type textarea "Tip"
type textarea "x"
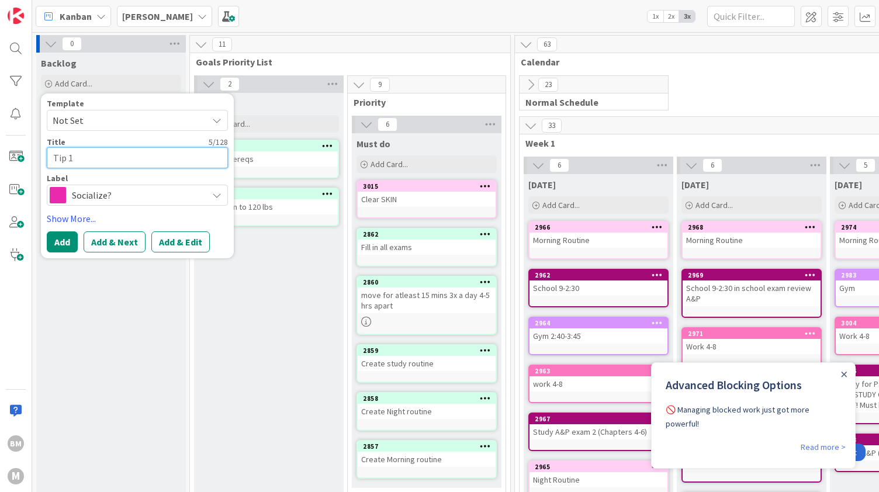
type textarea "Tip 1"
click at [88, 189] on span "Socialize?" at bounding box center [137, 195] width 130 height 16
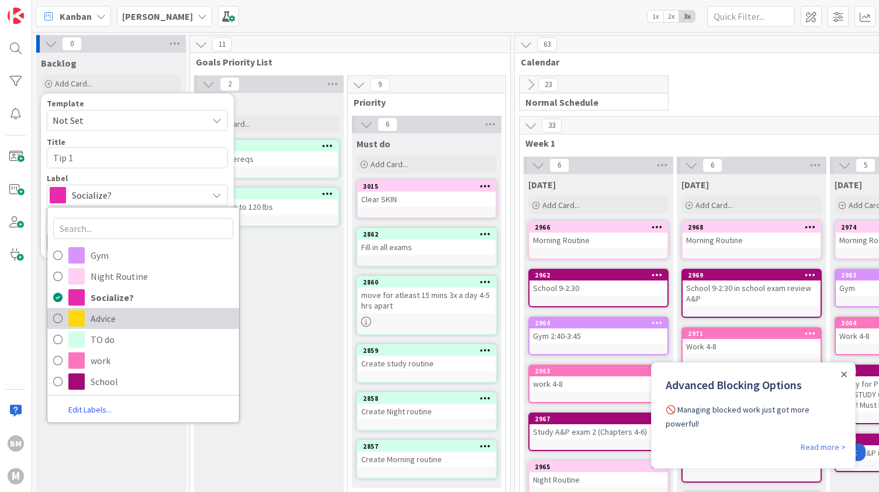
click at [105, 313] on span "Advice" at bounding box center [162, 319] width 143 height 18
type textarea "x"
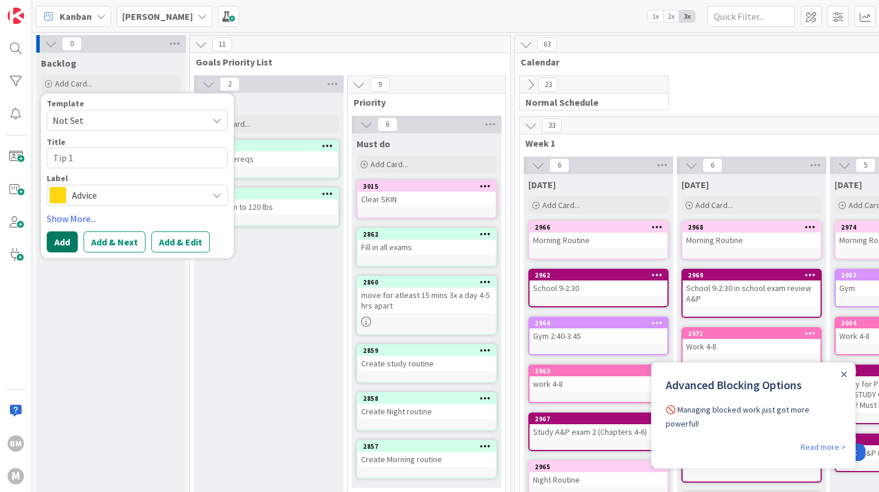
click at [72, 236] on button "Add" at bounding box center [62, 241] width 31 height 21
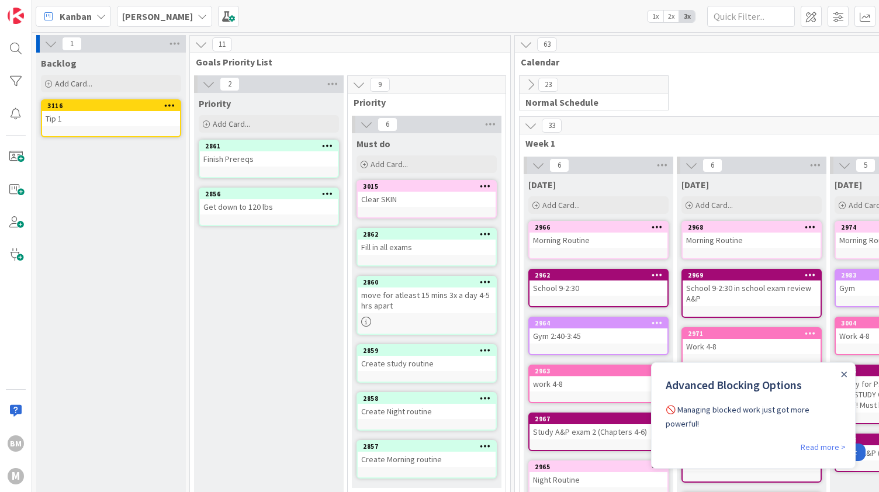
click at [87, 108] on div "3116" at bounding box center [113, 106] width 133 height 8
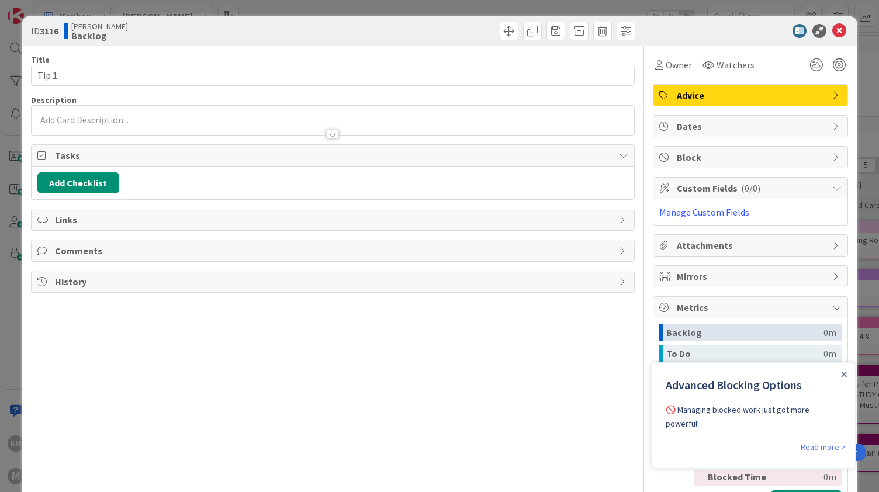
click at [191, 116] on p at bounding box center [332, 119] width 591 height 13
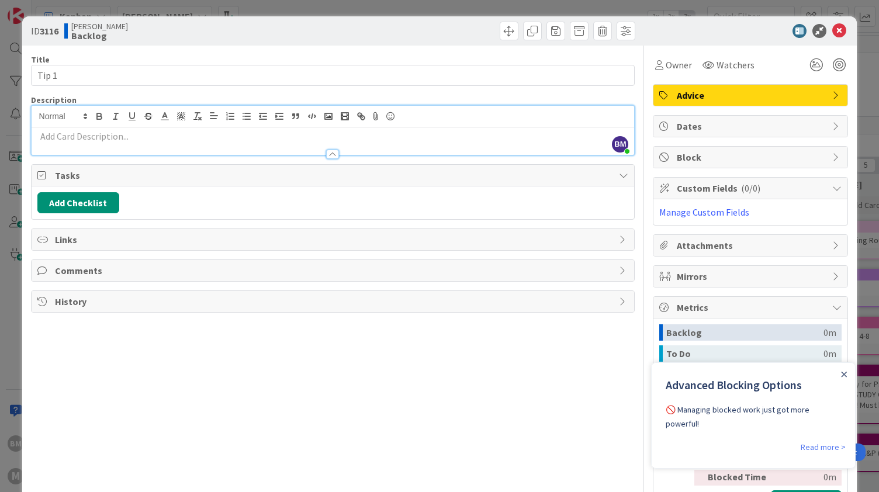
click at [198, 143] on div at bounding box center [333, 149] width 603 height 12
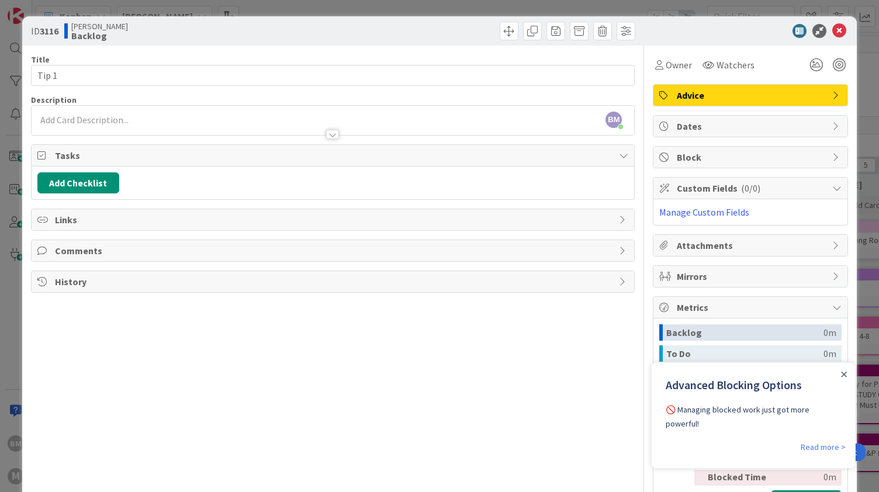
click at [144, 127] on div at bounding box center [333, 129] width 603 height 12
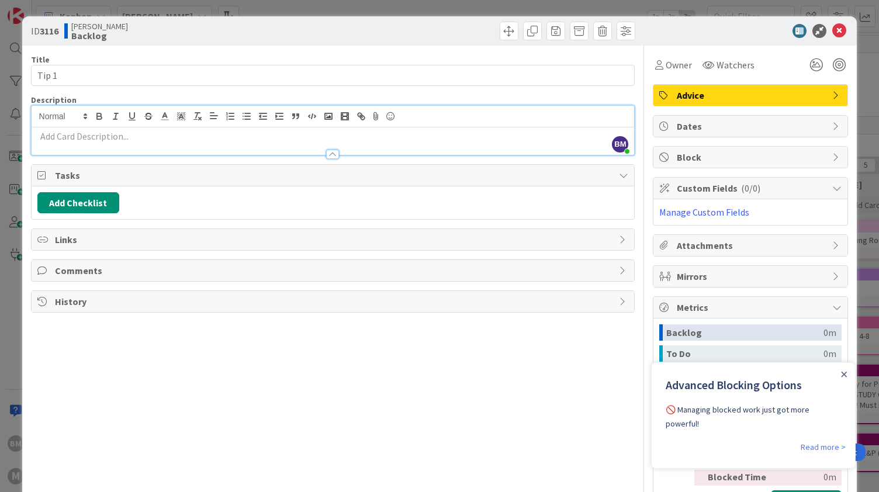
click at [107, 136] on p at bounding box center [332, 136] width 591 height 13
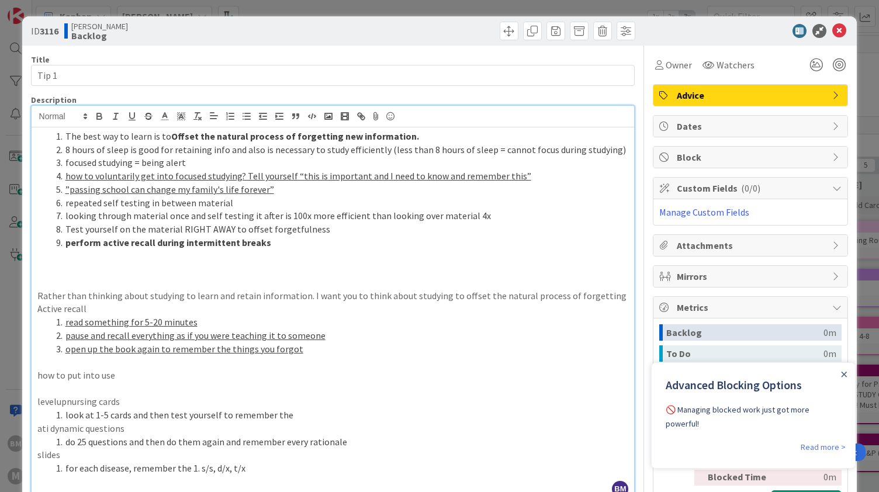
click at [70, 146] on li "8 hours of sleep is good for retaining info and also is necessary to study effi…" at bounding box center [339, 149] width 577 height 13
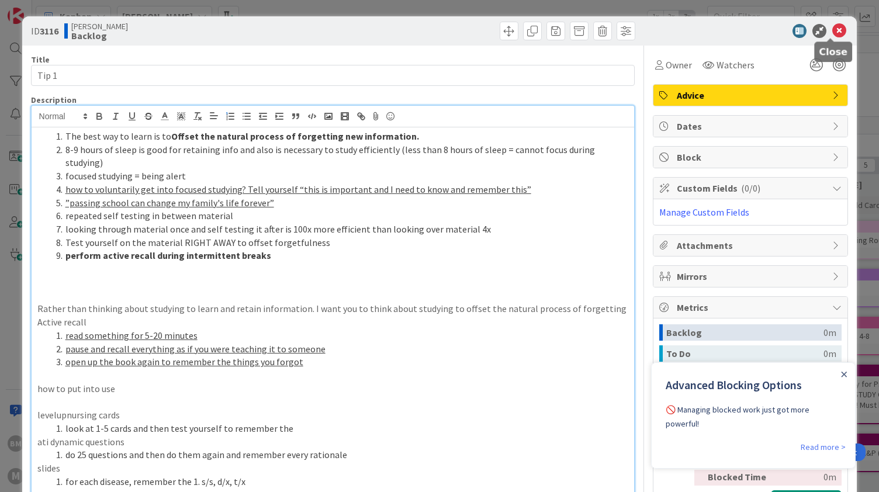
click at [835, 25] on icon at bounding box center [839, 31] width 14 height 14
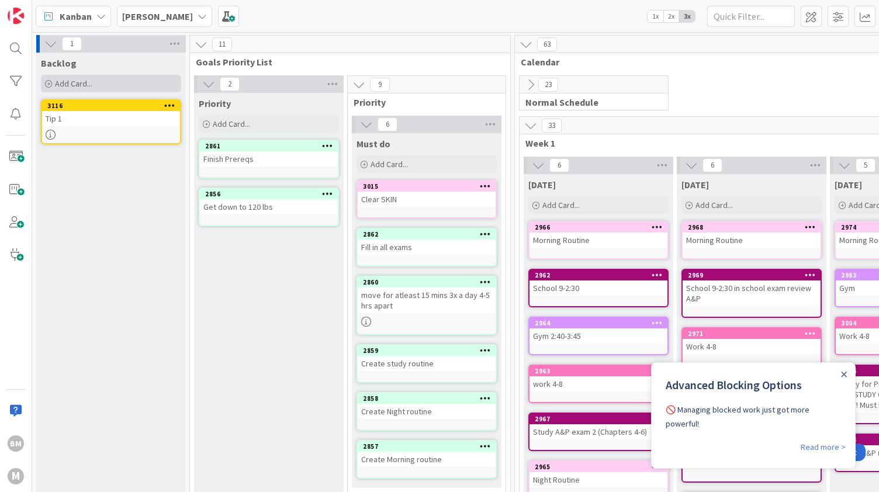
click at [145, 77] on div "Add Card..." at bounding box center [111, 84] width 140 height 18
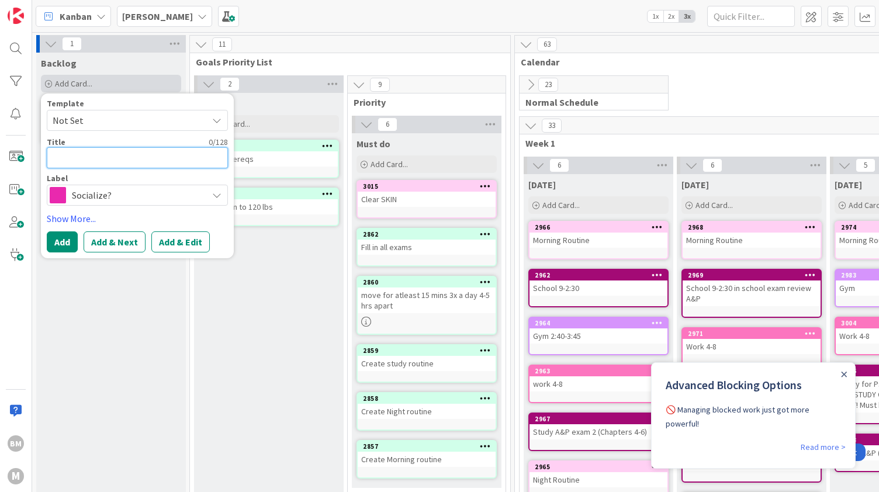
type textarea "x"
type textarea "G"
type textarea "x"
type textarea "Gy"
type textarea "x"
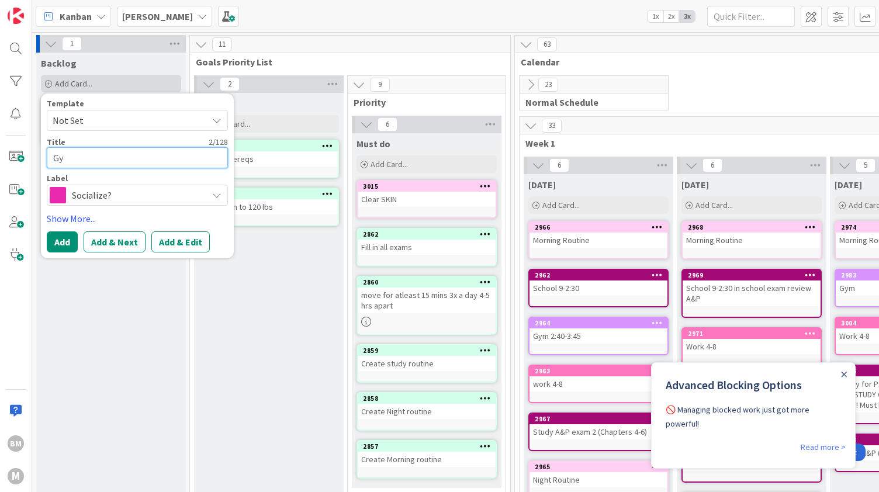
type textarea "Gym"
type textarea "x"
type textarea "Gym,"
type textarea "x"
type textarea "Gym,"
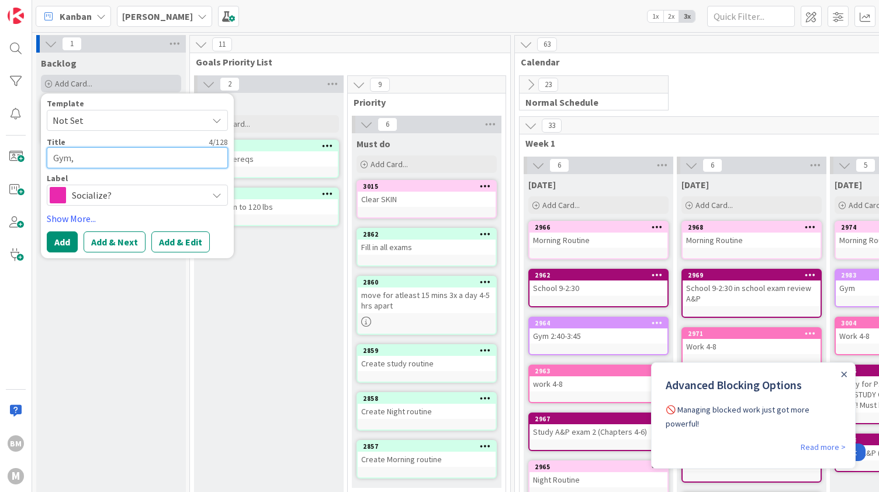
type textarea "x"
type textarea "Gym, s"
type textarea "x"
type textarea "Gym, stu"
type textarea "x"
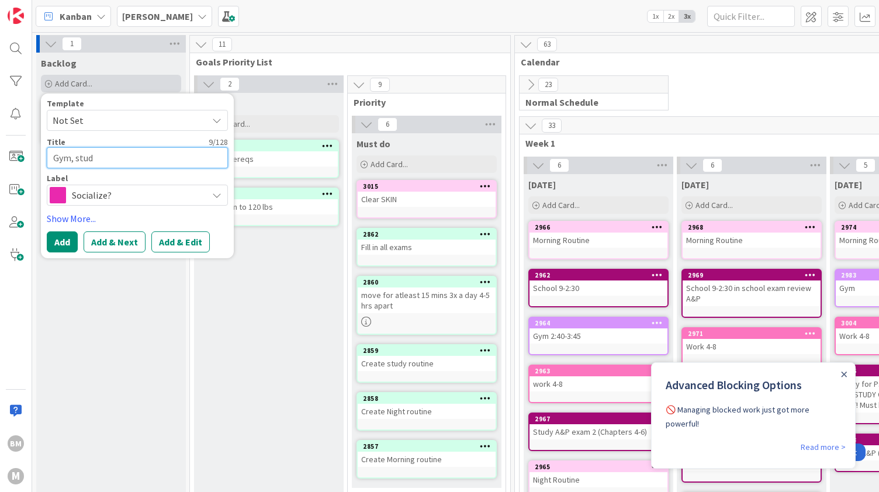
type textarea "Gym, study"
type textarea "x"
type textarea "Gym, study,"
type textarea "x"
type textarea "Gym, study,"
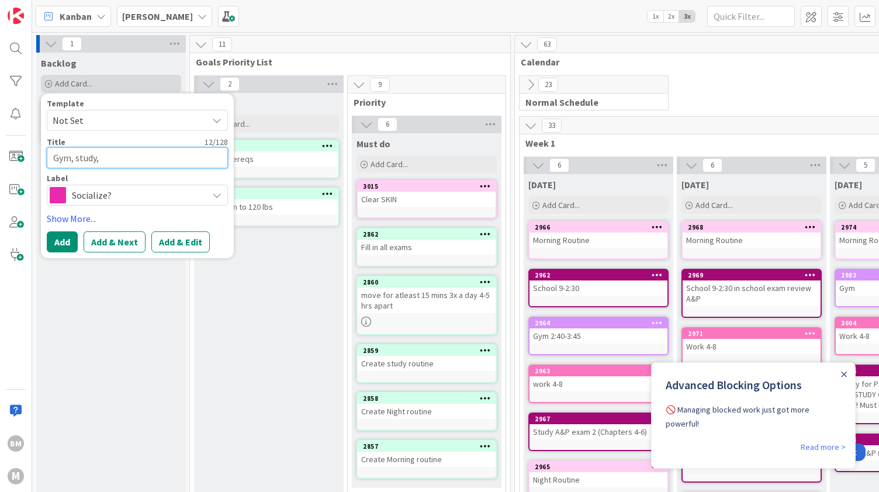
type textarea "x"
type textarea "Gym, study,"
type textarea "x"
type textarea "Gym, study"
type textarea "x"
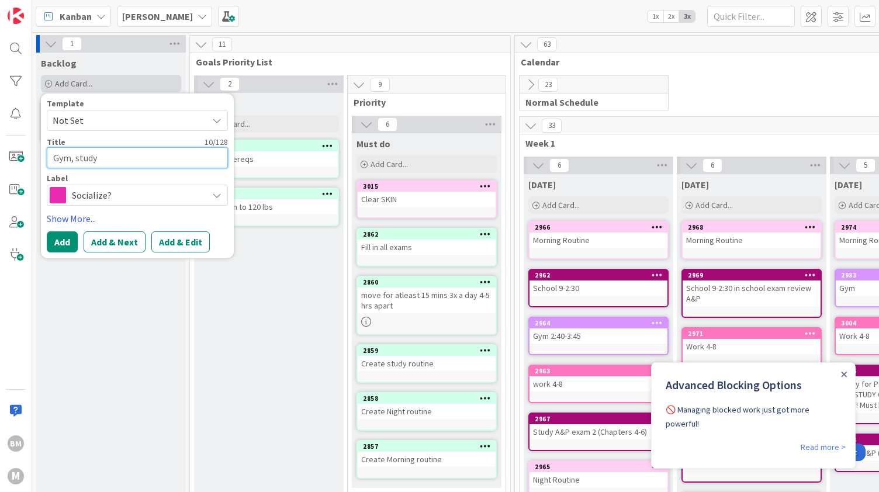
type textarea "Gym, study"
type textarea "x"
type textarea "Gym, study 3"
type textarea "x"
type textarea "Gym, study 30"
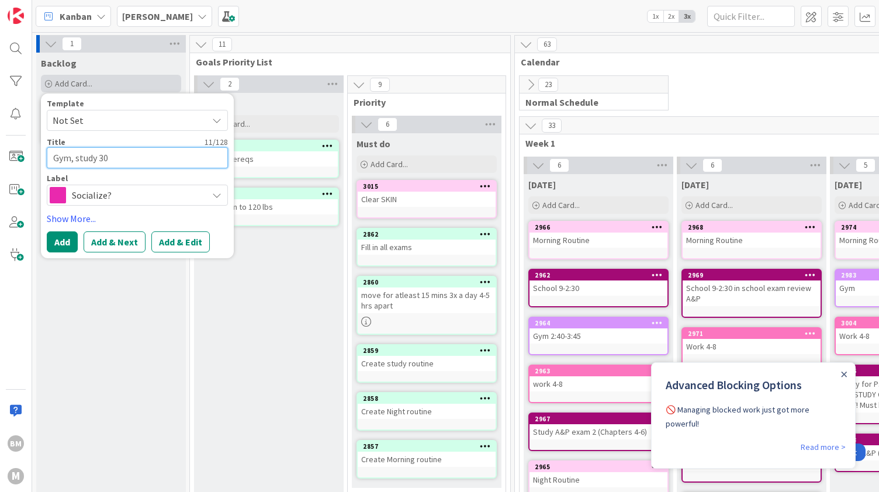
type textarea "x"
type textarea "Gym, study 30"
type textarea "x"
type textarea "Gym, study 30 m"
type textarea "x"
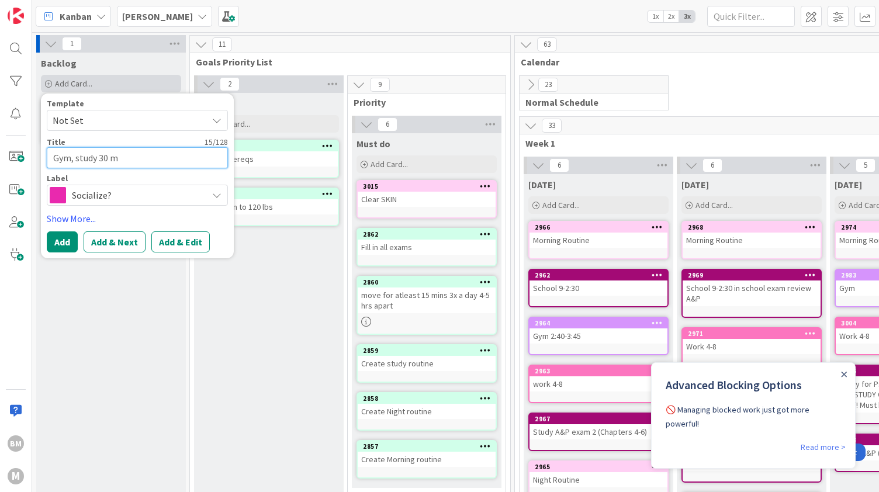
type textarea "Gym, study 30 mi"
type textarea "x"
type textarea "Gym, study 30 min"
type textarea "x"
type textarea "Gym, study 30 mins"
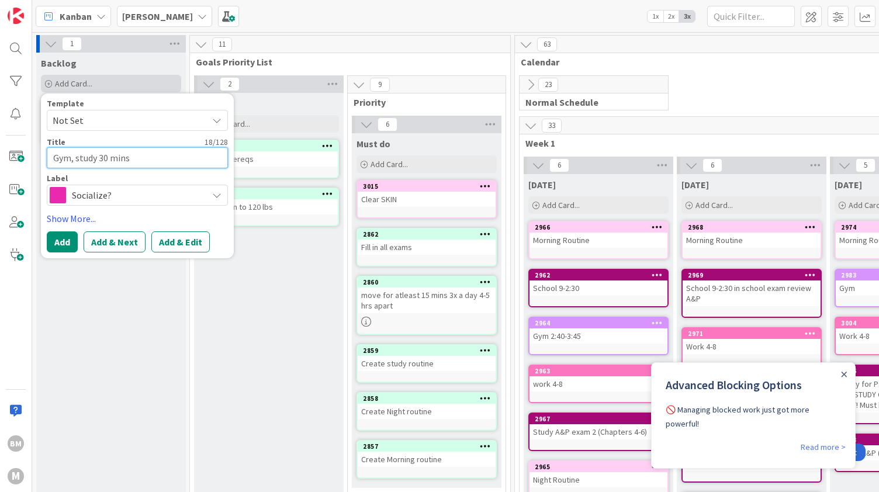
type textarea "x"
type textarea "Gym, study 30 mins,"
type textarea "x"
type textarea "Gym, study 30 mins, n"
type textarea "x"
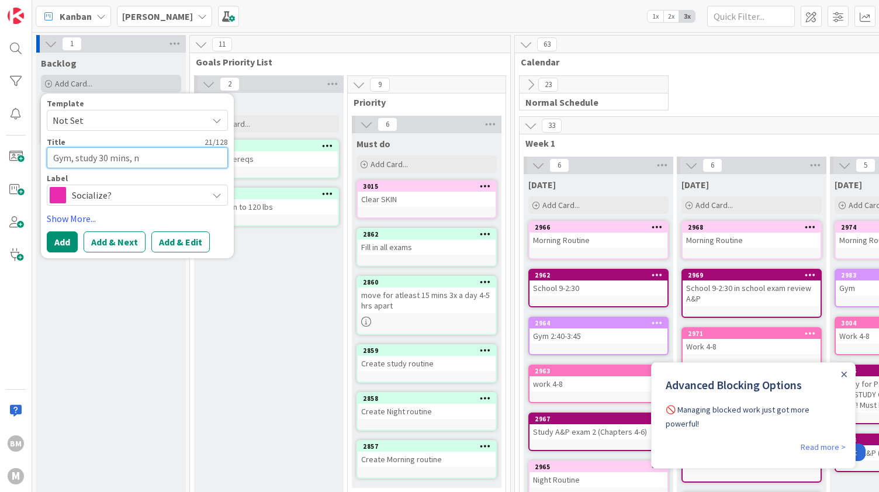
type textarea "Gym, study 30 mins, na"
type textarea "x"
type textarea "Gym, study 30 mins, nap"
type textarea "x"
type textarea "Gym, study 30 mins, nap,"
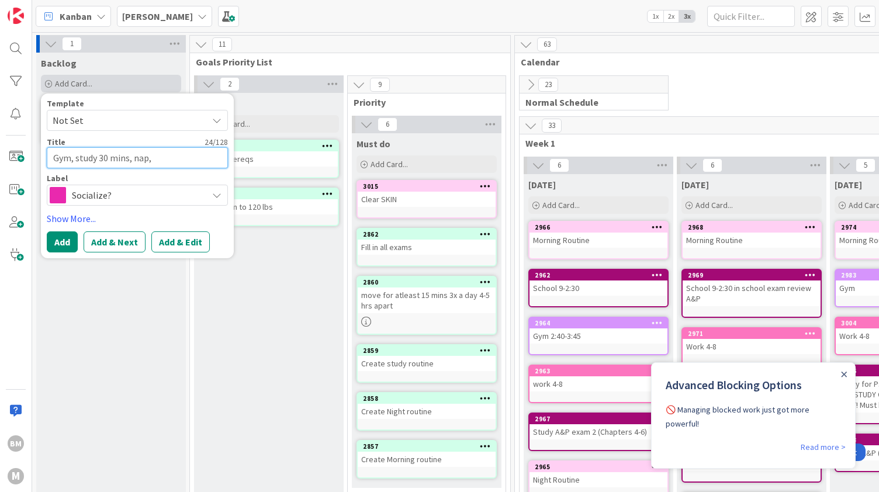
type textarea "x"
type textarea "Gym, study 30 mins, nap,"
type textarea "x"
type textarea "Gym, study 30 mins, nap, s"
type textarea "x"
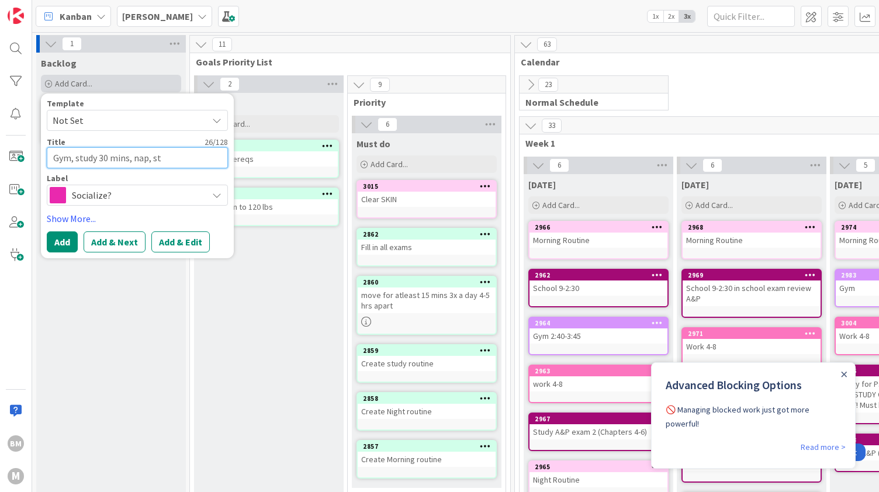
type textarea "Gym, study 30 mins, nap, stu"
type textarea "x"
type textarea "Gym, study 30 mins, nap, study"
type textarea "x"
type textarea "Gym, study 30 mins, nap, study"
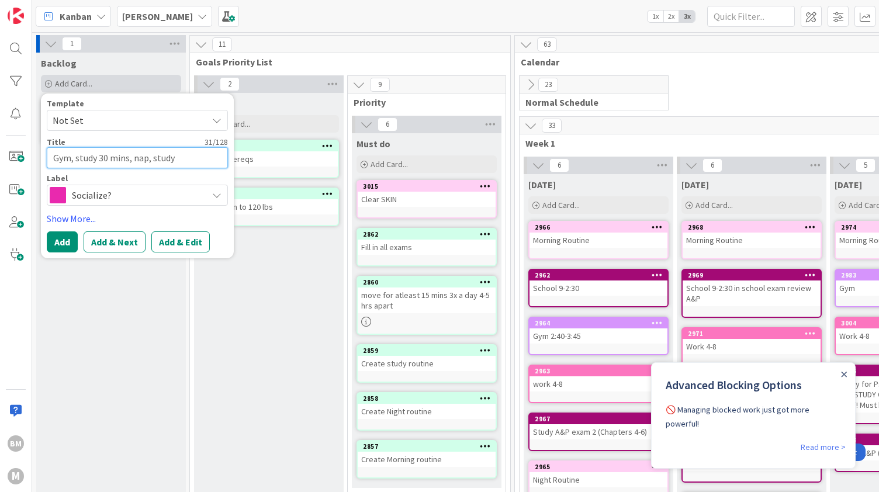
type textarea "x"
type textarea "Gym, study 30 mins, nap, study 3"
type textarea "x"
type textarea "Gym, study 30 mins, nap, study 3."
type textarea "x"
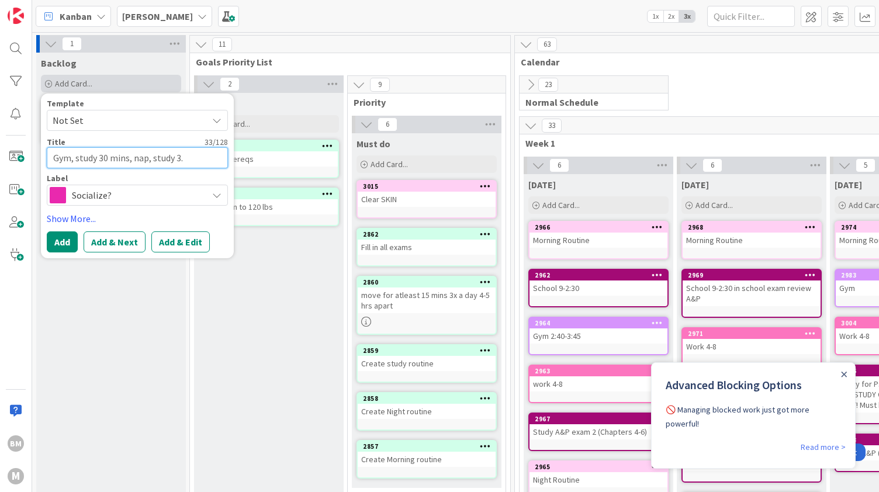
type textarea "Gym, study 30 mins, nap, study 3.5"
type textarea "x"
type textarea "Gym, study 30 mins, nap, study 3.5"
type textarea "x"
type textarea "Gym, study 30 mins, nap, study 3.5 h"
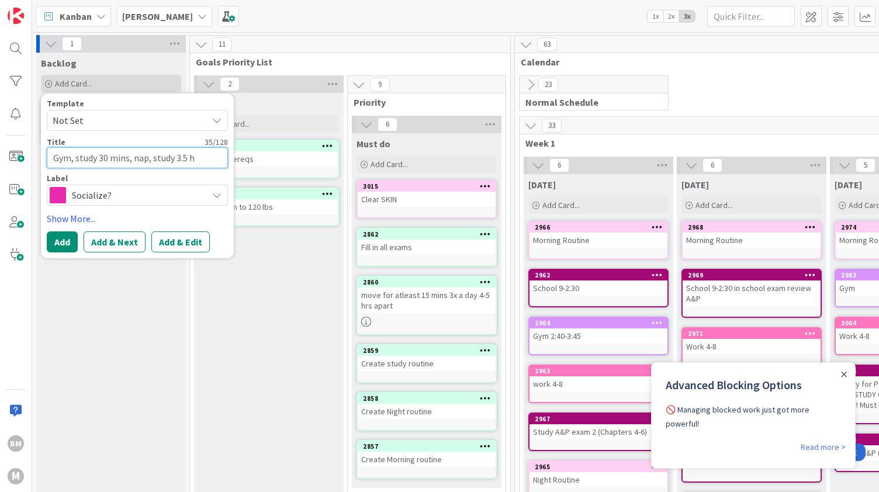
type textarea "x"
type textarea "Gym, study 30 mins, nap, study 3.5 hr"
type textarea "x"
type textarea "Gym, study 30 mins, nap, study 3.5 hrs"
click at [85, 192] on span "Socialize?" at bounding box center [137, 195] width 130 height 16
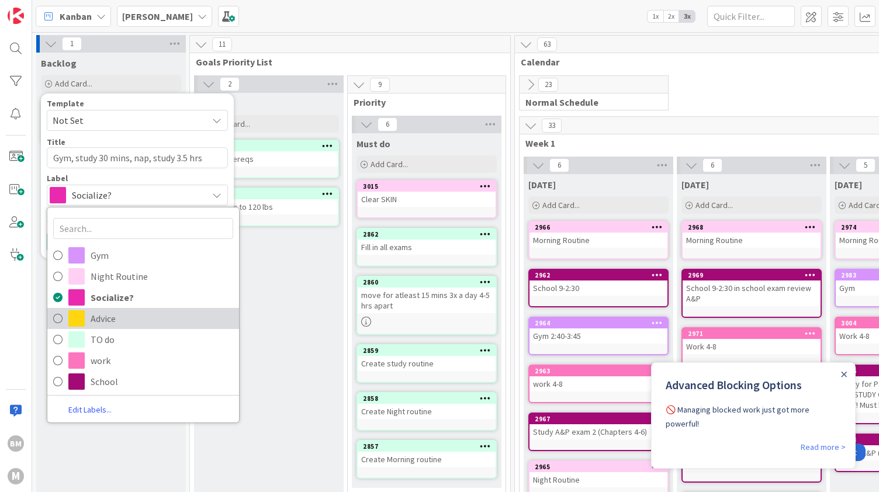
click at [81, 321] on span at bounding box center [76, 318] width 16 height 16
type textarea "x"
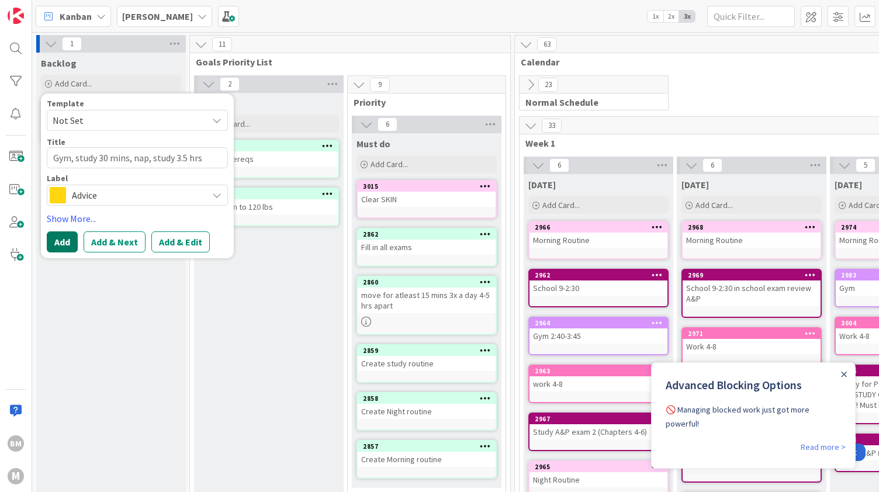
click at [63, 238] on button "Add" at bounding box center [62, 241] width 31 height 21
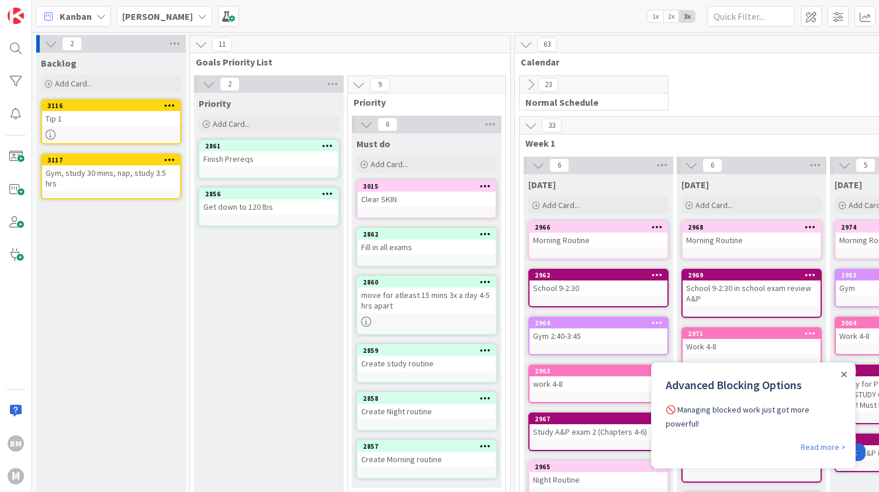
click at [116, 171] on div "Gym, study 30 mins, nap, study 3.5 hrs" at bounding box center [111, 178] width 138 height 26
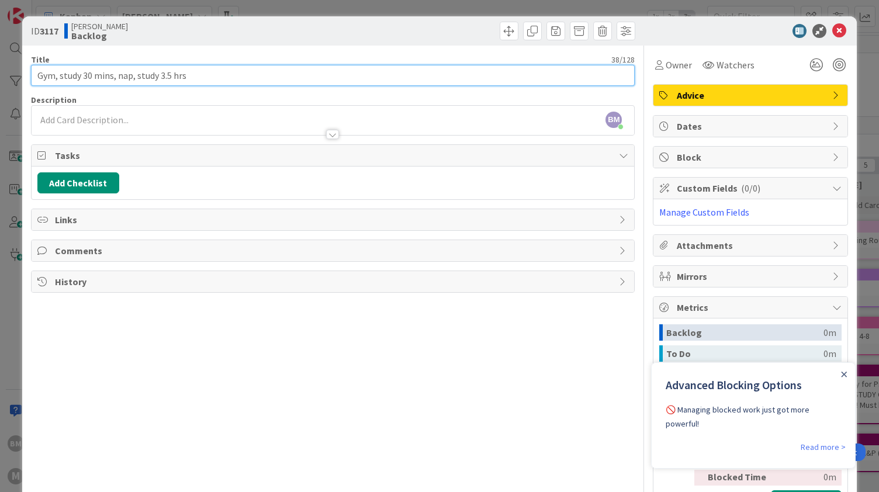
click at [130, 75] on input "Gym, study 30 mins, nap, study 3.5 hrs" at bounding box center [333, 75] width 604 height 21
type input "Gym, study 30 mins, nap 30-60 mins, study 3.5 hrs"
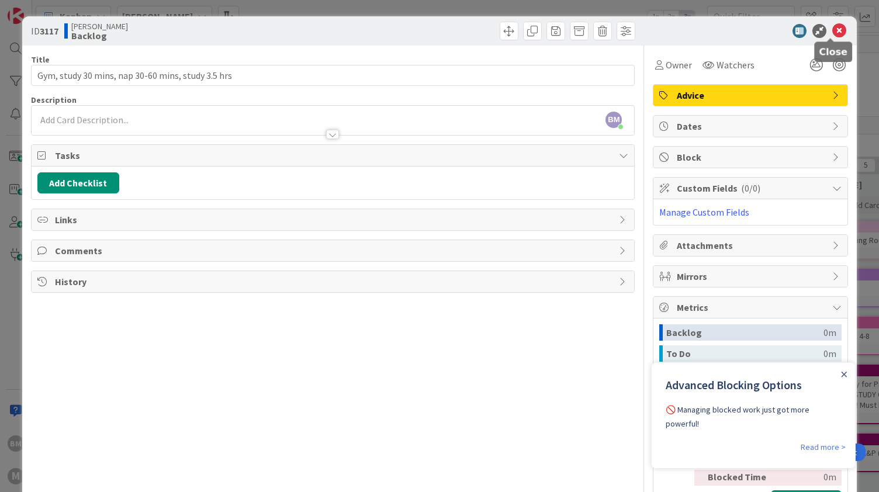
click at [832, 33] on icon at bounding box center [839, 31] width 14 height 14
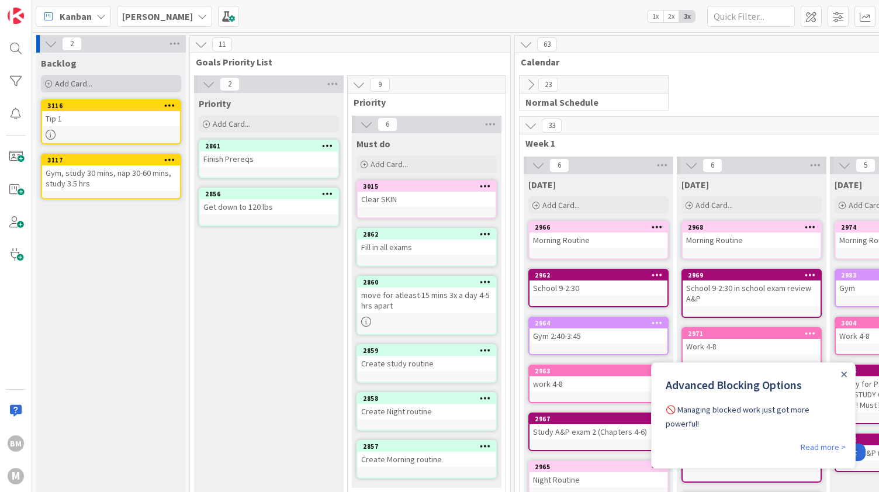
click at [125, 81] on div "Add Card..." at bounding box center [111, 84] width 140 height 18
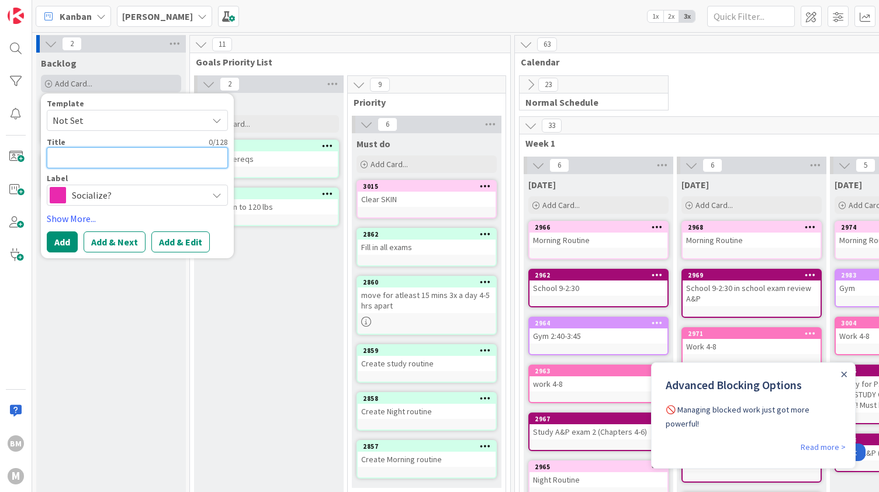
type textarea "x"
type textarea "R"
type textarea "x"
type textarea "Re"
type textarea "x"
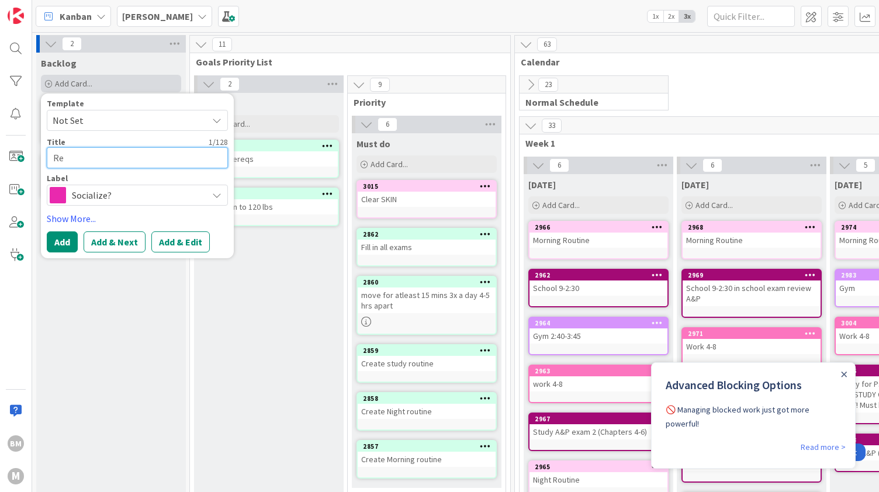
type textarea "Rev"
type textarea "x"
type textarea "Revie"
type textarea "x"
type textarea "Review"
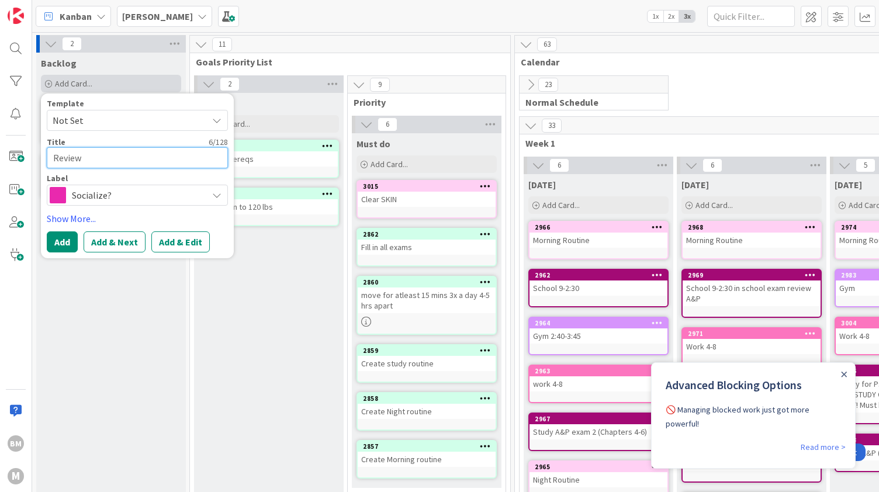
type textarea "x"
type textarea "Review n"
type textarea "x"
type textarea "Review not"
type textarea "x"
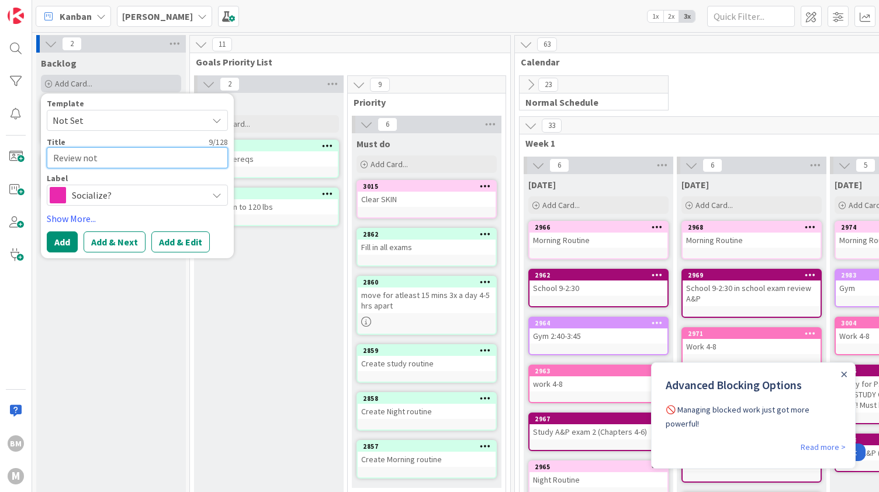
type textarea "Review note"
type textarea "x"
type textarea "Review notes"
type textarea "x"
type textarea "Review notes b"
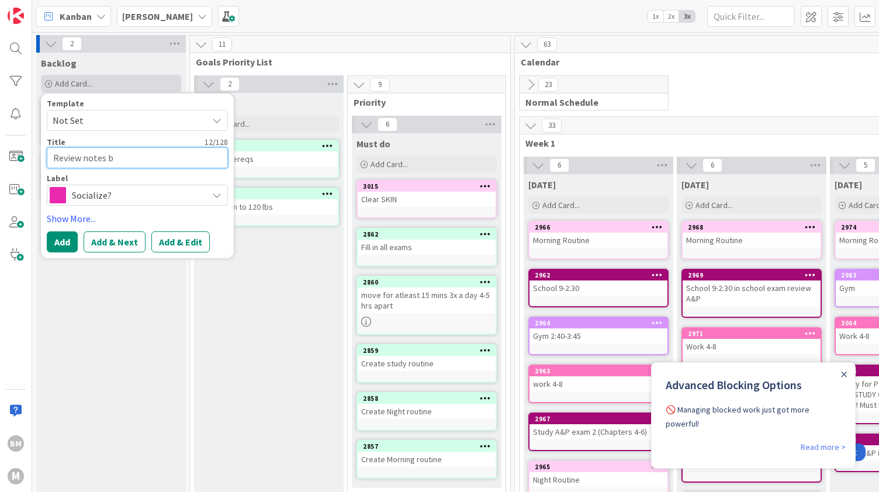
type textarea "x"
type textarea "Review notes be"
type textarea "x"
type textarea "Review notes bef"
type textarea "x"
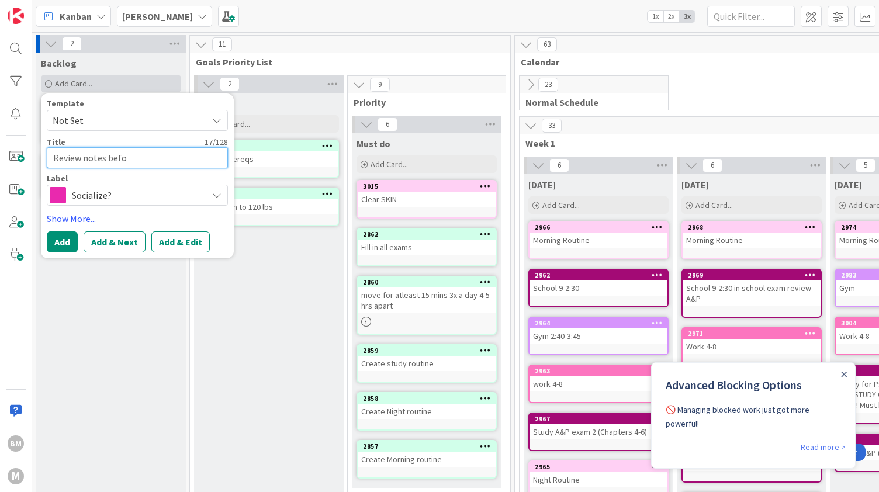
type textarea "Review notes befor"
type textarea "x"
type textarea "Review notes before"
type textarea "x"
type textarea "Review notes before"
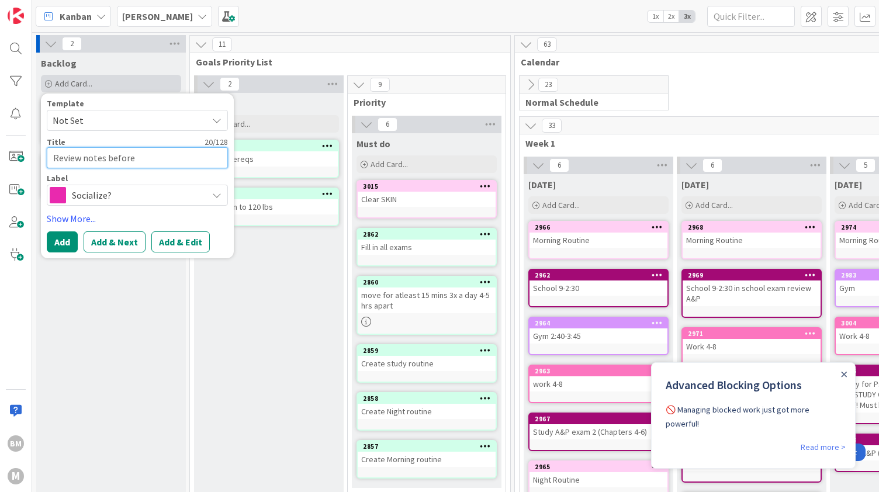
type textarea "x"
type textarea "Review notes before yo"
type textarea "x"
type textarea "Review notes before you"
type textarea "x"
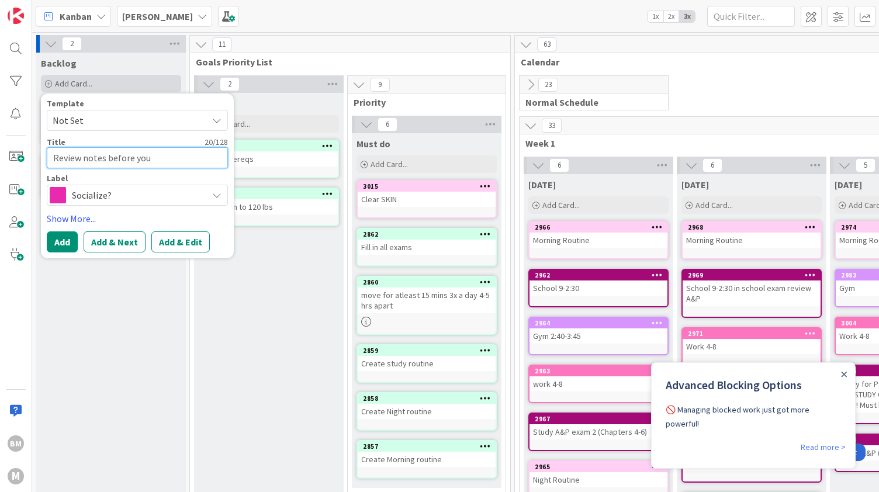
type textarea "Review notes before you"
type textarea "x"
type textarea "Review notes before you g"
type textarea "x"
type textarea "Review notes before you go"
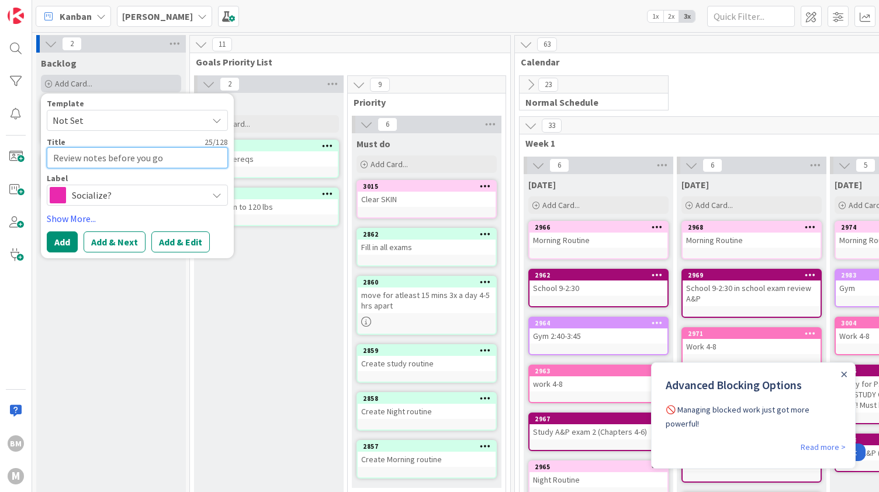
type textarea "x"
type textarea "Review notes before you go t"
type textarea "x"
type textarea "Review notes before you go"
type textarea "x"
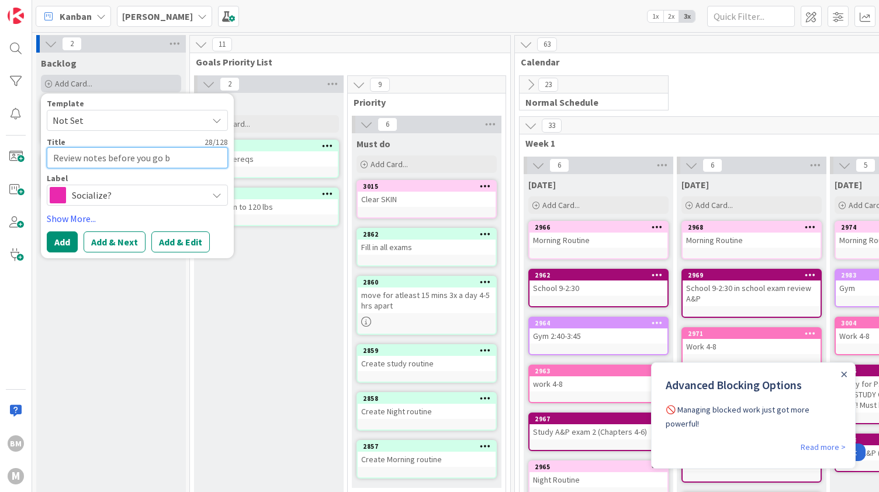
type textarea "Review notes before you go ba"
type textarea "x"
type textarea "Review notes before you go bak"
type textarea "x"
type textarea "Review notes before you go ba"
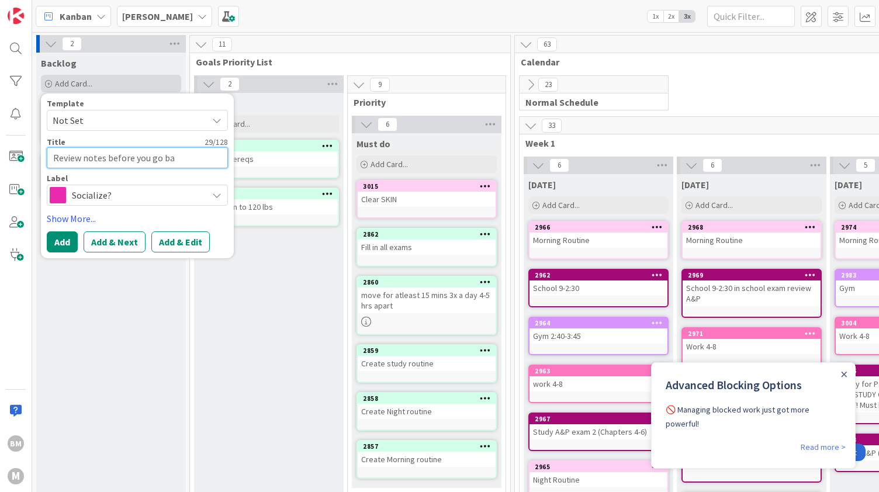
type textarea "x"
type textarea "Review notes before you go b"
type textarea "x"
type textarea "Review notes before you go ba"
type textarea "x"
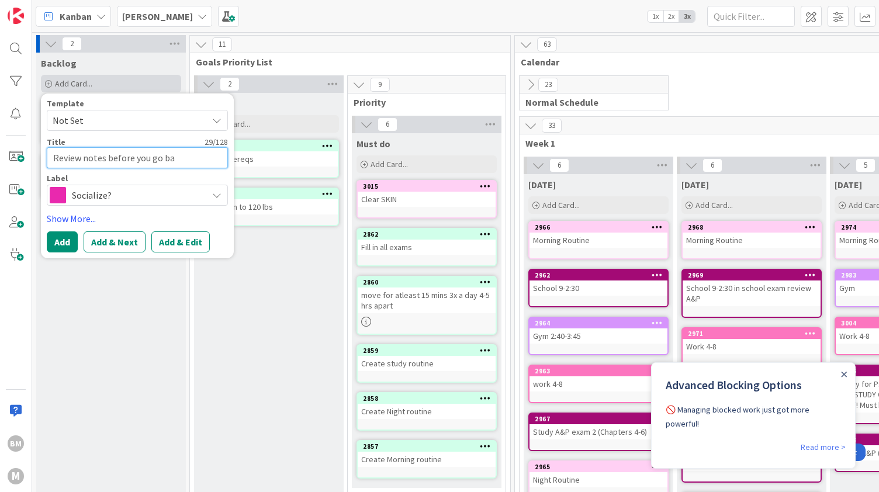
type textarea "Review notes before you go bac"
type textarea "x"
type textarea "Review notes before you go back"
type textarea "x"
type textarea "Review notes before you go bac"
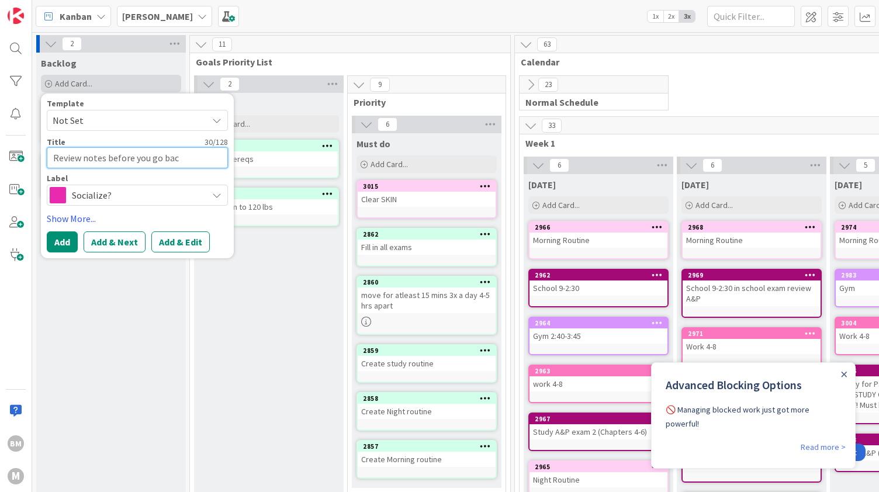
type textarea "x"
type textarea "Review notes before you go ba"
type textarea "x"
type textarea "Review notes before you go b"
type textarea "x"
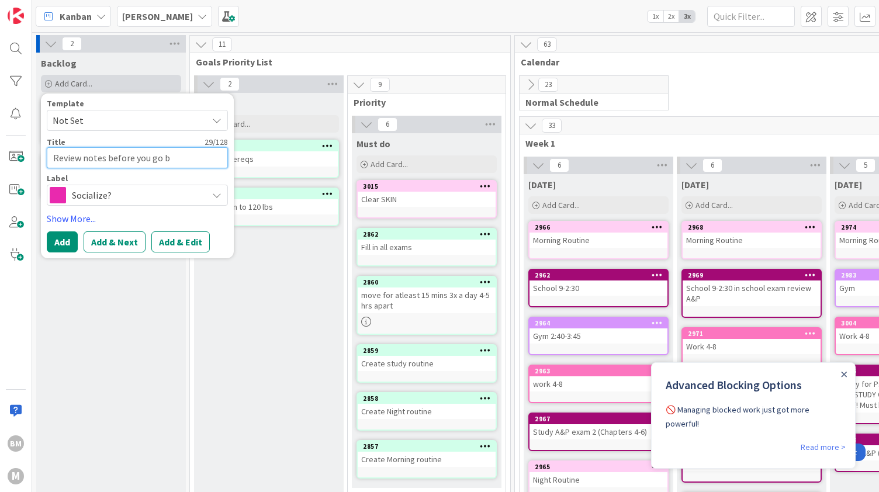
type textarea "Review notes before you go"
type textarea "x"
type textarea "Review notes before you go"
type textarea "x"
type textarea "Review notes before you go"
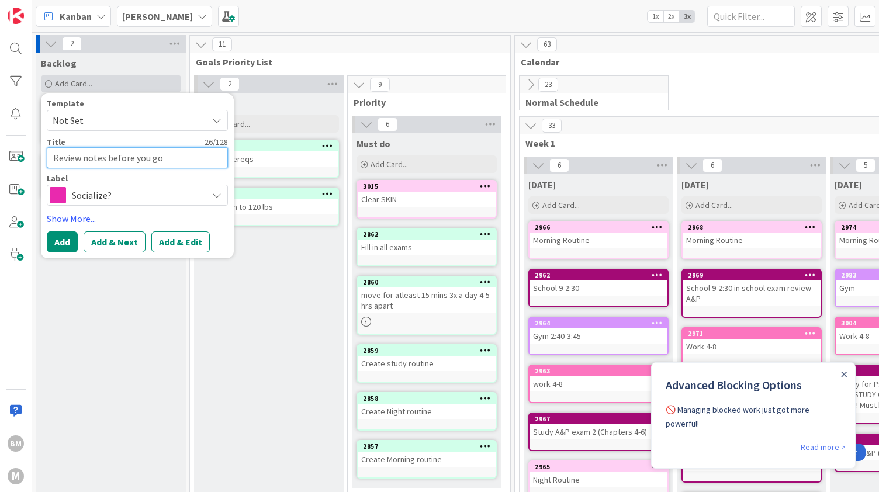
type textarea "x"
type textarea "Review notes before you go to"
type textarea "x"
type textarea "Review notes before you go to"
type textarea "x"
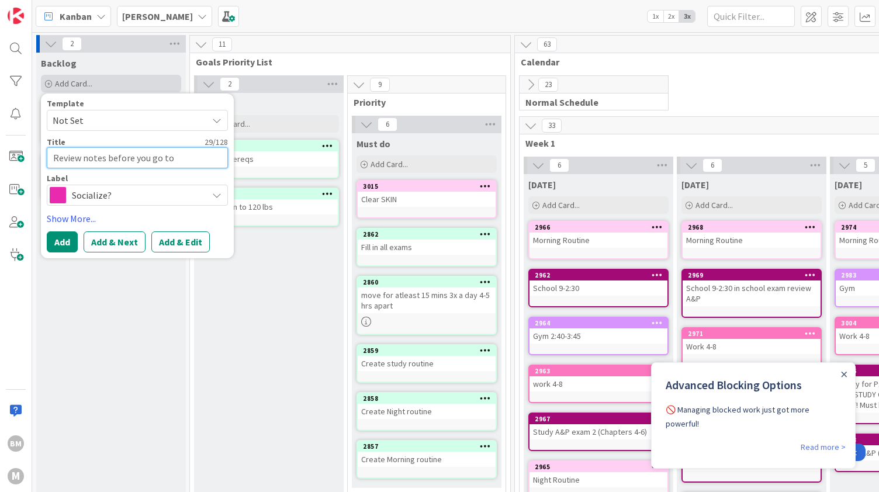
type textarea "Review notes before you go to s"
type textarea "x"
type textarea "Review notes before you go to sl"
type textarea "x"
type textarea "Review notes before you go to sle"
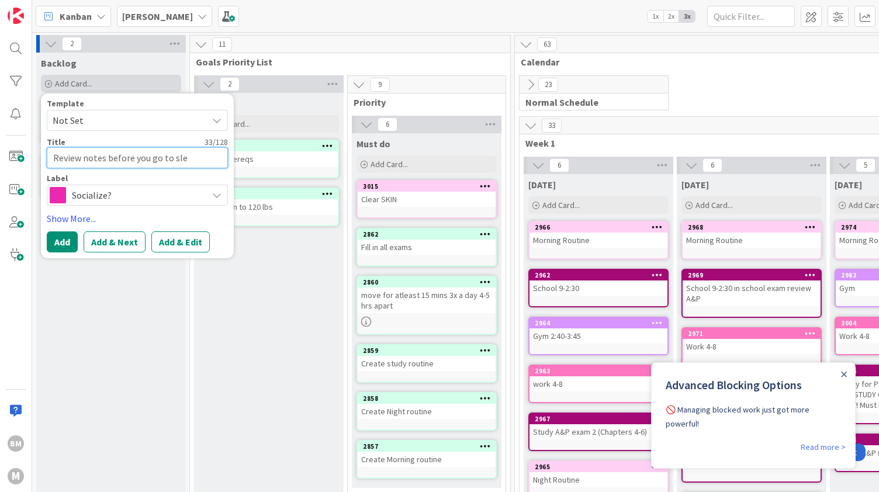
type textarea "x"
type textarea "Review notes before you go to slee"
type textarea "x"
type textarea "Review notes before you go to sleep"
click at [94, 196] on span "Socialize?" at bounding box center [137, 195] width 130 height 16
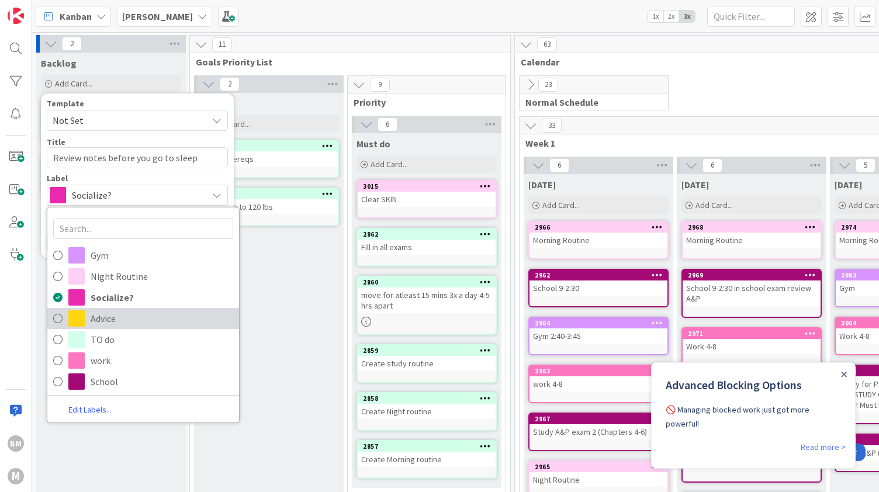
click at [81, 313] on span at bounding box center [76, 318] width 16 height 16
type textarea "x"
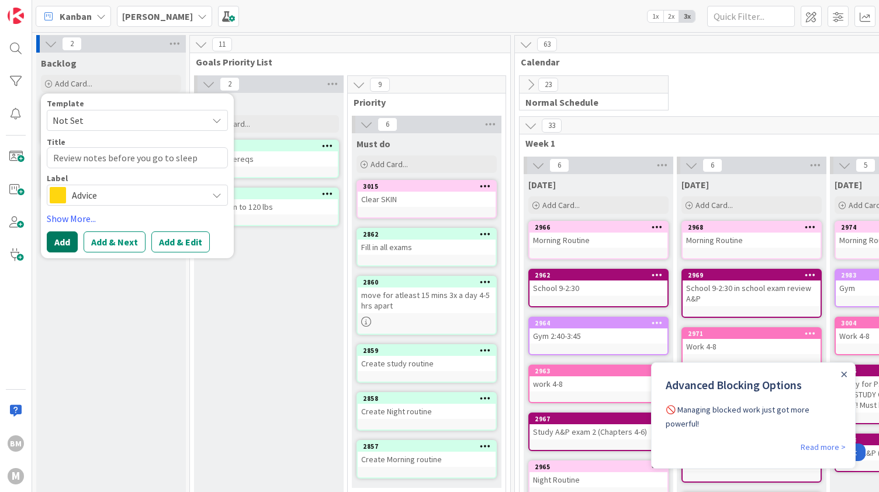
click at [64, 242] on button "Add" at bounding box center [62, 241] width 31 height 21
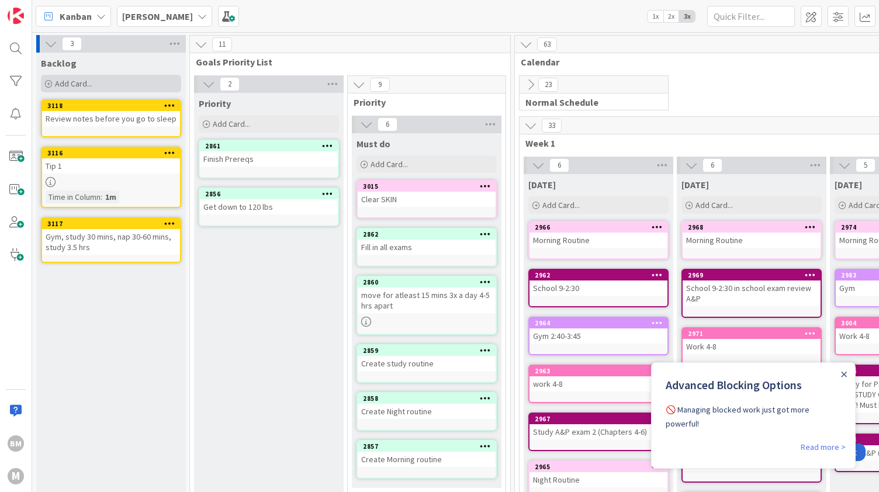
click at [115, 80] on div "Add Card..." at bounding box center [111, 84] width 140 height 18
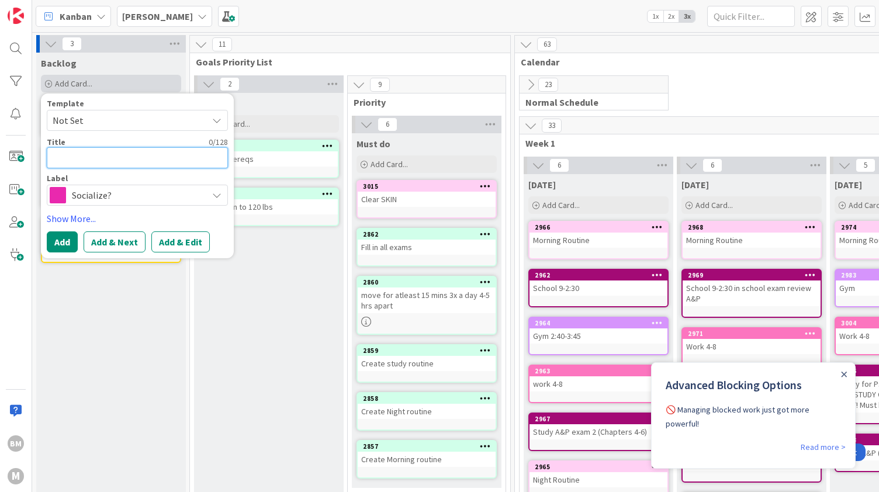
type textarea "x"
type textarea "P"
type textarea "x"
type textarea "Pan"
type textarea "x"
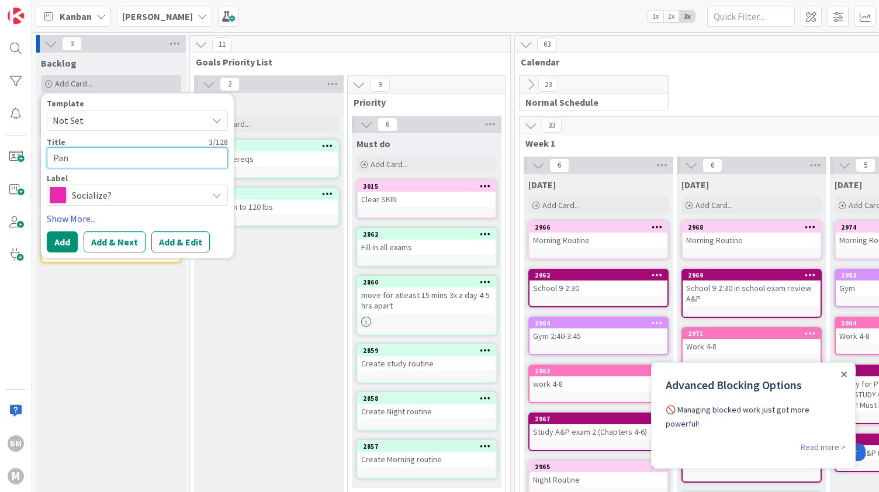
type textarea "Pa"
type textarea "x"
type textarea "P"
type textarea "x"
type textarea "Pla"
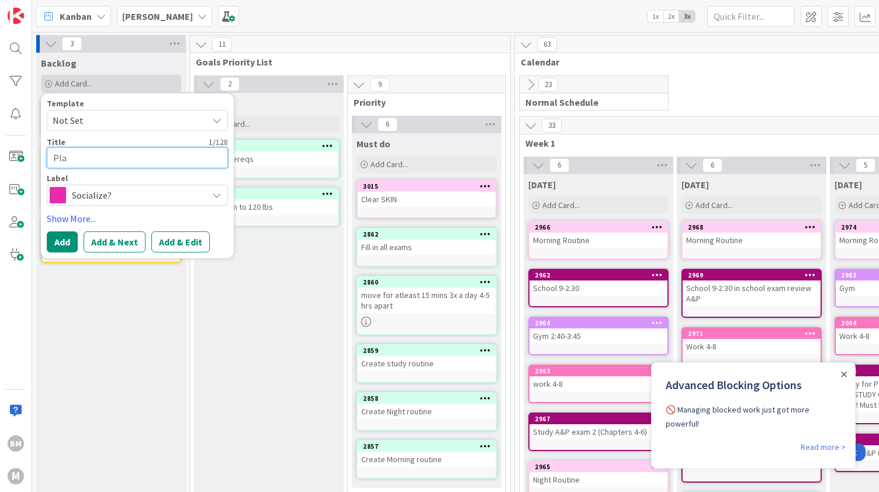
type textarea "x"
type textarea "Plan"
type textarea "x"
type textarea "Plan"
type textarea "x"
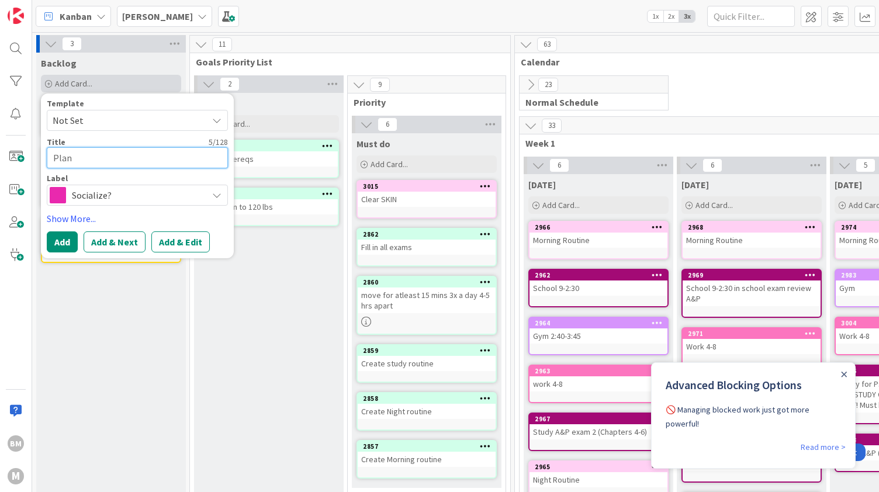
type textarea "Plan e"
type textarea "x"
type textarea "Plan ev"
type textarea "x"
type textarea "Plan eve"
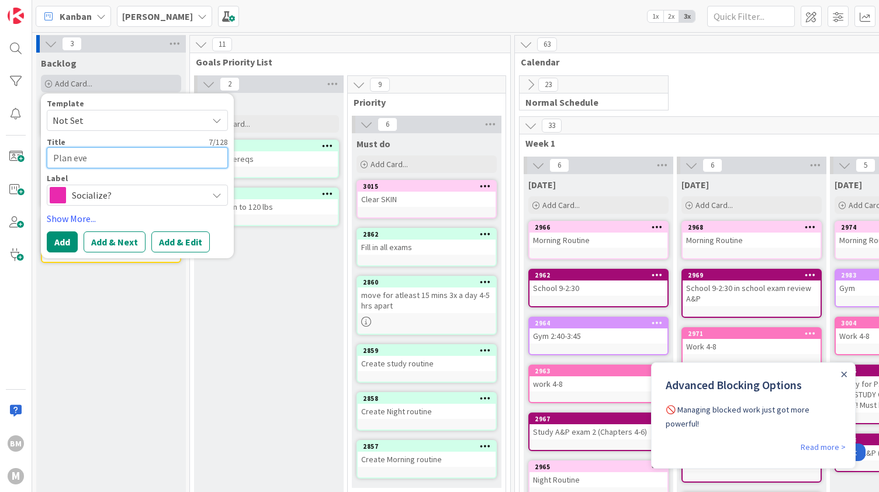
type textarea "x"
type textarea "Plan ever"
type textarea "x"
type textarea "Plan every"
type textarea "x"
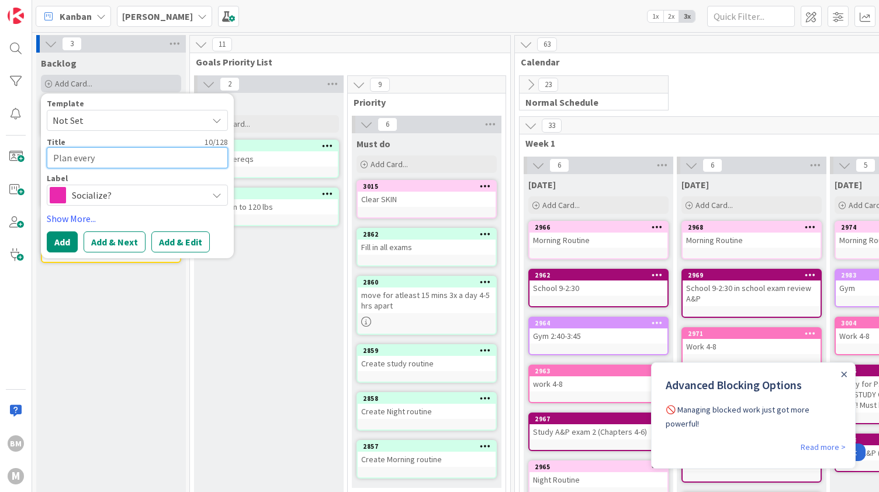
type textarea "Plan every"
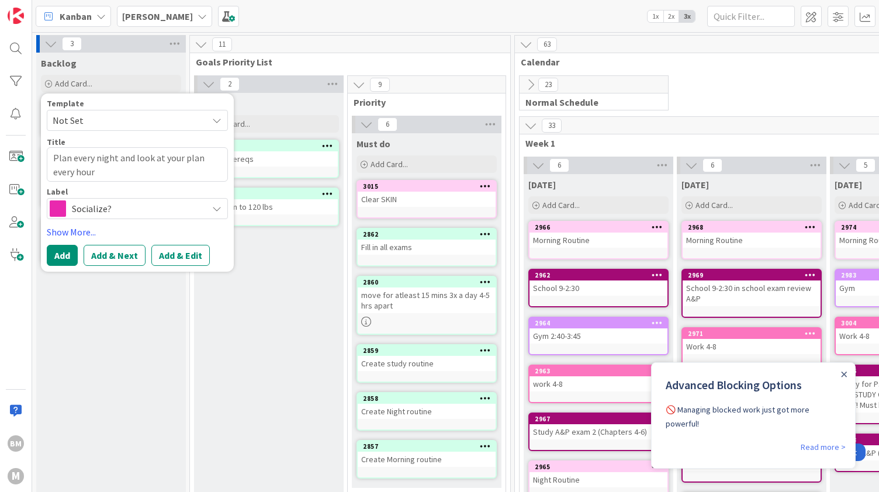
click at [102, 201] on span "Socialize?" at bounding box center [137, 208] width 130 height 16
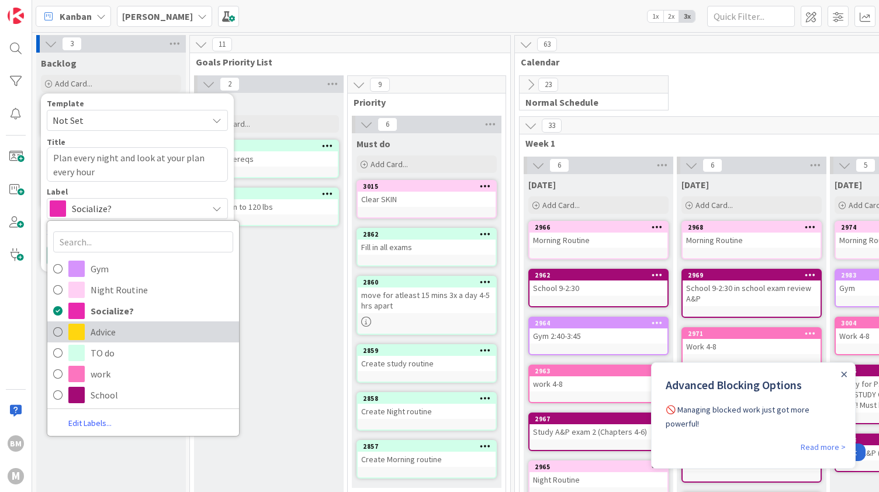
click at [95, 327] on span "Advice" at bounding box center [162, 332] width 143 height 18
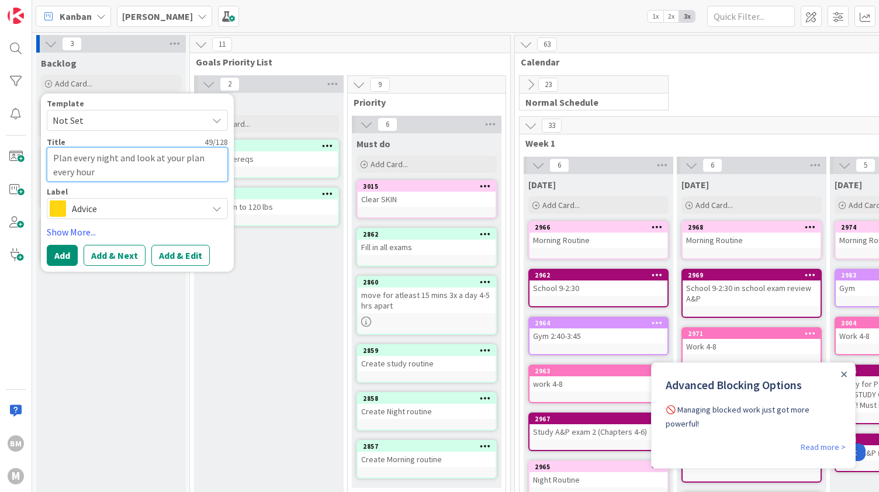
click at [203, 155] on textarea "Plan every night and look at your plan every hour" at bounding box center [137, 164] width 181 height 34
click at [192, 169] on textarea "Plan every night and look at your plan when you wake up and every hour" at bounding box center [137, 164] width 181 height 34
click at [58, 245] on button "Add" at bounding box center [62, 255] width 31 height 21
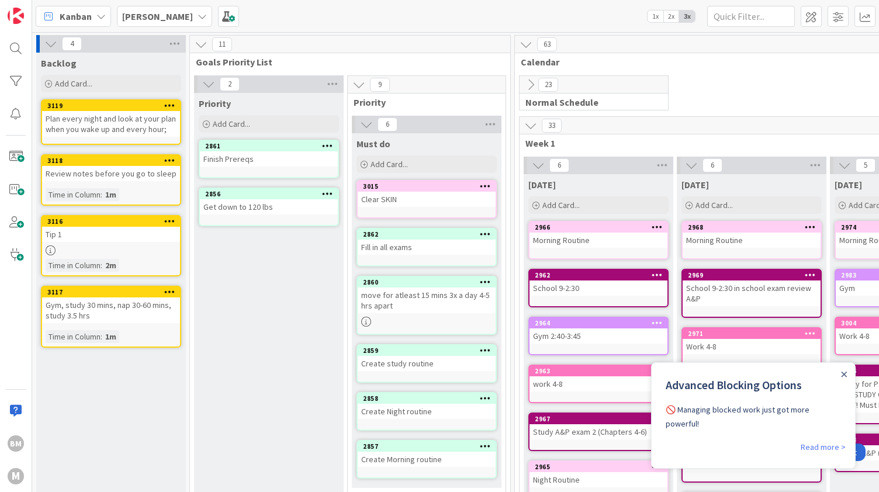
click at [106, 126] on div "Plan every night and look at your plan when you wake up and every hour;" at bounding box center [111, 124] width 138 height 26
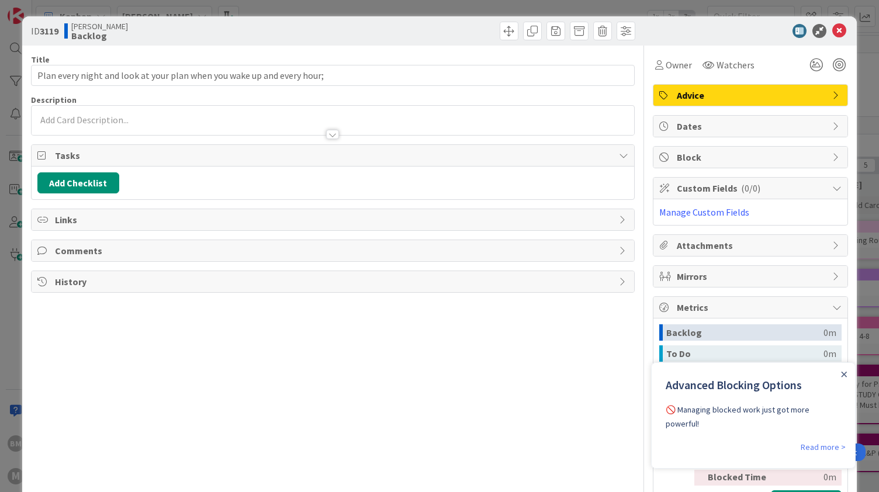
click at [100, 117] on div at bounding box center [333, 120] width 603 height 29
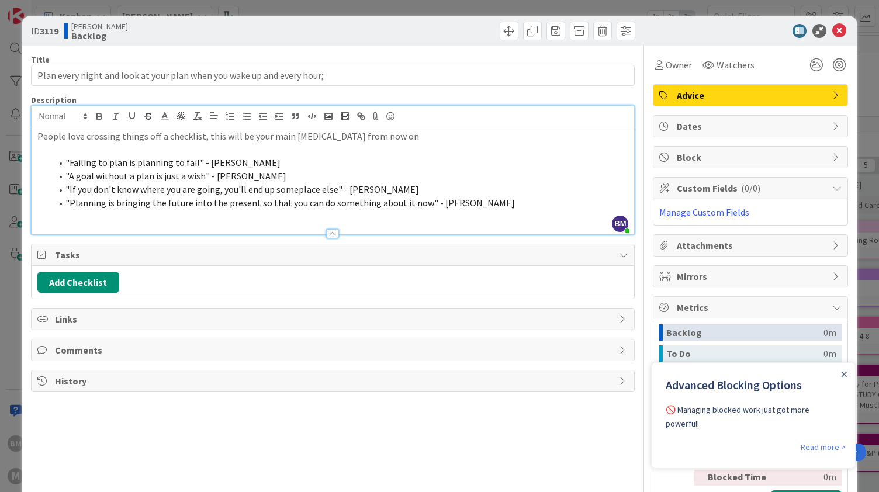
click at [283, 157] on li ""Failing to plan is planning to fail" - [PERSON_NAME]" at bounding box center [339, 162] width 577 height 13
click at [65, 159] on span at bounding box center [65, 162] width 0 height 13
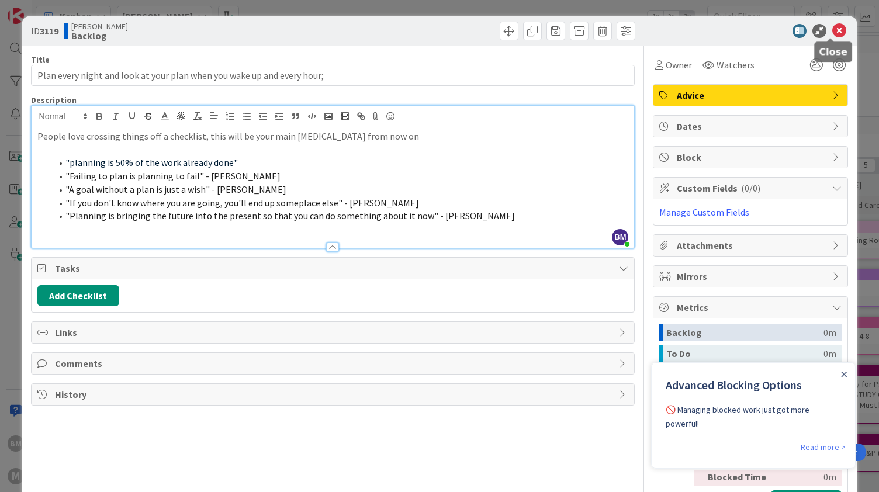
click at [832, 29] on icon at bounding box center [839, 31] width 14 height 14
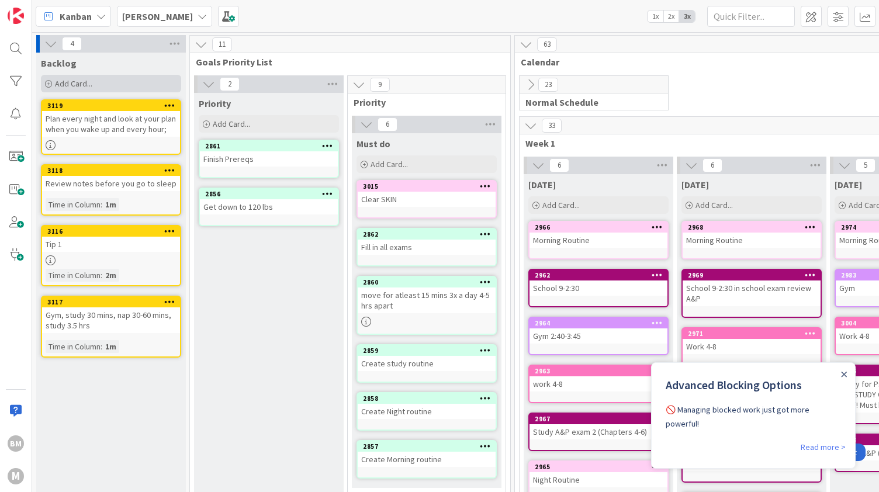
click at [114, 89] on div "Add Card..." at bounding box center [111, 84] width 140 height 18
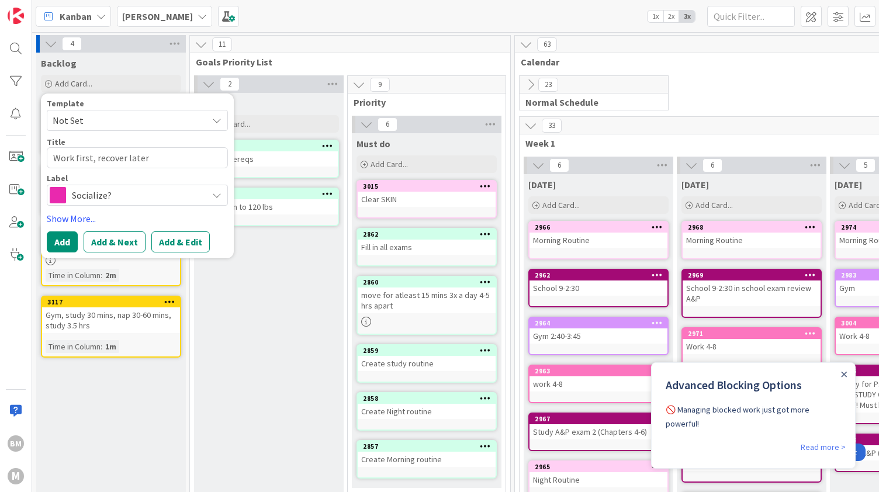
click at [99, 189] on span "Socialize?" at bounding box center [137, 195] width 130 height 16
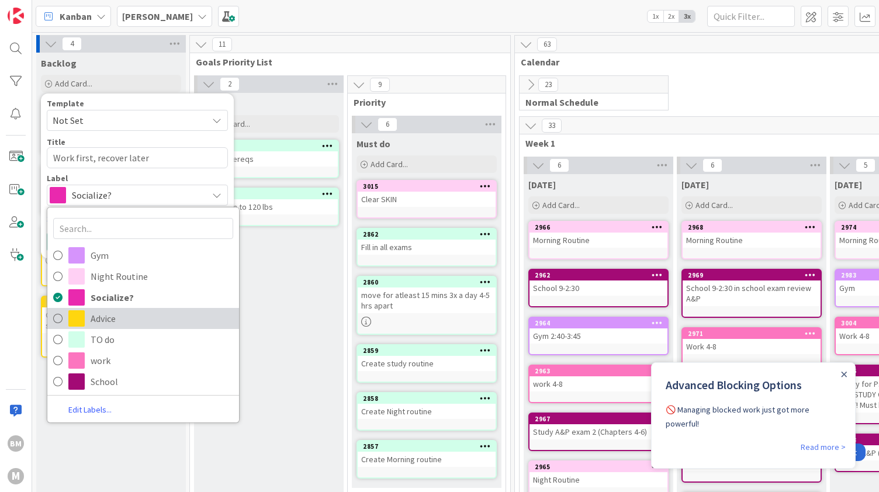
click at [102, 312] on span "Advice" at bounding box center [162, 319] width 143 height 18
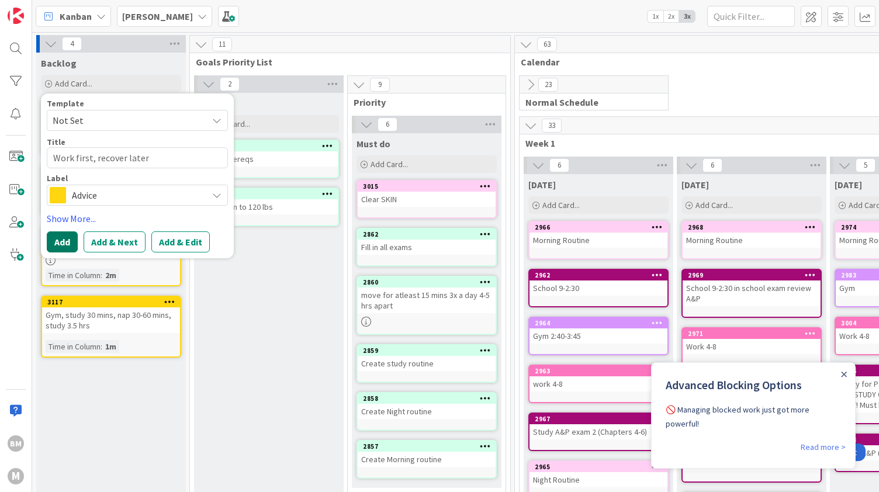
click at [66, 240] on button "Add" at bounding box center [62, 241] width 31 height 21
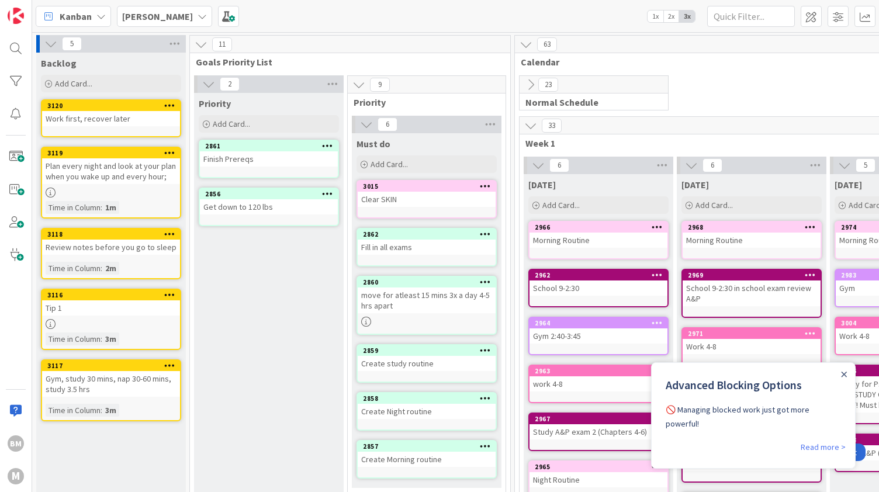
click at [105, 132] on div "3120 Work first, recover later" at bounding box center [111, 118] width 140 height 38
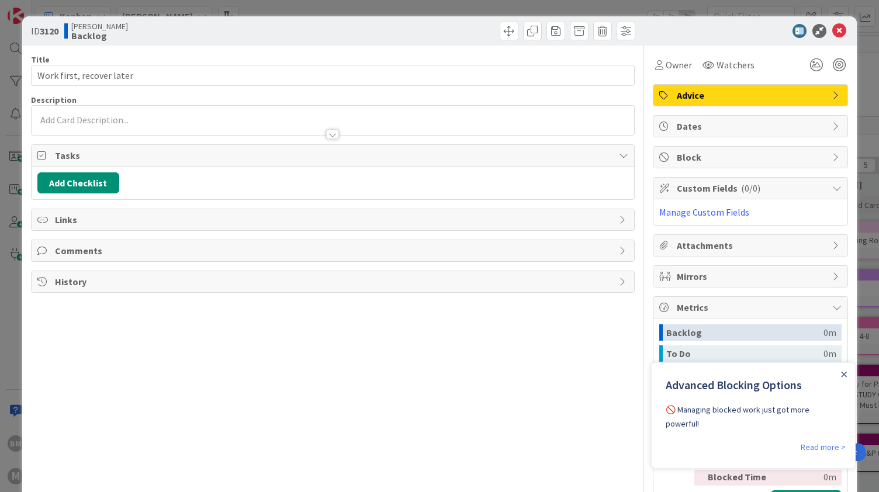
click at [191, 123] on div at bounding box center [333, 129] width 603 height 12
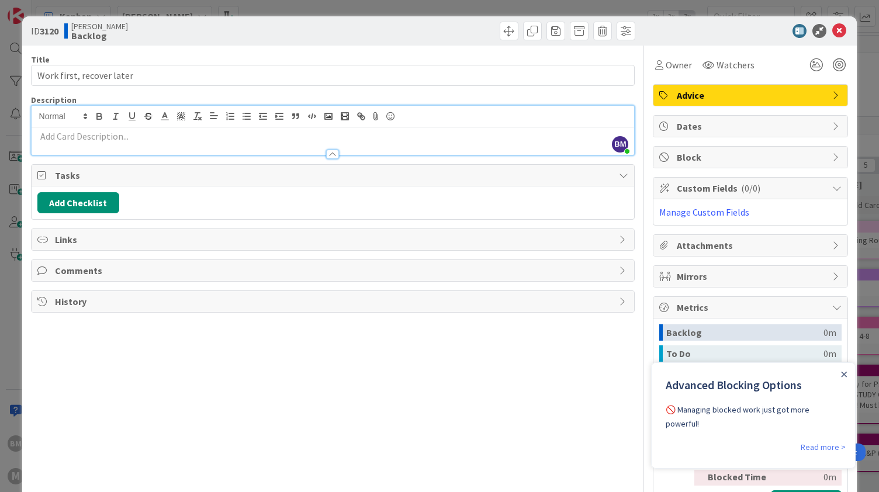
click at [182, 136] on p at bounding box center [332, 136] width 591 height 13
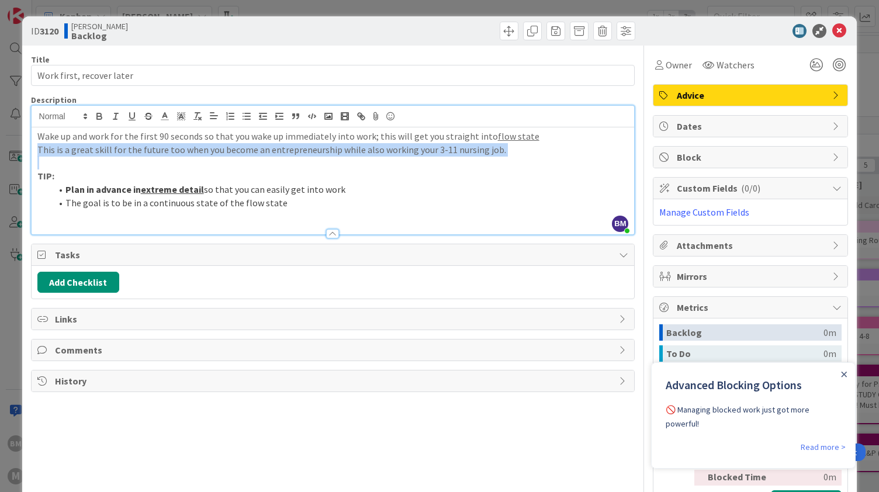
drag, startPoint x: 500, startPoint y: 156, endPoint x: 19, endPoint y: 149, distance: 481.7
click at [19, 149] on div "ID 3120 [PERSON_NAME] Backlog Title 25 / 128 Work first, recover later Descript…" at bounding box center [439, 246] width 879 height 492
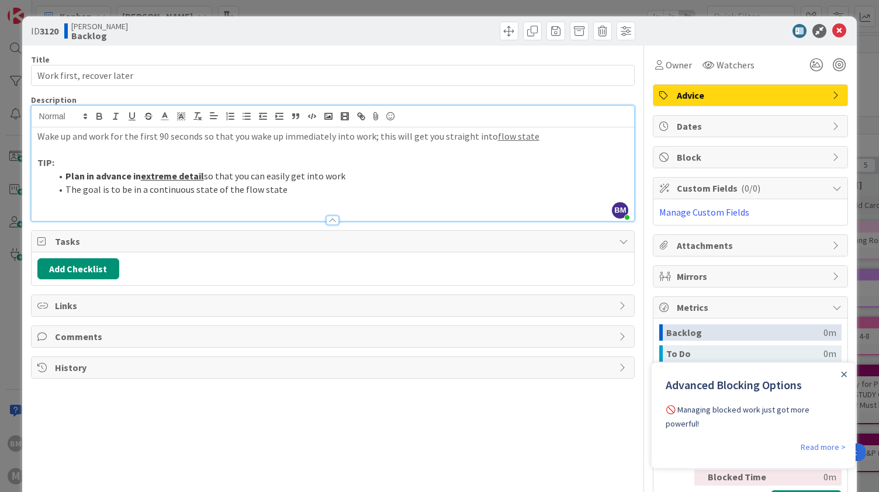
click at [292, 200] on p at bounding box center [332, 202] width 591 height 13
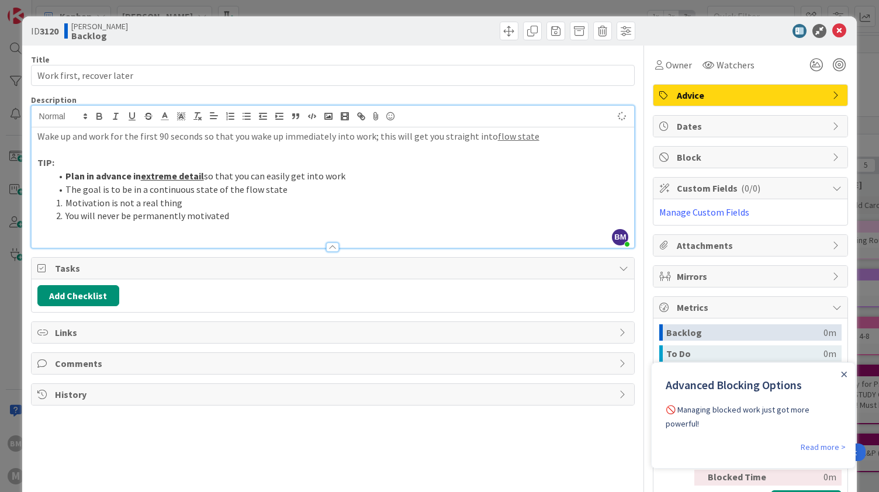
click at [290, 189] on li "The goal is to be in a continuous state of the flow state" at bounding box center [339, 189] width 577 height 13
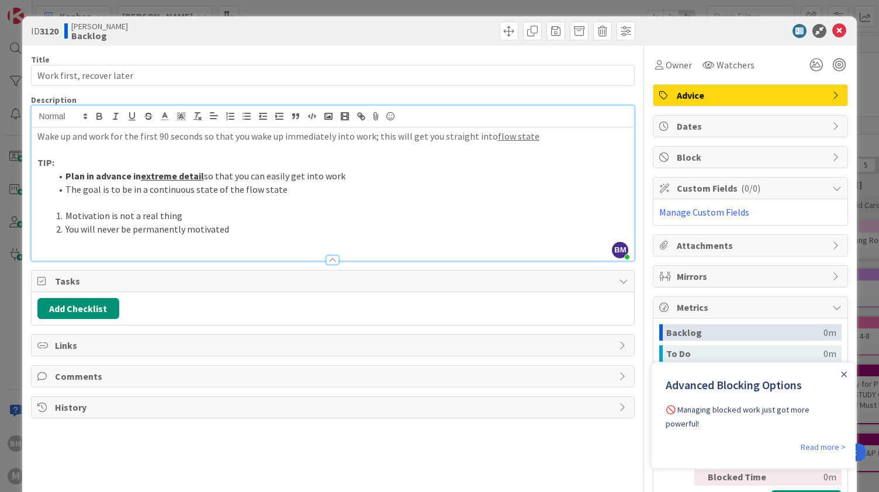
click at [259, 230] on li "You will never be permanently motivated" at bounding box center [339, 229] width 577 height 13
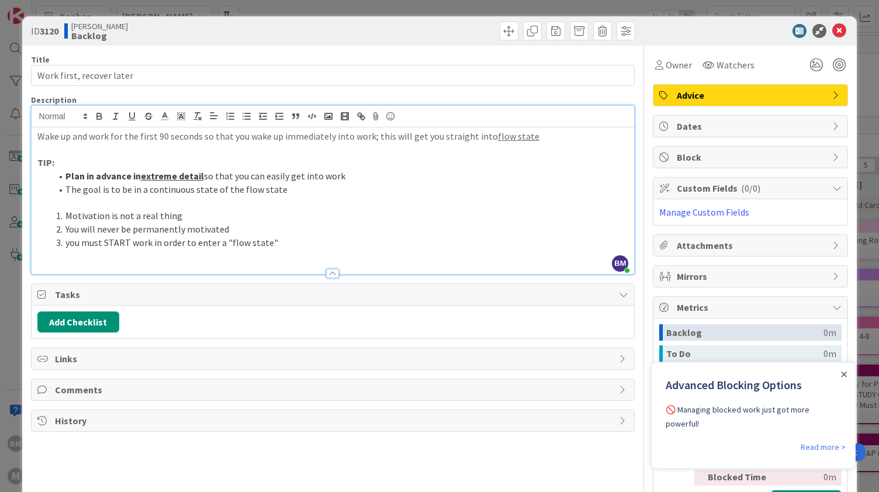
click at [829, 39] on div "ID 3120 [PERSON_NAME]' Kanban Backlog" at bounding box center [439, 30] width 835 height 29
click at [832, 34] on icon at bounding box center [839, 31] width 14 height 14
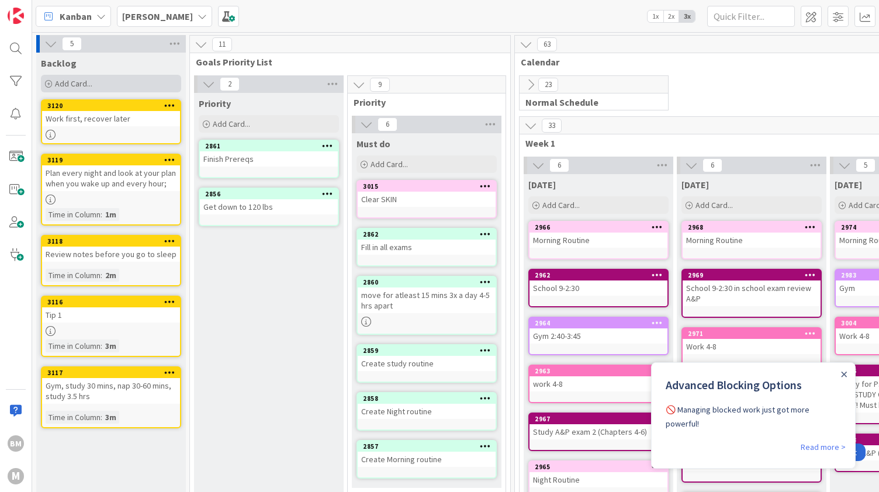
click at [90, 84] on span "Add Card..." at bounding box center [73, 83] width 37 height 11
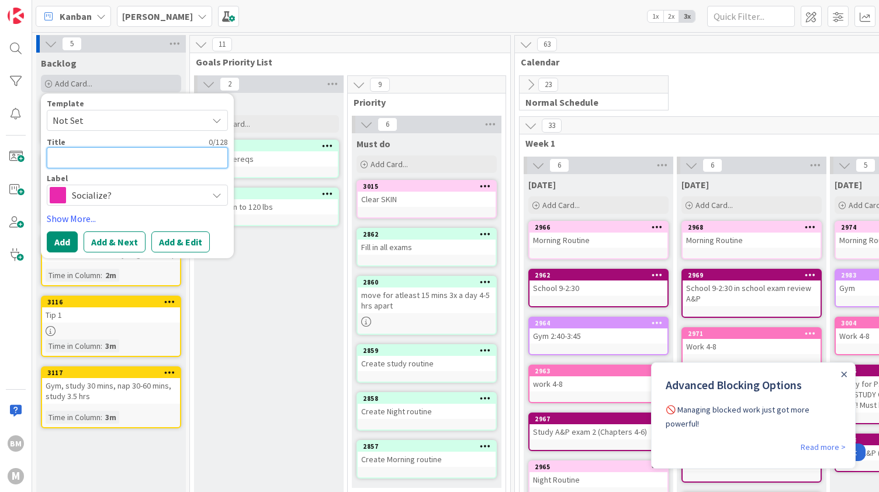
paste textarea "REMEMBER: learning happens by DOING and then followed with a period of sleep/re…"
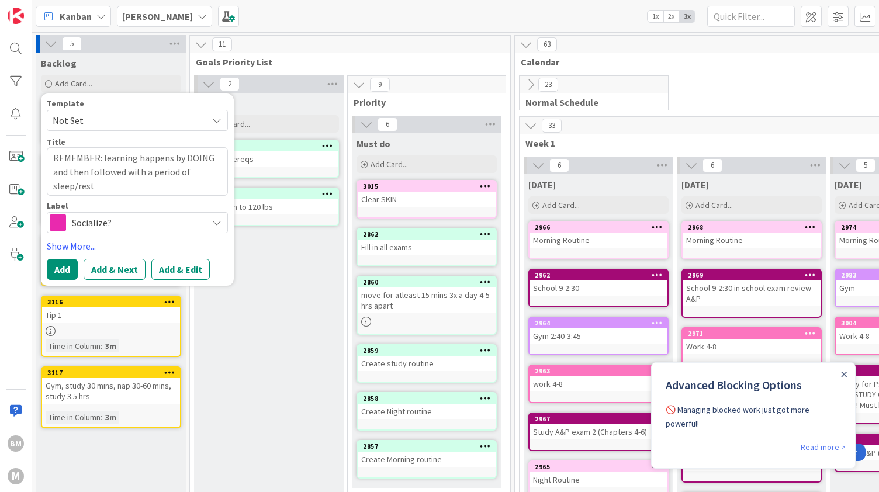
click at [96, 215] on span "Socialize?" at bounding box center [137, 223] width 130 height 16
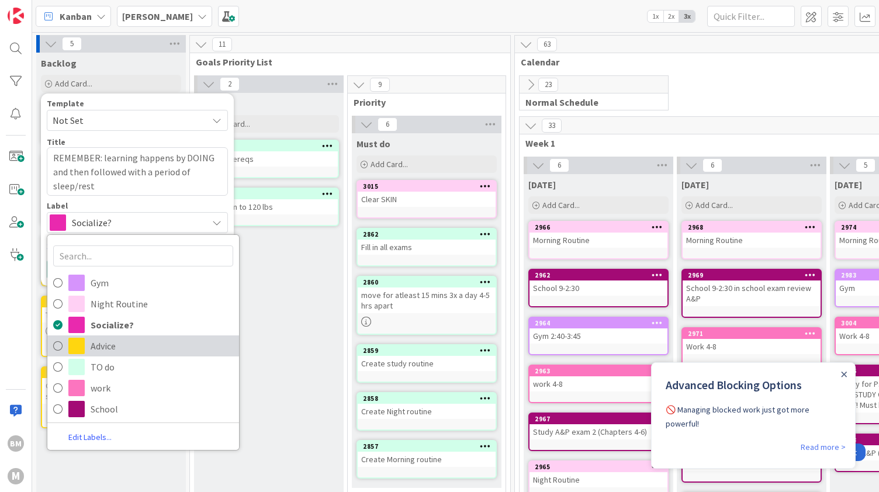
click at [87, 341] on link "Advice" at bounding box center [143, 345] width 192 height 21
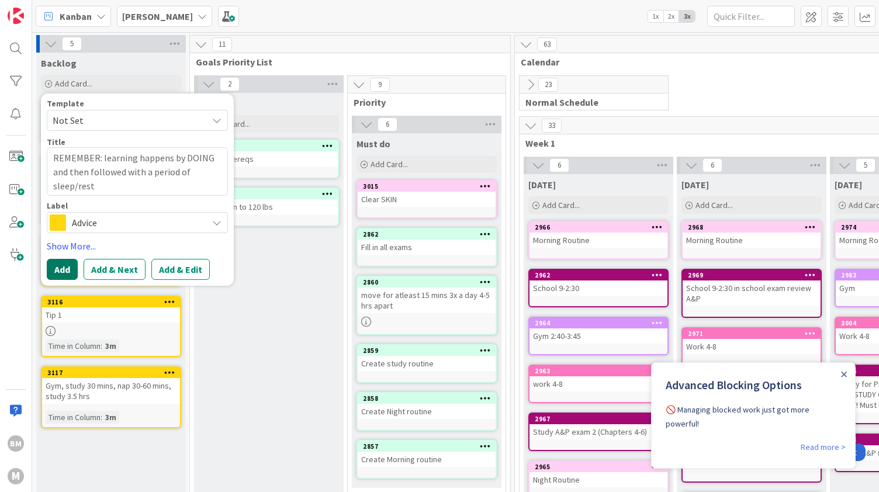
click at [65, 266] on button "Add" at bounding box center [62, 269] width 31 height 21
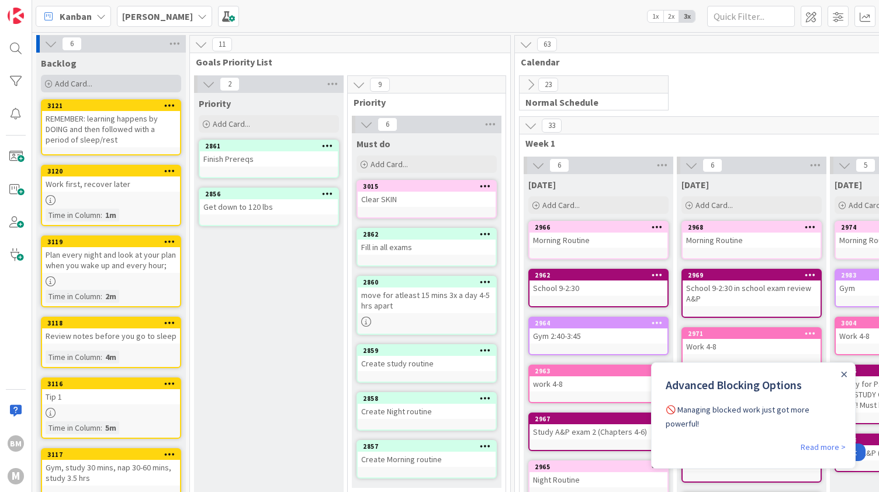
click at [101, 77] on div "Add Card..." at bounding box center [111, 84] width 140 height 18
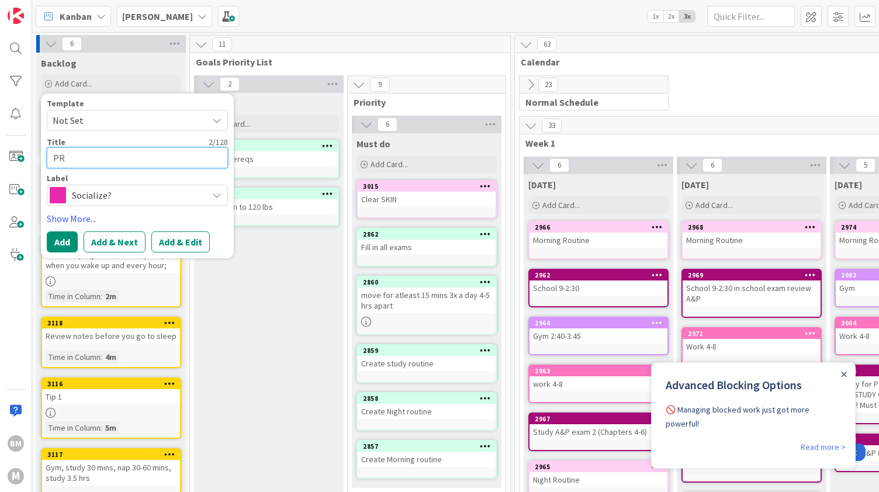
paste textarea "pray, pray, pray, and PRAY!!!!!"
click at [126, 188] on span "Socialize?" at bounding box center [137, 195] width 130 height 16
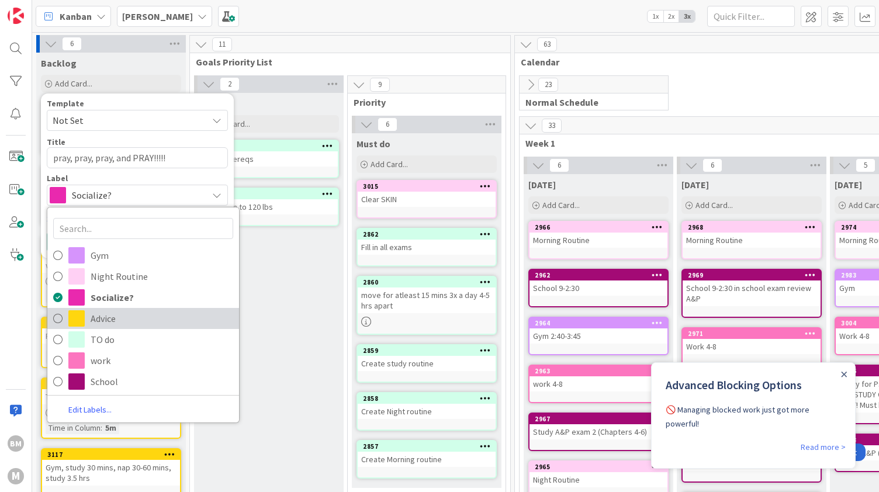
click at [92, 321] on span "Advice" at bounding box center [162, 319] width 143 height 18
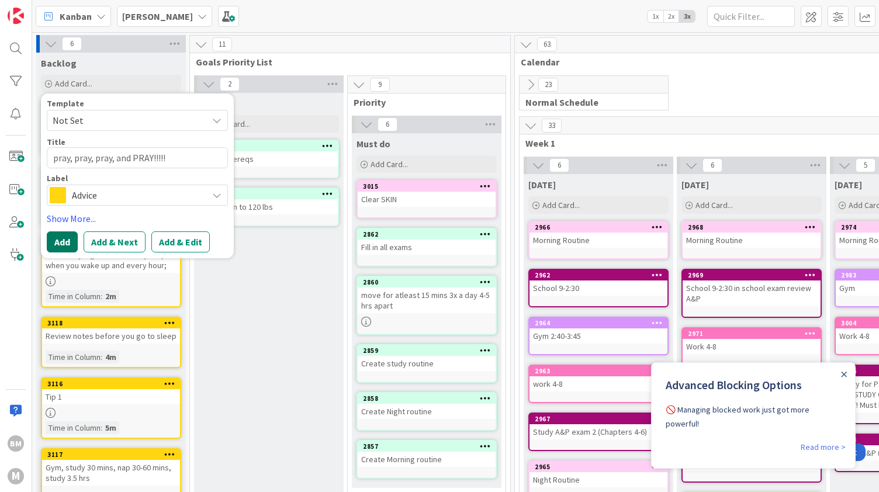
click at [71, 238] on button "Add" at bounding box center [62, 241] width 31 height 21
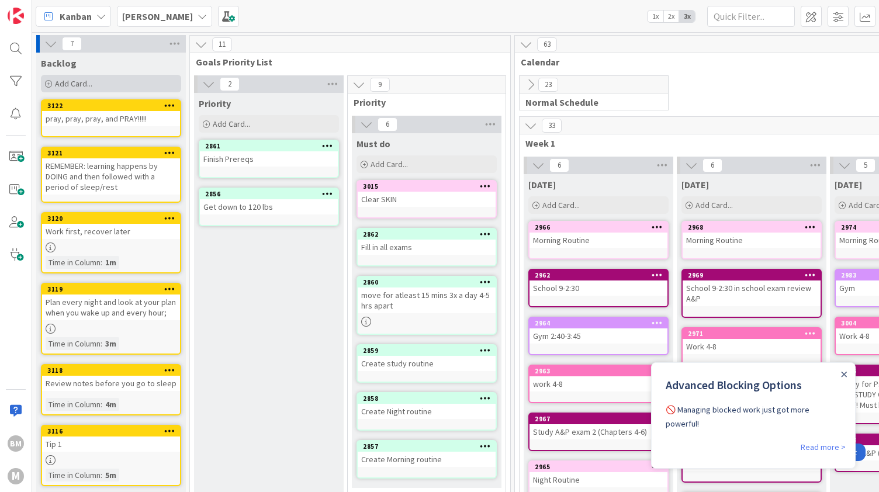
click at [131, 88] on div "Add Card..." at bounding box center [111, 84] width 140 height 18
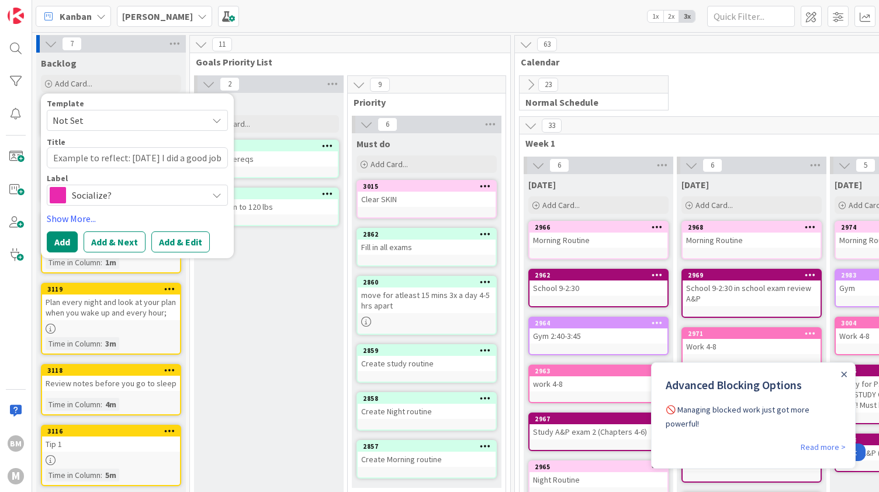
click at [119, 184] on div "Label Socialize? Gym Night Routine Socialize? Advice TO do work School Edit Lab…" at bounding box center [137, 190] width 181 height 32
click at [108, 198] on span "Socialize?" at bounding box center [137, 195] width 130 height 16
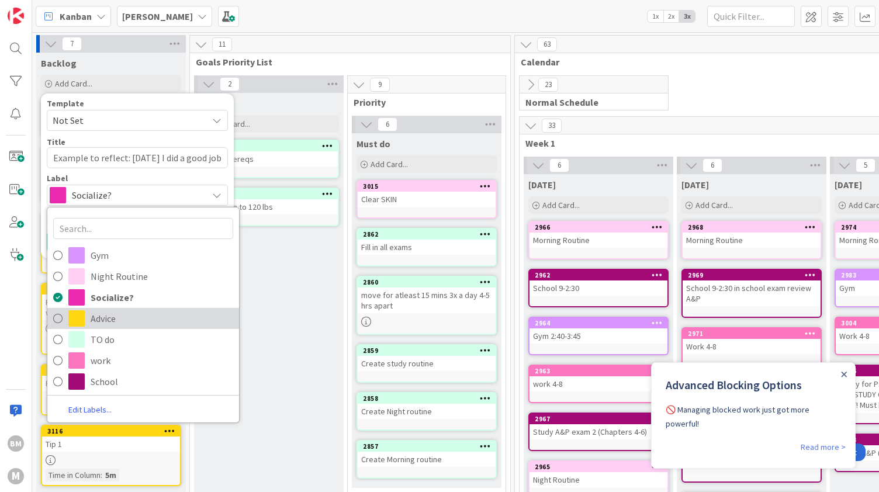
click at [109, 310] on span "Advice" at bounding box center [162, 319] width 143 height 18
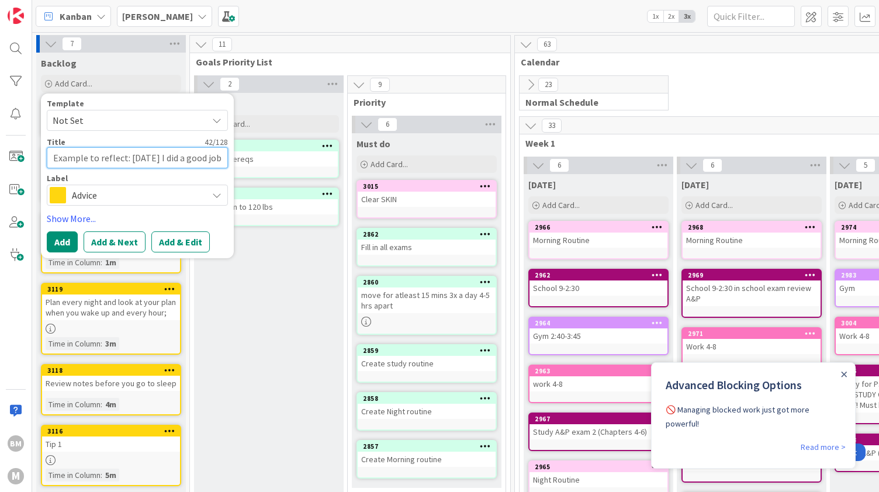
click at [121, 157] on textarea "Example to reflect: [DATE] I did a good job" at bounding box center [137, 157] width 181 height 21
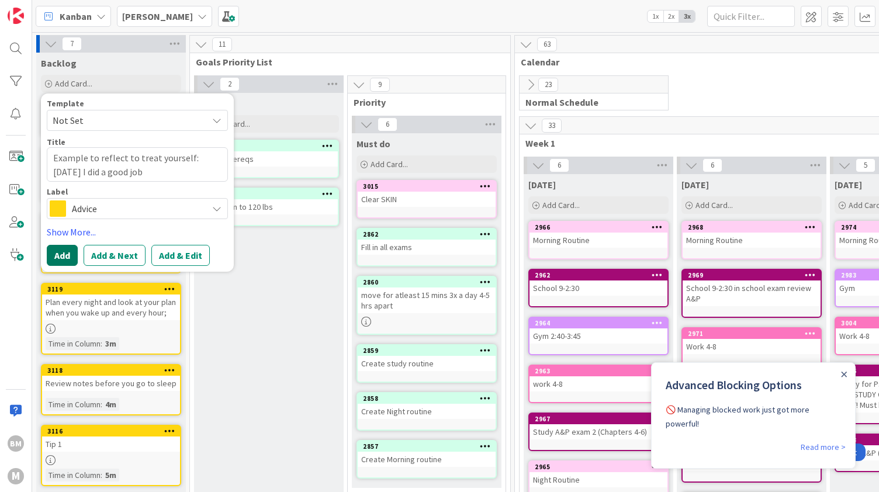
click at [59, 253] on button "Add" at bounding box center [62, 255] width 31 height 21
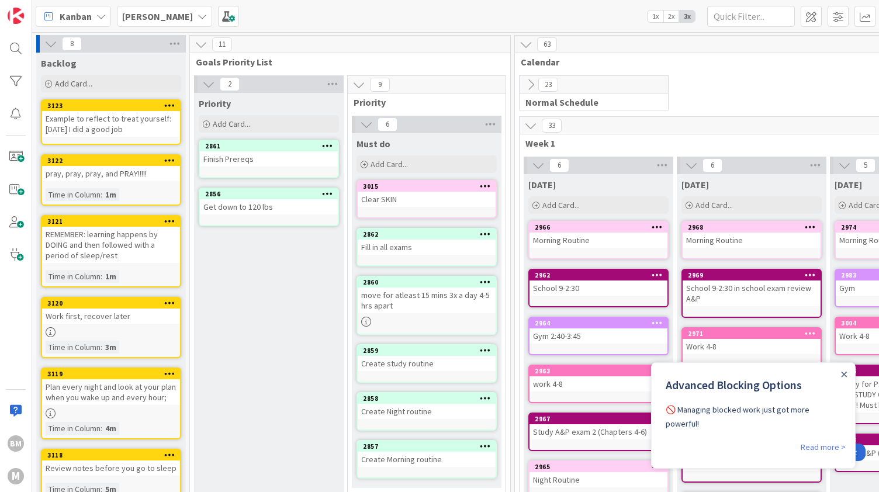
click at [123, 127] on div "Example to reflect to treat yourself: [DATE] I did a good job" at bounding box center [111, 124] width 138 height 26
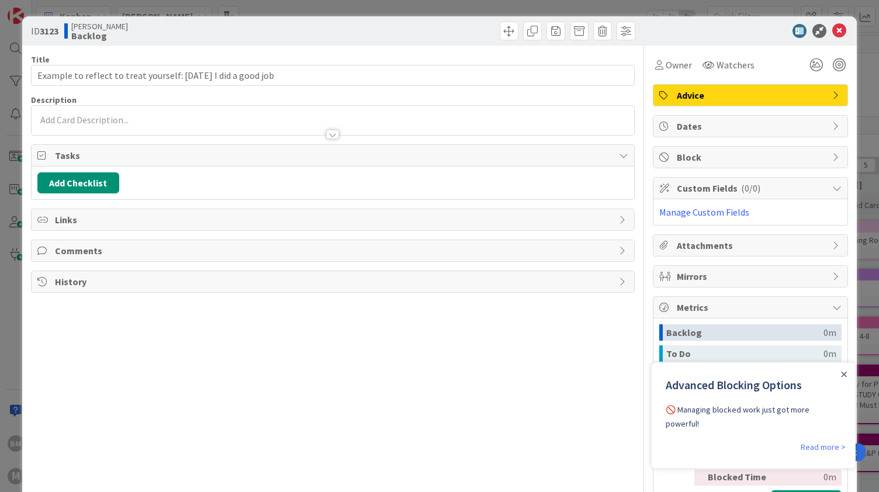
click at [181, 120] on p at bounding box center [332, 119] width 591 height 13
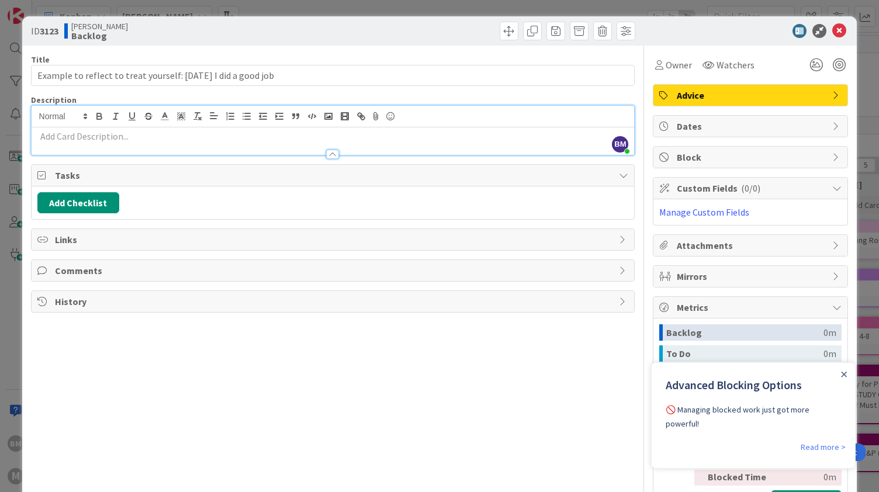
click at [166, 135] on p at bounding box center [332, 136] width 591 height 13
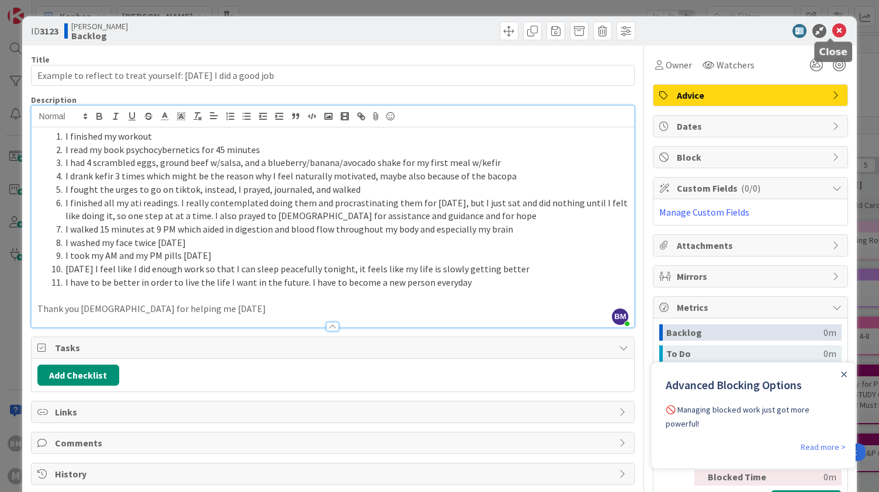
click at [832, 33] on icon at bounding box center [839, 31] width 14 height 14
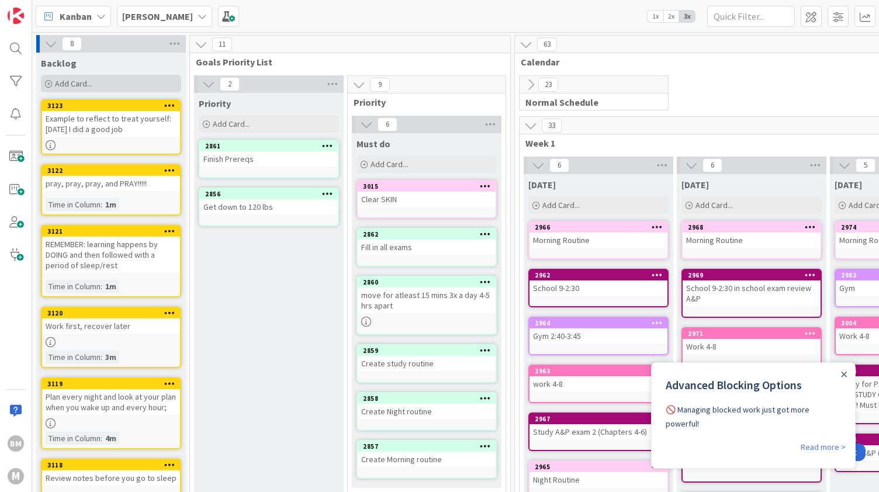
click at [153, 80] on div "Add Card..." at bounding box center [111, 84] width 140 height 18
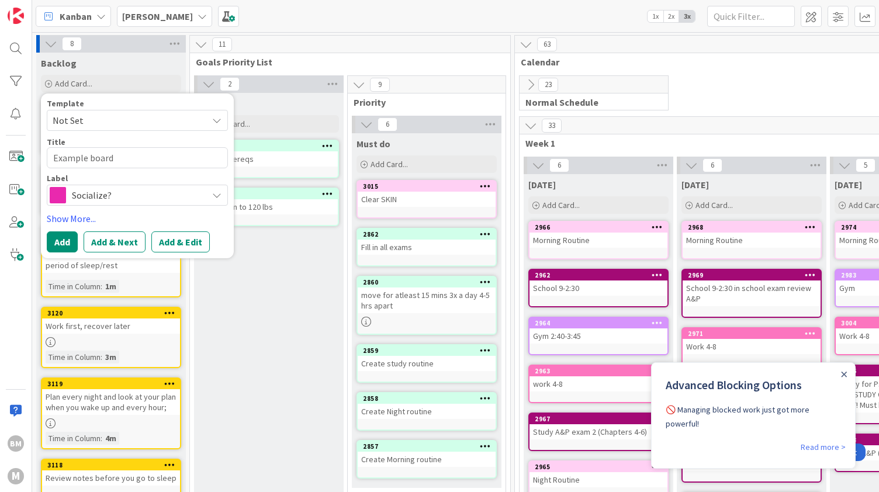
click at [124, 196] on span "Socialize?" at bounding box center [137, 195] width 130 height 16
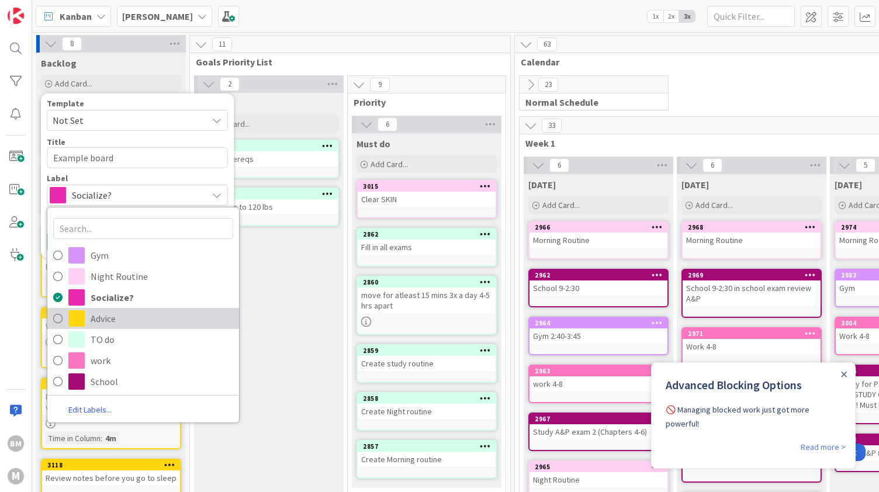
click at [87, 322] on link "Advice" at bounding box center [143, 318] width 192 height 21
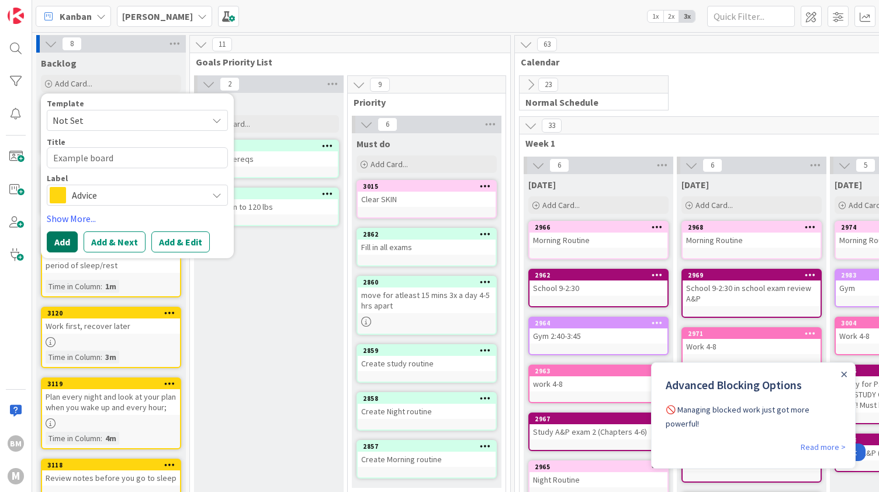
click at [67, 243] on button "Add" at bounding box center [62, 241] width 31 height 21
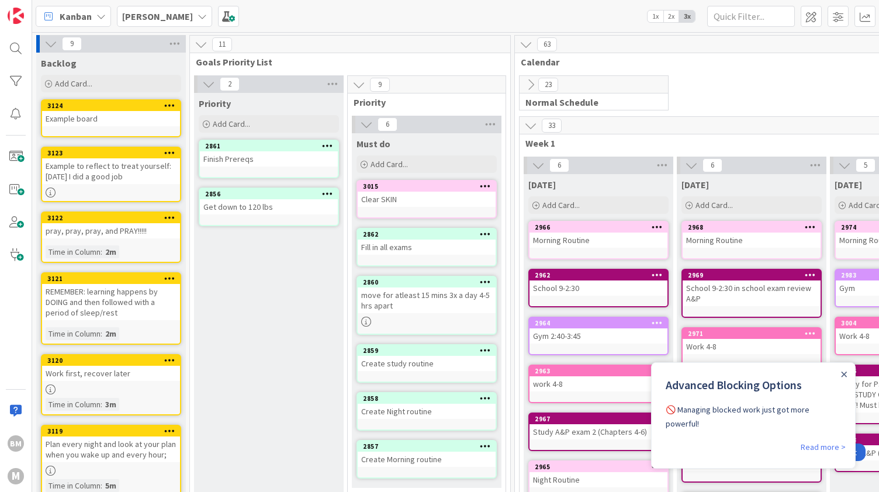
click at [101, 122] on div "Example board" at bounding box center [111, 118] width 138 height 15
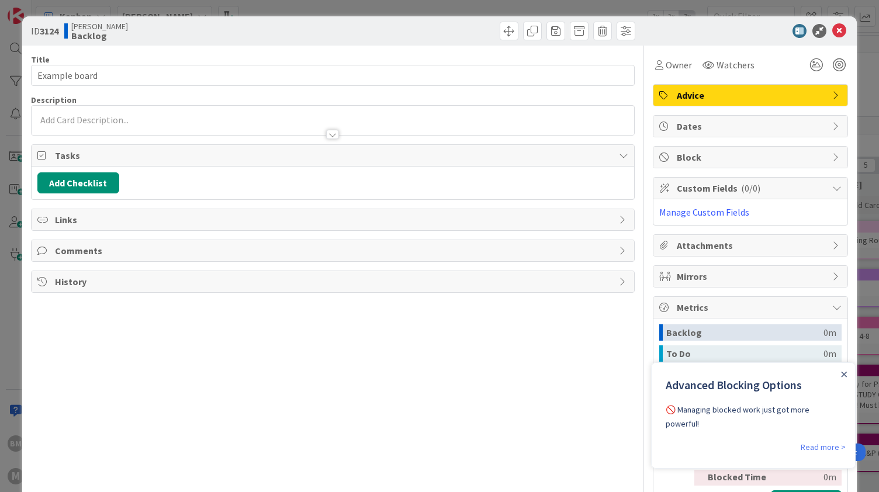
click at [111, 119] on p at bounding box center [332, 119] width 591 height 13
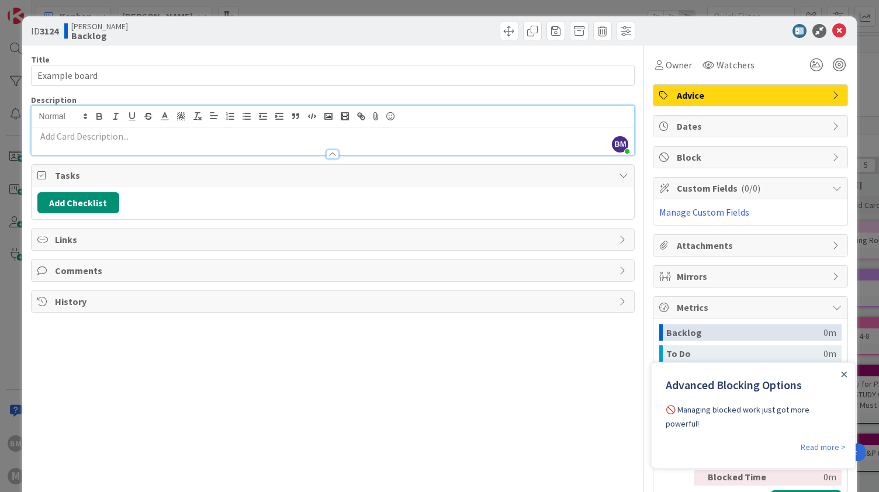
click at [113, 136] on p at bounding box center [332, 136] width 591 height 13
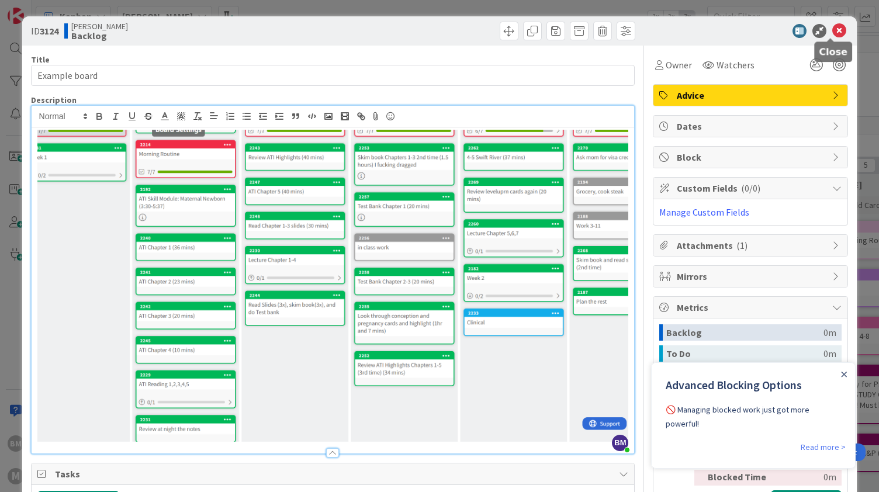
click at [833, 27] on icon at bounding box center [839, 31] width 14 height 14
